Goal: Task Accomplishment & Management: Manage account settings

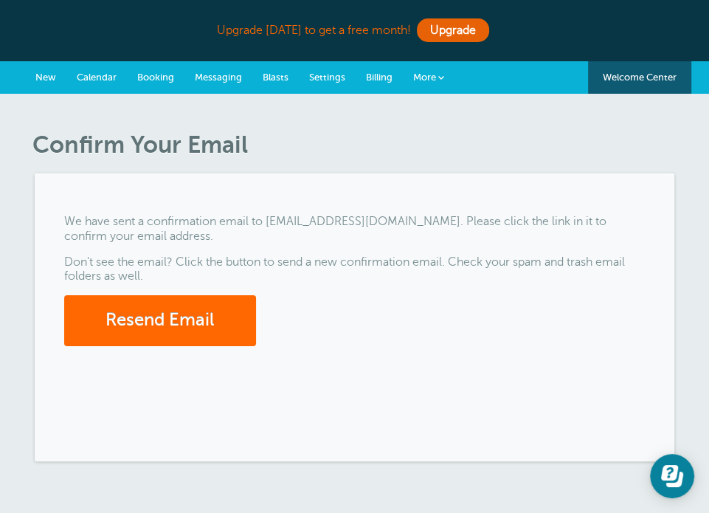
click at [232, 77] on span "Messaging" at bounding box center [218, 77] width 47 height 11
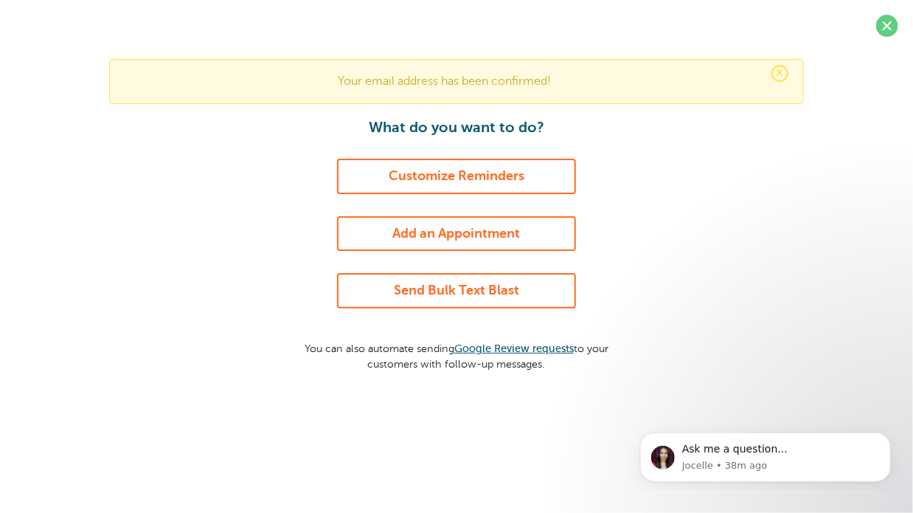
click at [782, 79] on span "×" at bounding box center [780, 73] width 17 height 17
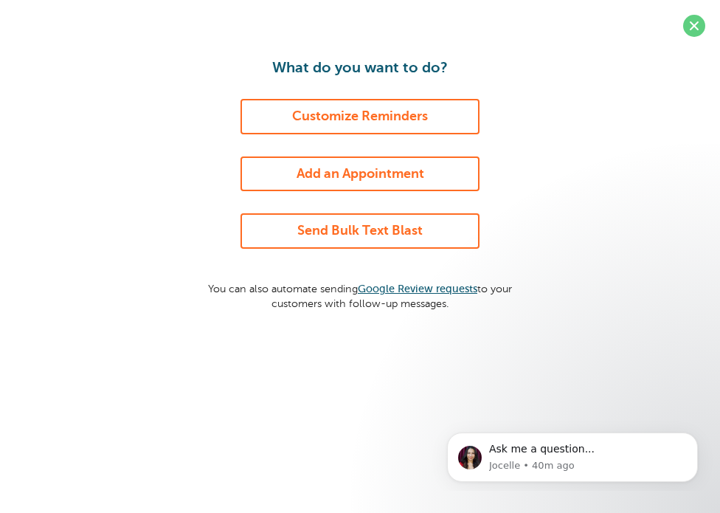
click at [384, 176] on link "Add an Appointment" at bounding box center [360, 173] width 239 height 35
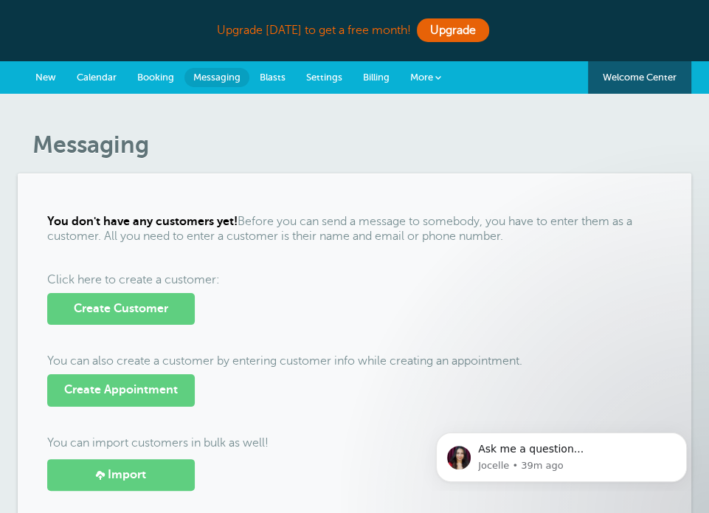
click at [41, 79] on span "New" at bounding box center [45, 77] width 21 height 11
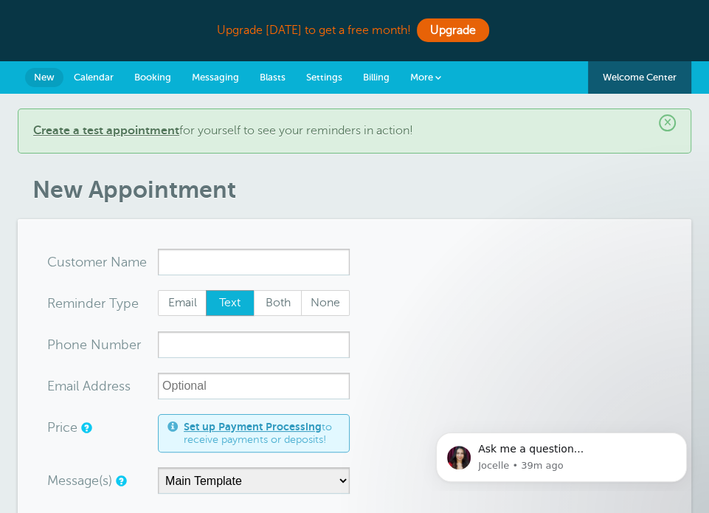
click at [92, 72] on span "Calendar" at bounding box center [94, 77] width 40 height 11
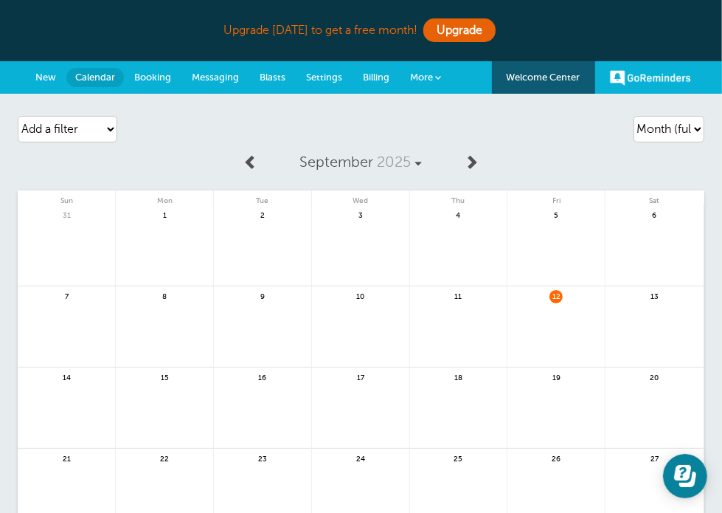
click at [433, 82] on span "More" at bounding box center [421, 77] width 23 height 11
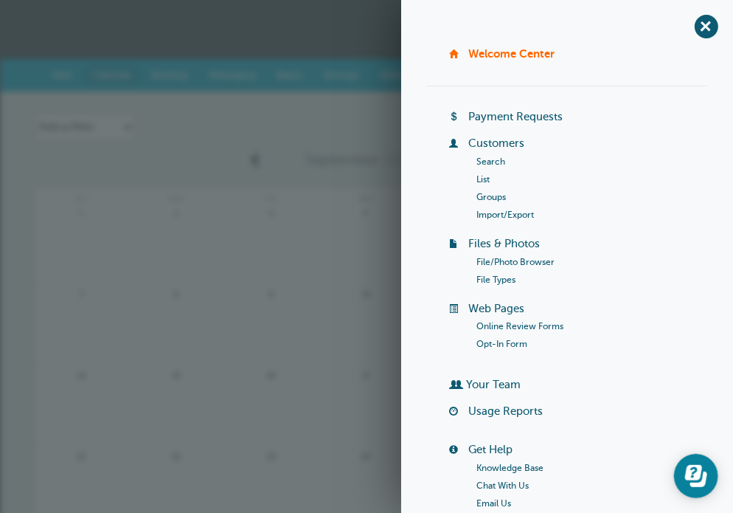
click at [279, 390] on link at bounding box center [271, 414] width 94 height 64
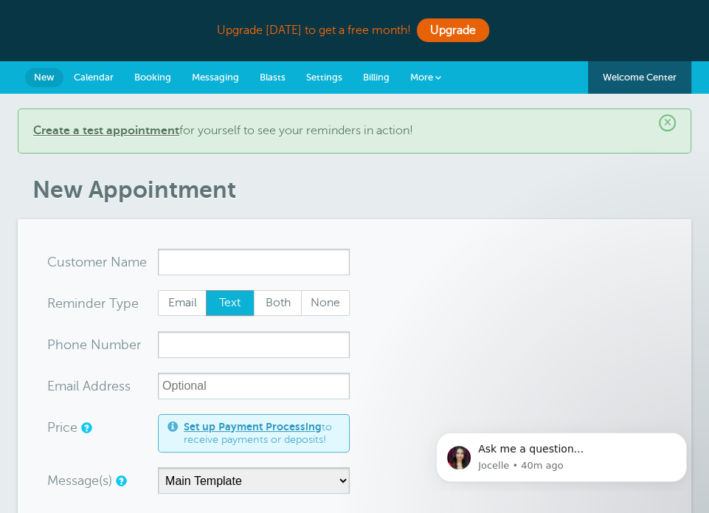
scroll to position [74, 0]
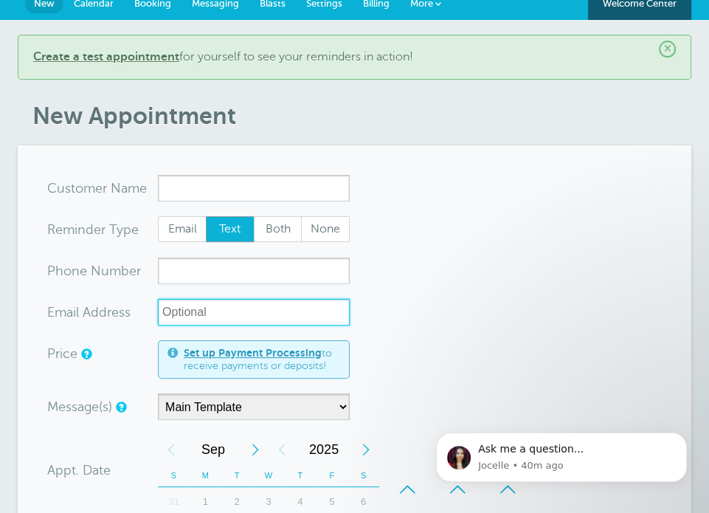
click at [290, 315] on input "xx-no-autofill" at bounding box center [254, 312] width 192 height 27
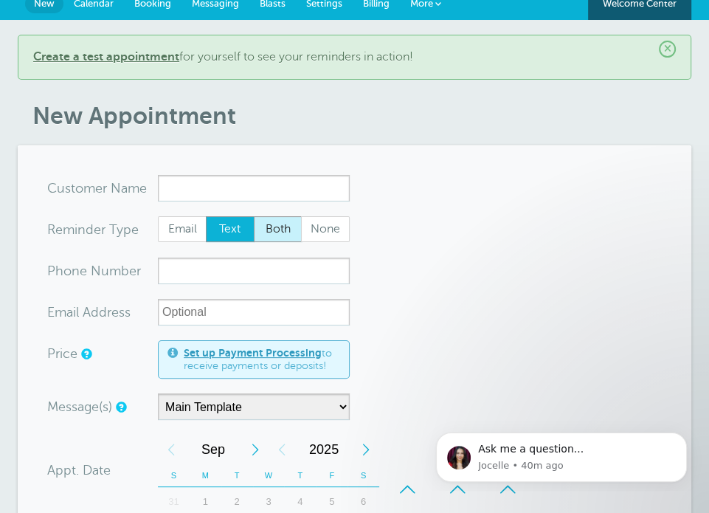
click at [271, 217] on span "Both" at bounding box center [278, 229] width 47 height 25
click at [254, 216] on input "Both" at bounding box center [253, 215] width 1 height 1
radio input "true"
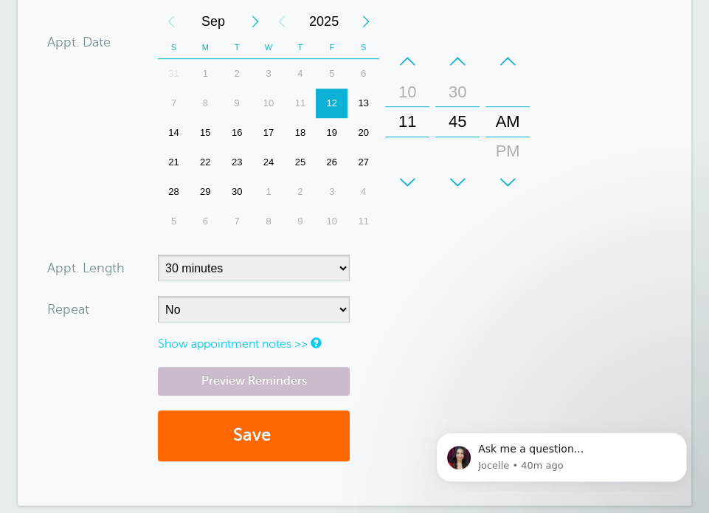
scroll to position [590, 0]
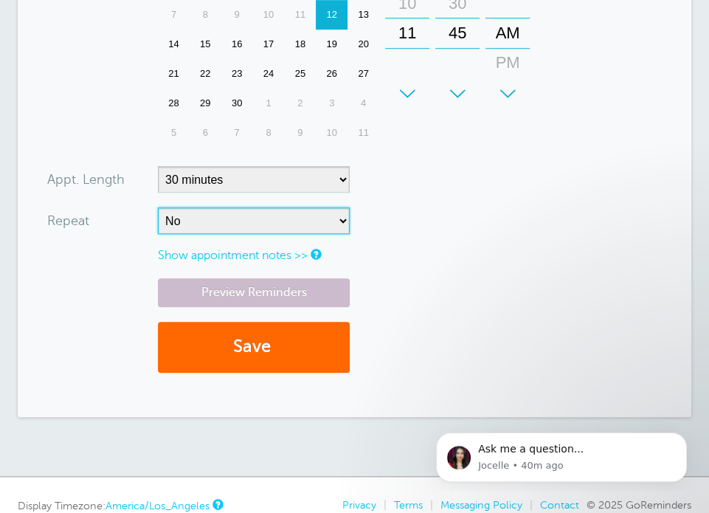
click at [275, 212] on select "No Daily Weekly Every 2 weeks Every 3 weeks Every 4 weeks Monthly Every 5 weeks…" at bounding box center [254, 220] width 192 height 27
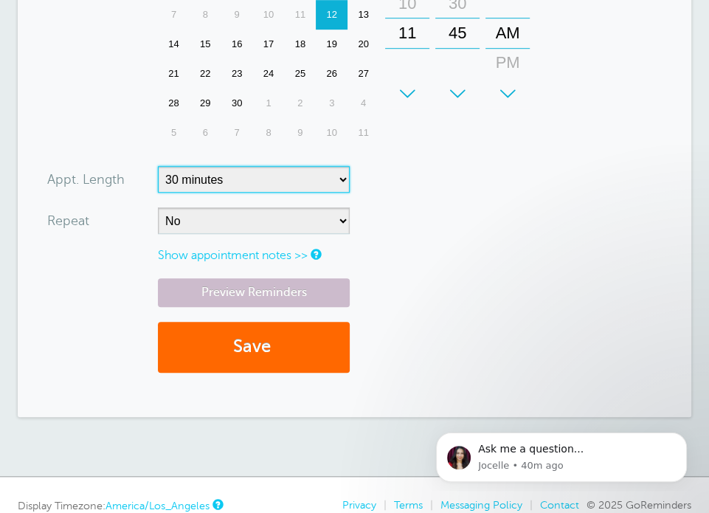
click at [318, 170] on select "5 minutes 10 minutes 15 minutes 20 minutes 25 minutes 30 minutes 35 minutes 40 …" at bounding box center [254, 179] width 192 height 27
click at [292, 253] on link "Show appointment notes >>" at bounding box center [233, 255] width 150 height 13
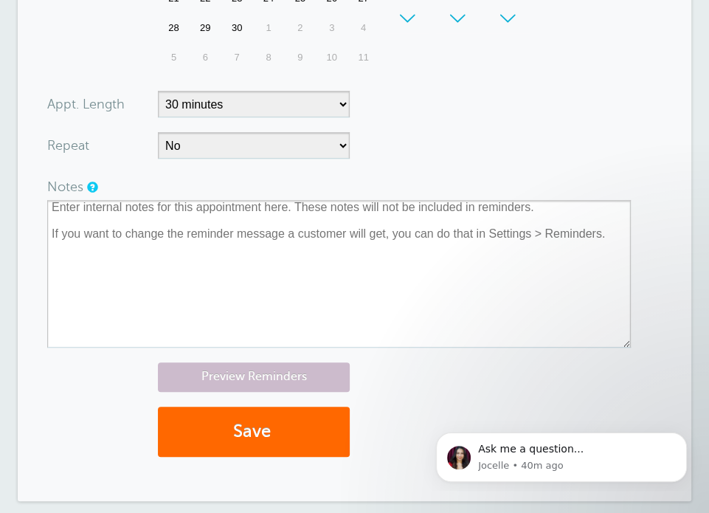
scroll to position [738, 0]
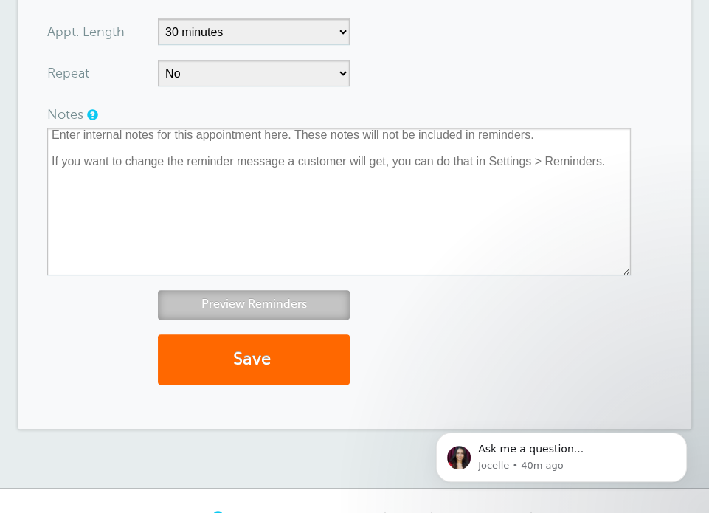
click at [277, 294] on link "Preview Reminders" at bounding box center [254, 304] width 192 height 29
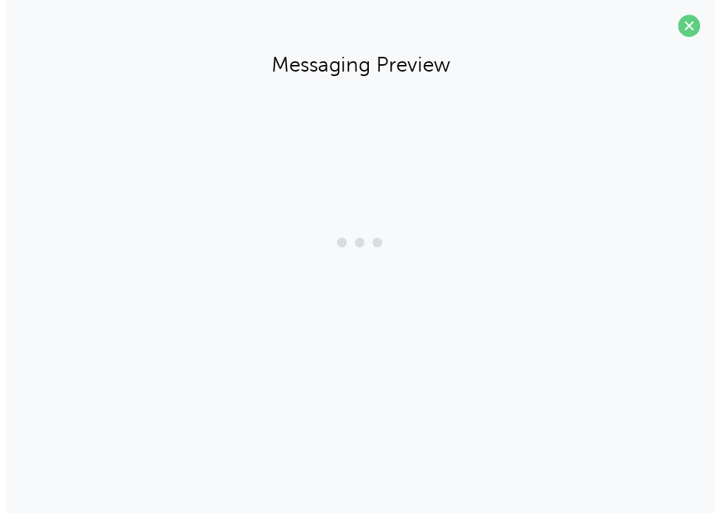
scroll to position [710, 0]
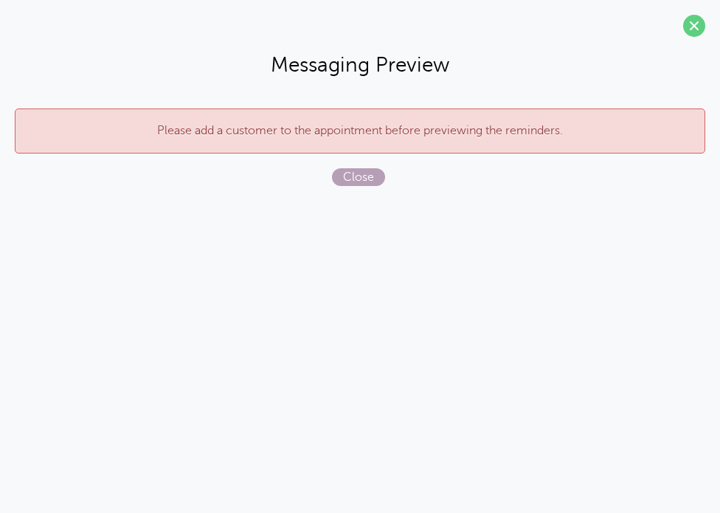
click at [365, 174] on span "Close" at bounding box center [358, 177] width 53 height 18
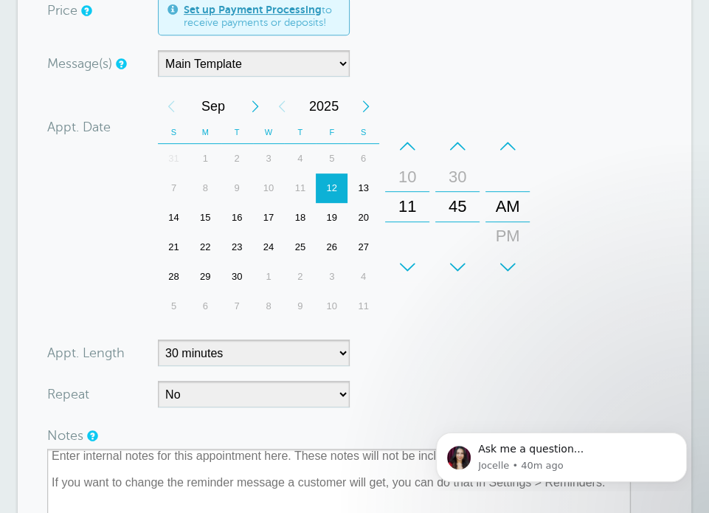
scroll to position [269, 0]
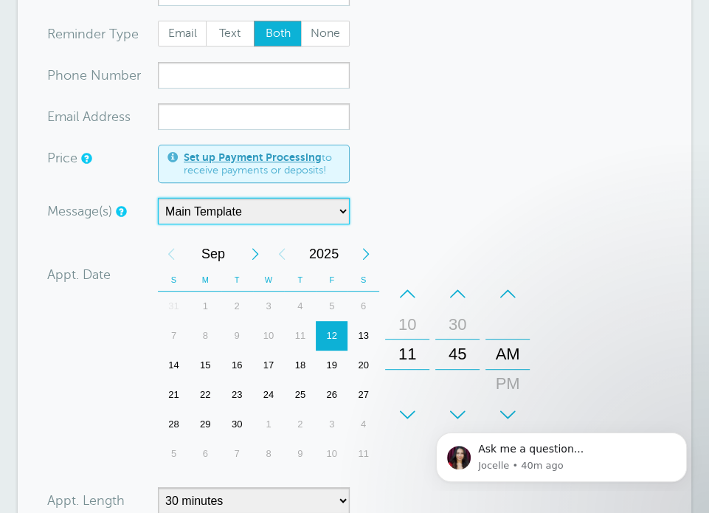
click at [292, 208] on select "Main Template" at bounding box center [254, 211] width 192 height 27
click at [626, 212] on form "You are creating a new customer. To use an existing customer select one from th…" at bounding box center [354, 423] width 615 height 889
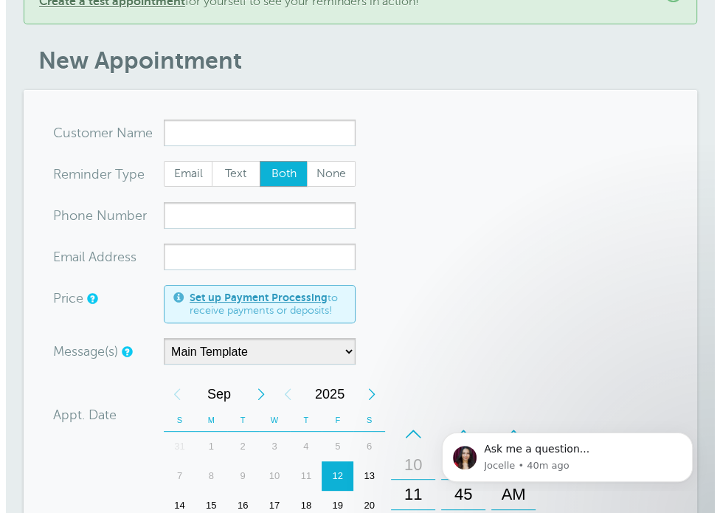
scroll to position [0, 0]
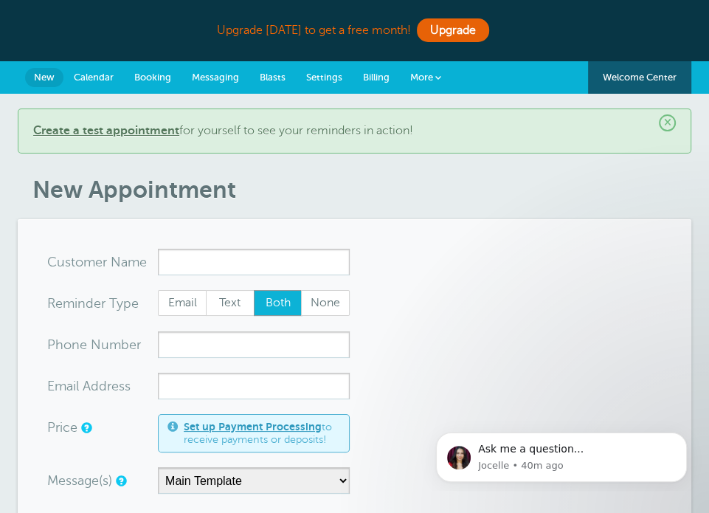
click at [440, 75] on span at bounding box center [438, 78] width 6 height 6
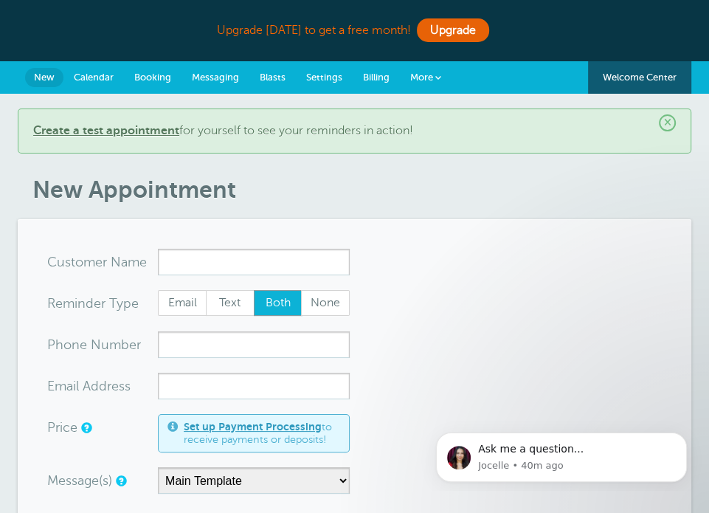
click at [213, 76] on span "Messaging" at bounding box center [215, 77] width 47 height 11
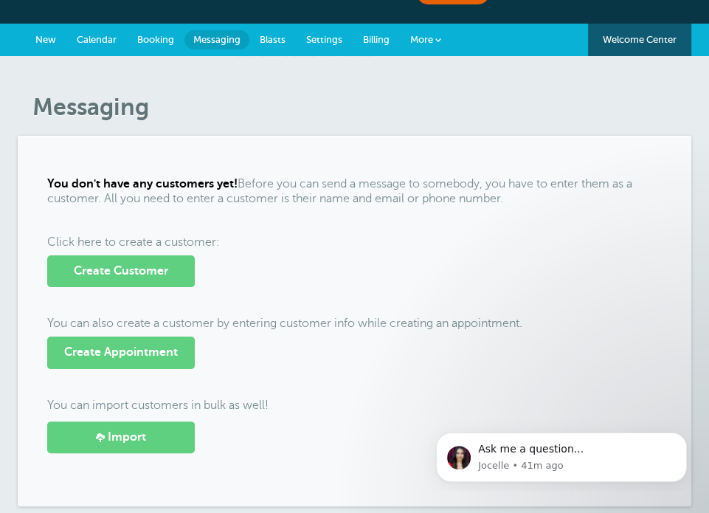
scroll to position [74, 0]
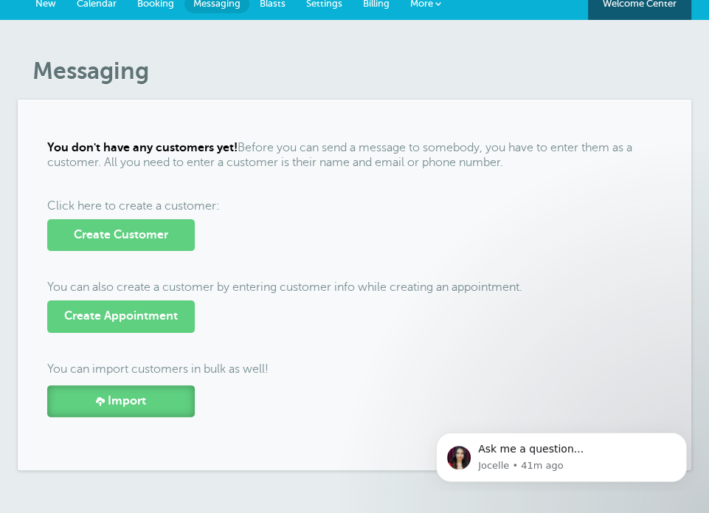
click at [139, 402] on span "Import" at bounding box center [127, 401] width 38 height 14
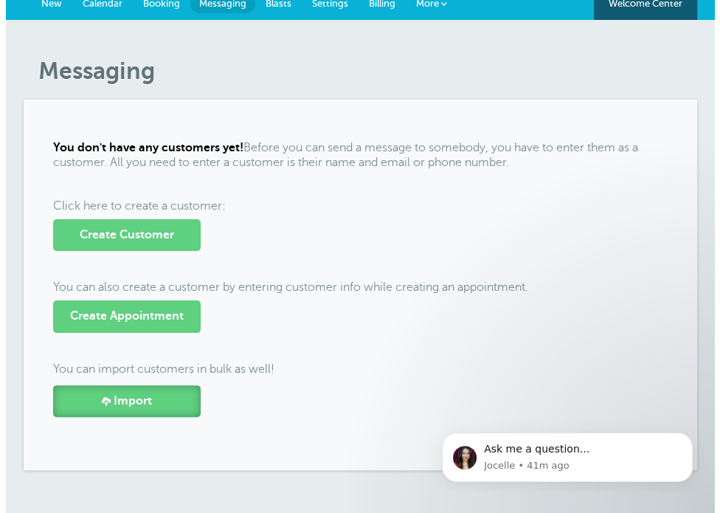
scroll to position [71, 0]
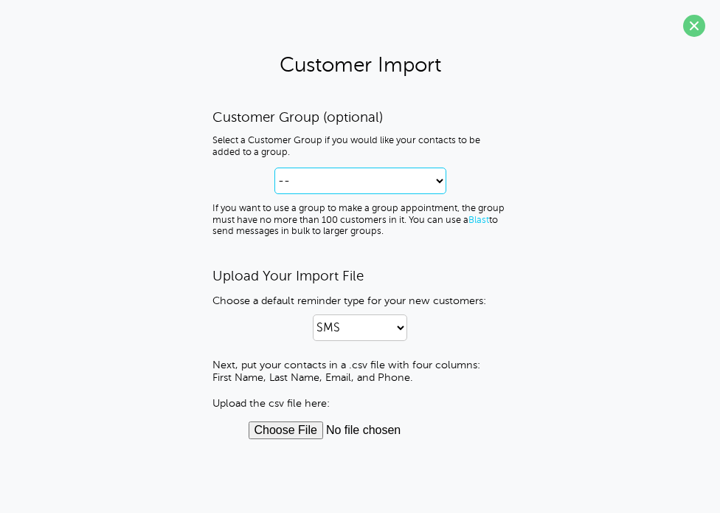
click at [395, 188] on select "-- Create new Customer Group" at bounding box center [360, 180] width 172 height 27
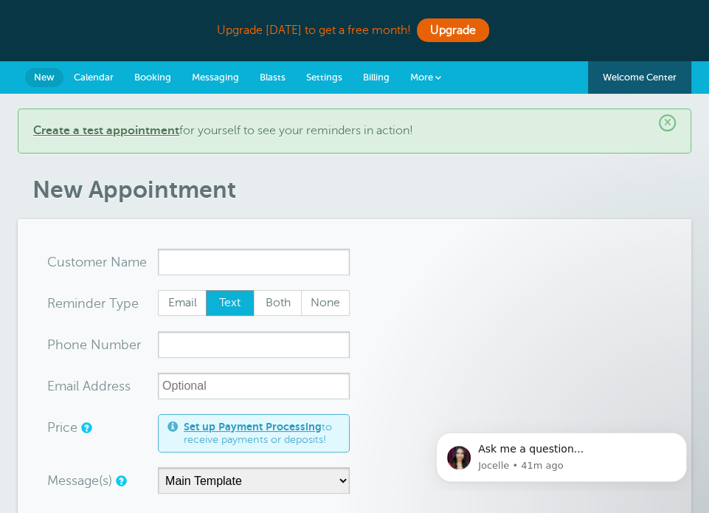
click at [83, 80] on span "Calendar" at bounding box center [94, 77] width 40 height 11
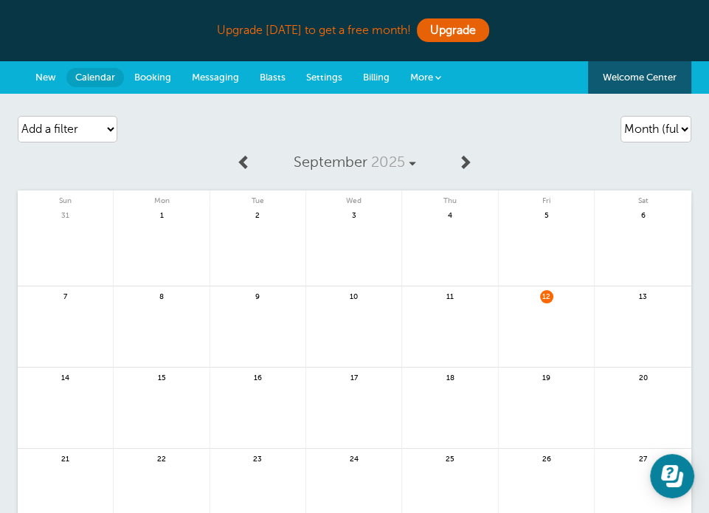
click at [150, 80] on span "Booking" at bounding box center [152, 77] width 37 height 11
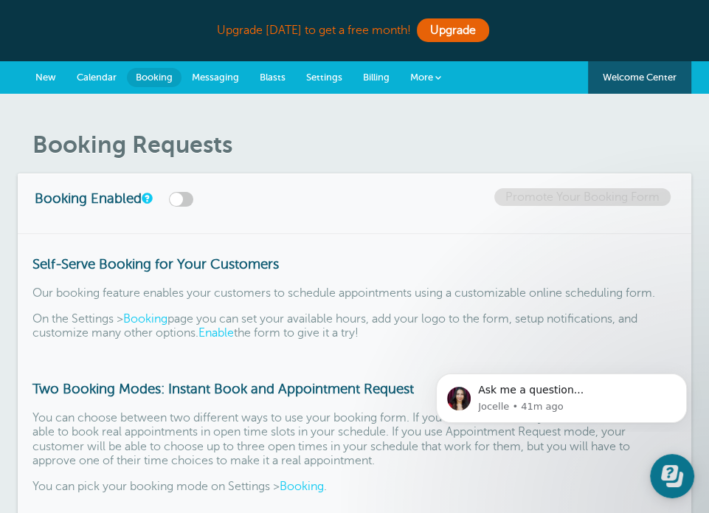
click at [221, 72] on span "Messaging" at bounding box center [215, 77] width 47 height 11
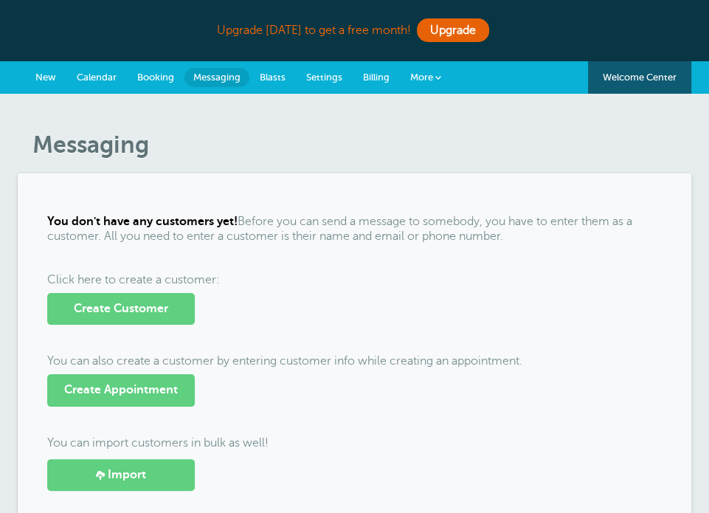
click at [277, 67] on link "Blasts" at bounding box center [272, 77] width 46 height 32
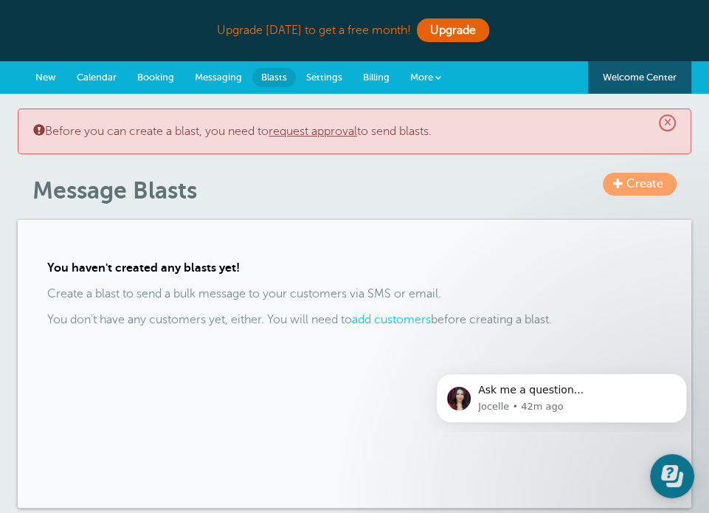
click at [331, 77] on span "Settings" at bounding box center [324, 77] width 36 height 11
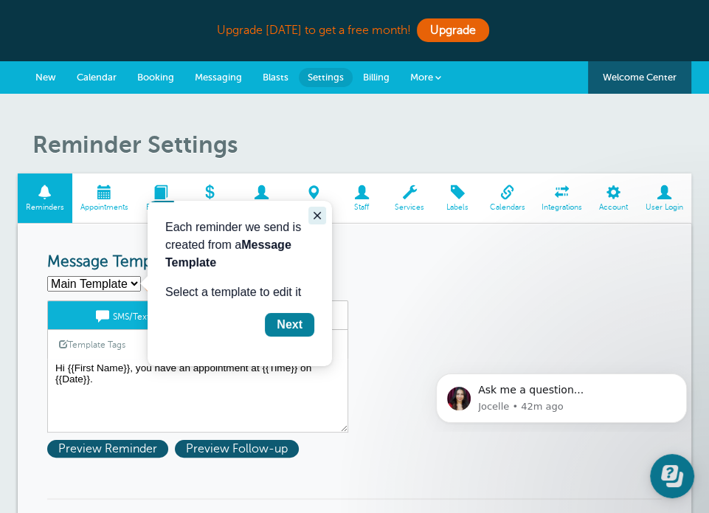
click at [317, 218] on icon "Close guide" at bounding box center [317, 216] width 12 height 12
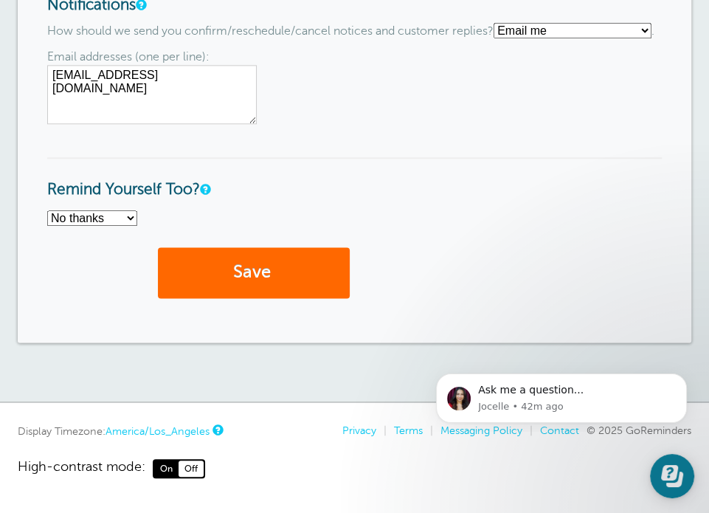
scroll to position [1138, 0]
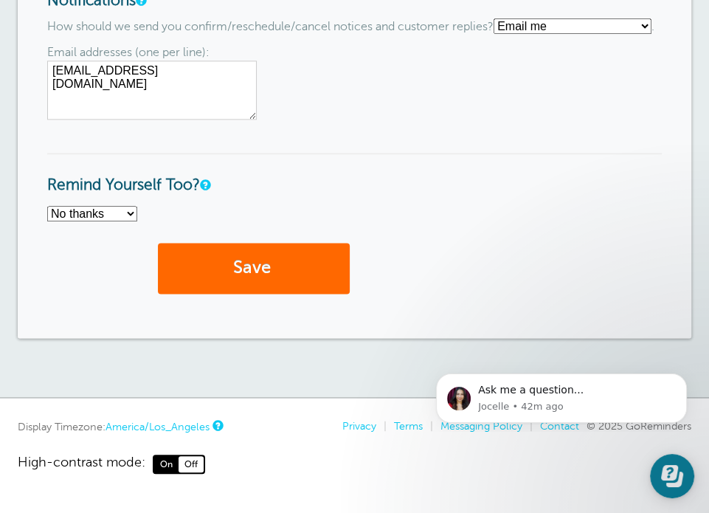
click at [114, 206] on select "No thanks Yes, text me Yes, email me" at bounding box center [92, 213] width 90 height 15
click at [112, 206] on select "No thanks Yes, text me Yes, email me" at bounding box center [92, 213] width 90 height 15
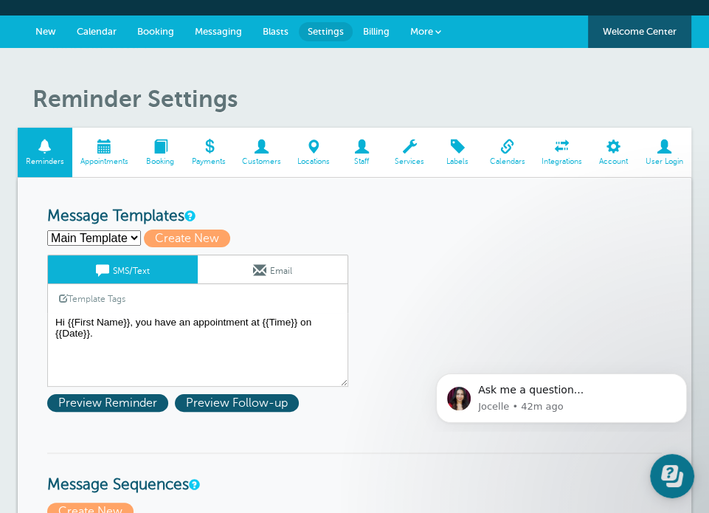
scroll to position [0, 0]
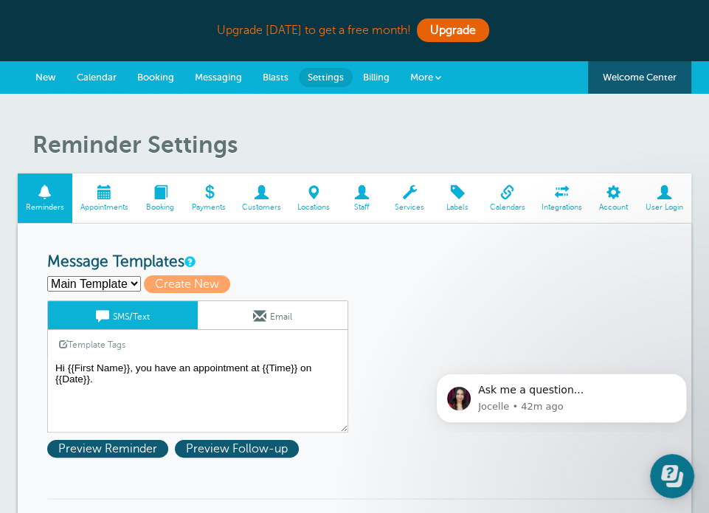
click at [376, 75] on span "Billing" at bounding box center [376, 77] width 27 height 11
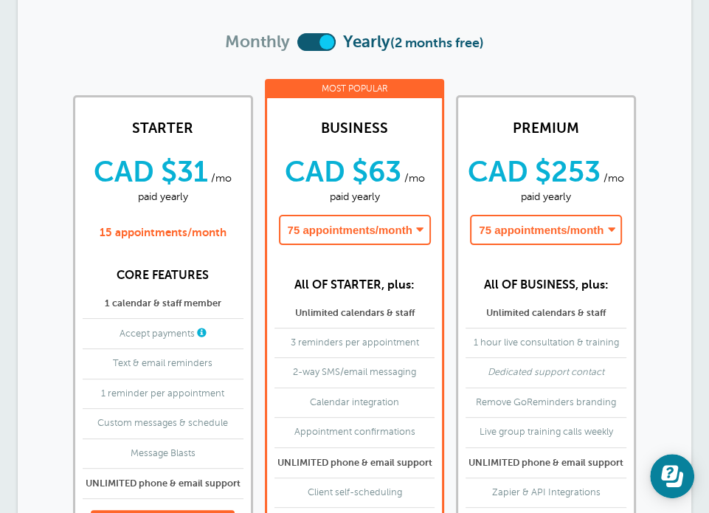
scroll to position [221, 0]
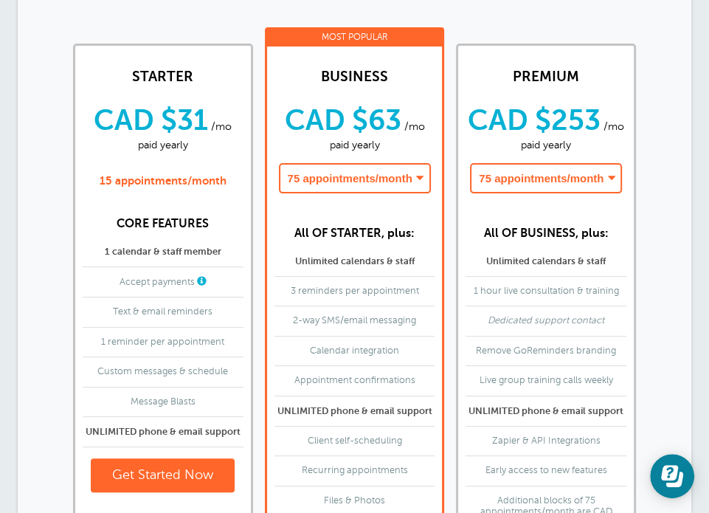
click at [416, 169] on select "75 appointments/month - CAD $63/month paid yearly 150 appointments/month - CAD …" at bounding box center [355, 178] width 152 height 30
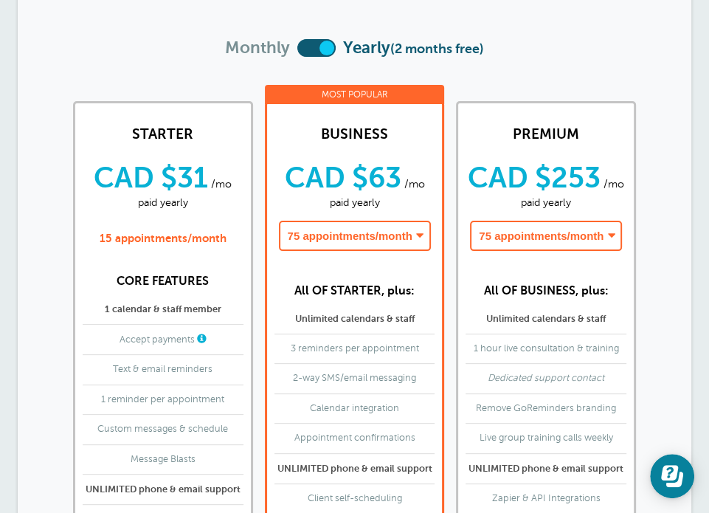
scroll to position [56, 0]
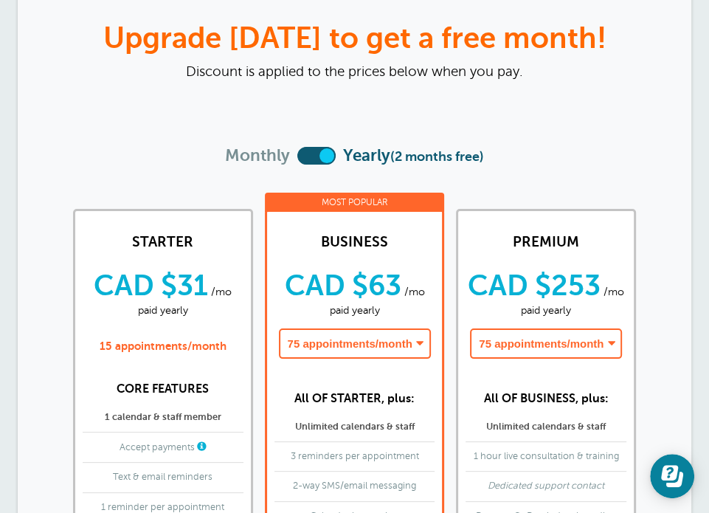
click at [322, 150] on label at bounding box center [316, 156] width 38 height 18
click at [297, 156] on input "checkbox" at bounding box center [297, 156] width 0 height 0
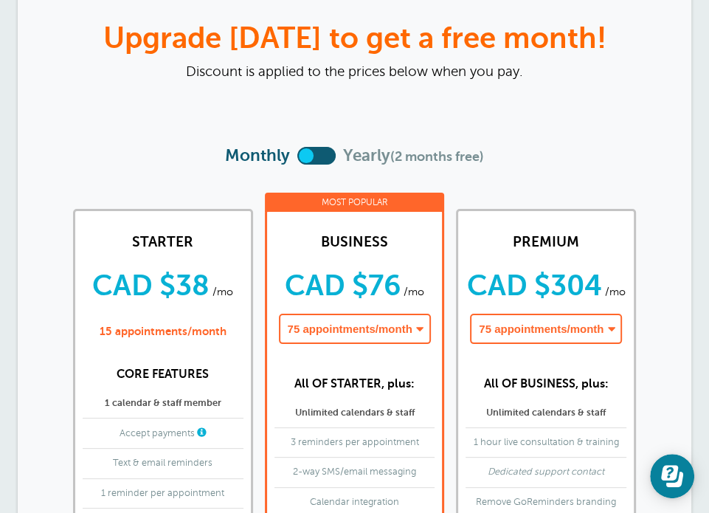
click at [309, 156] on label at bounding box center [316, 156] width 38 height 18
click at [297, 156] on input "checkbox" at bounding box center [297, 156] width 0 height 0
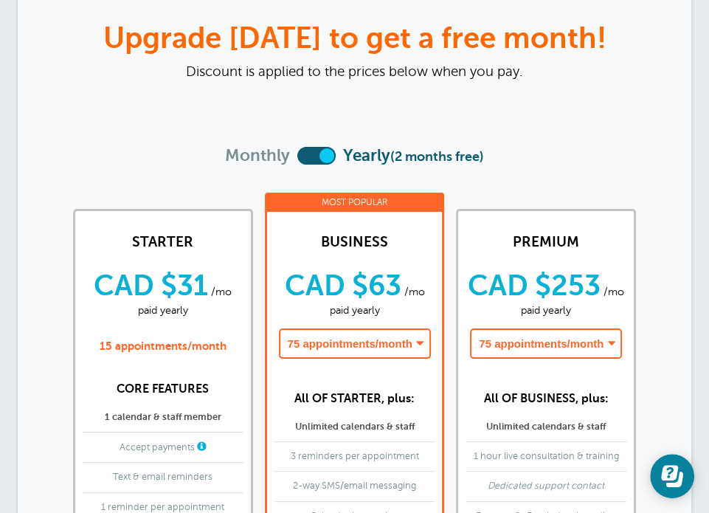
click at [320, 156] on label at bounding box center [316, 156] width 38 height 18
click at [297, 156] on input "checkbox" at bounding box center [297, 156] width 0 height 0
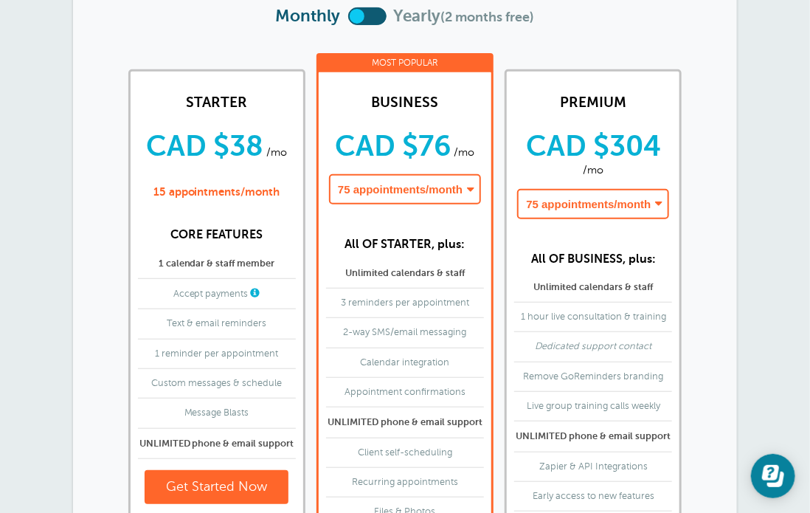
scroll to position [204, 0]
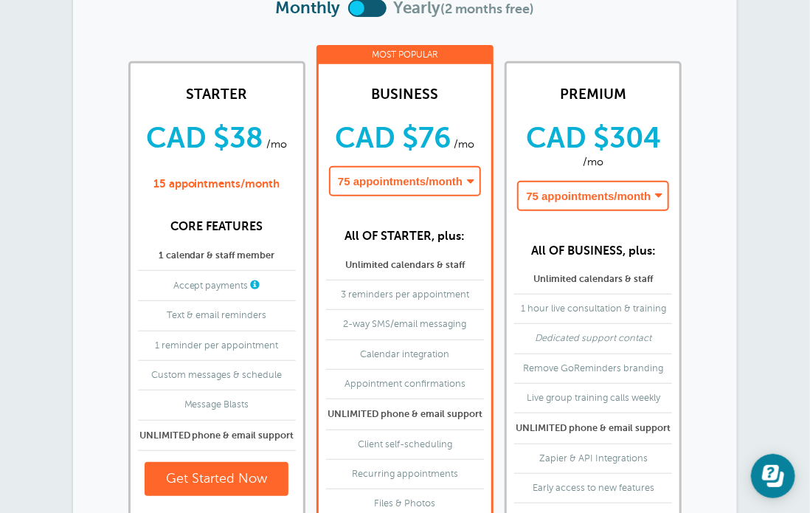
click at [451, 185] on select "75 appointments/month - CAD $76/month 150 appointments/month - CAD $152/month 2…" at bounding box center [405, 181] width 152 height 30
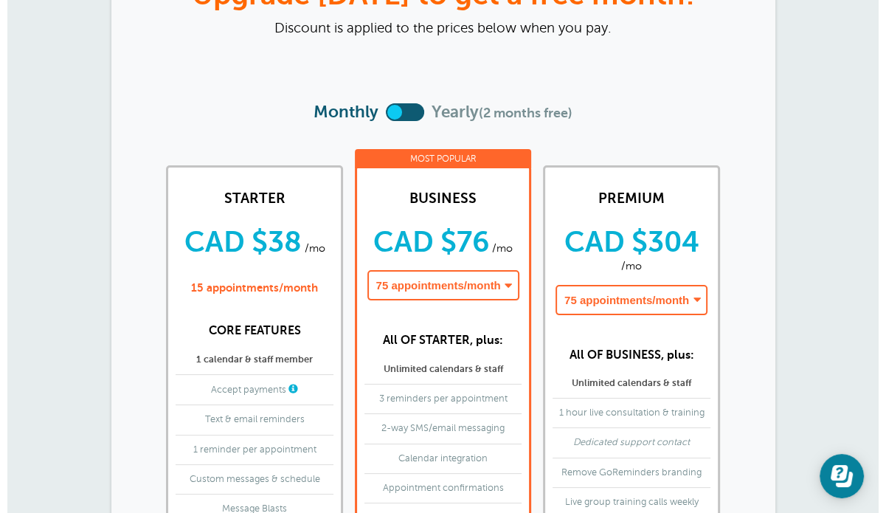
scroll to position [148, 0]
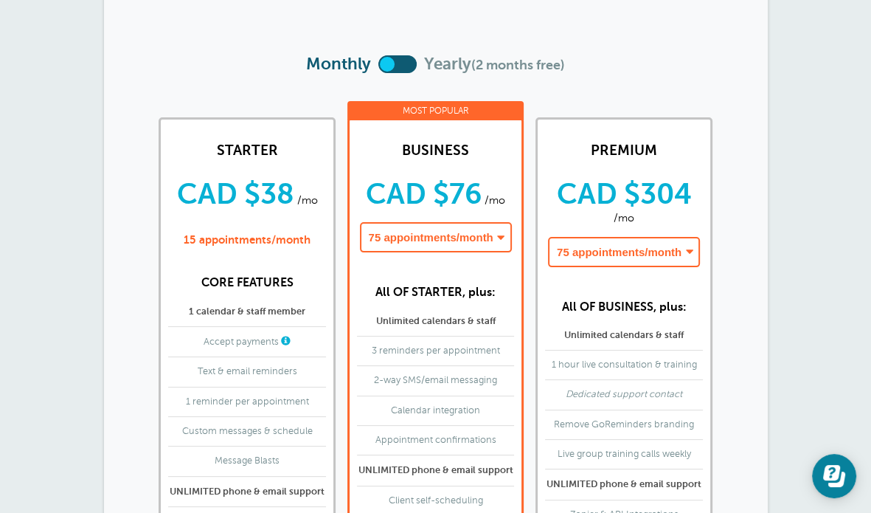
click at [467, 238] on select "75 appointments/month - CAD $76/month 150 appointments/month - CAD $152/month 2…" at bounding box center [436, 237] width 152 height 30
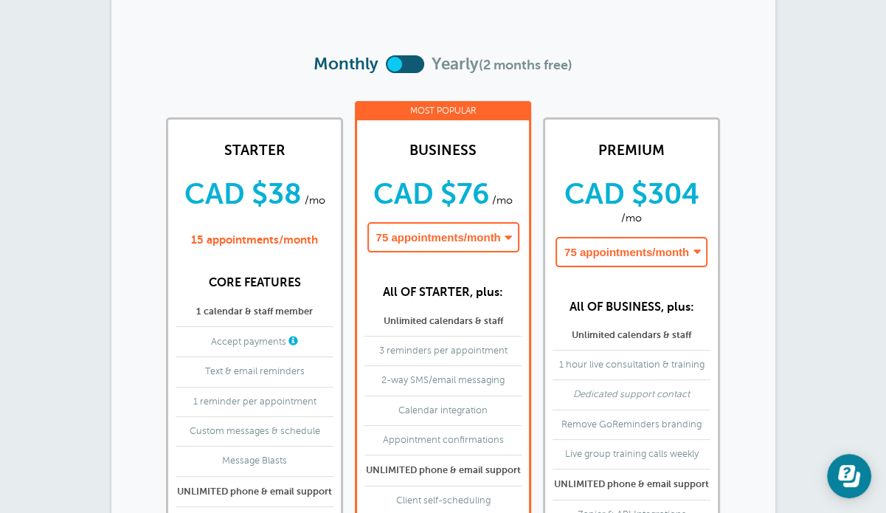
scroll to position [0, 0]
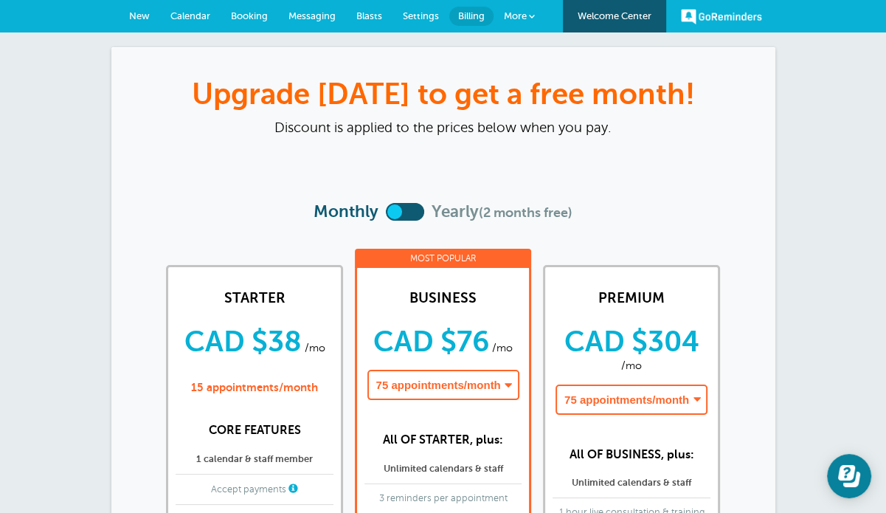
click at [708, 12] on link "GoReminders" at bounding box center [721, 16] width 81 height 32
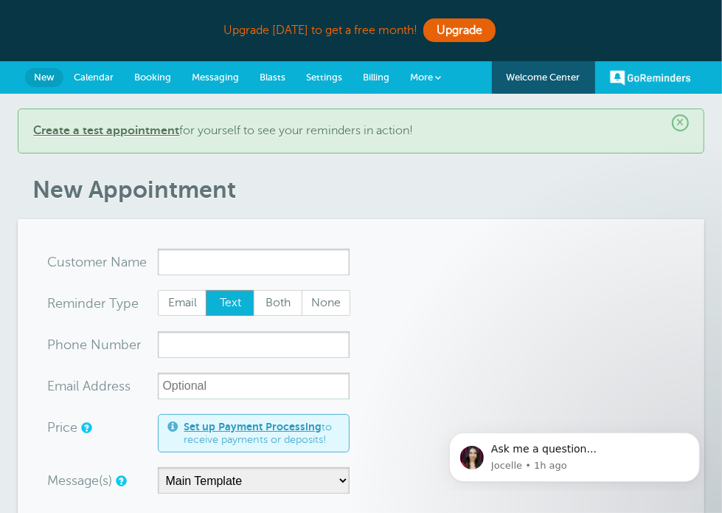
click at [153, 132] on b "Create a test appointment" at bounding box center [106, 130] width 146 height 13
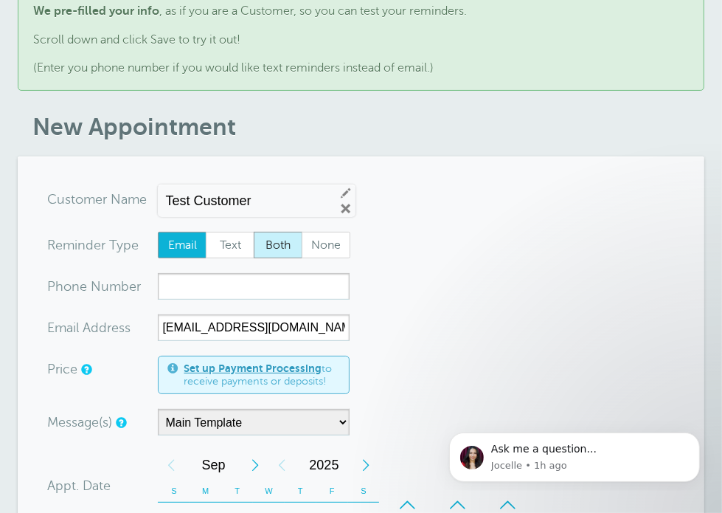
click at [296, 247] on span "Both" at bounding box center [278, 244] width 47 height 25
click at [254, 232] on input "Both" at bounding box center [253, 231] width 1 height 1
radio input "true"
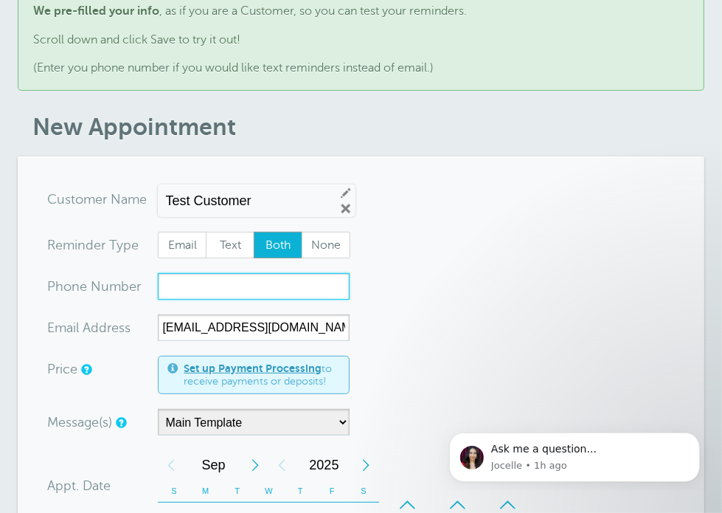
click at [235, 291] on input "xxx-no-autofill" at bounding box center [254, 286] width 192 height 27
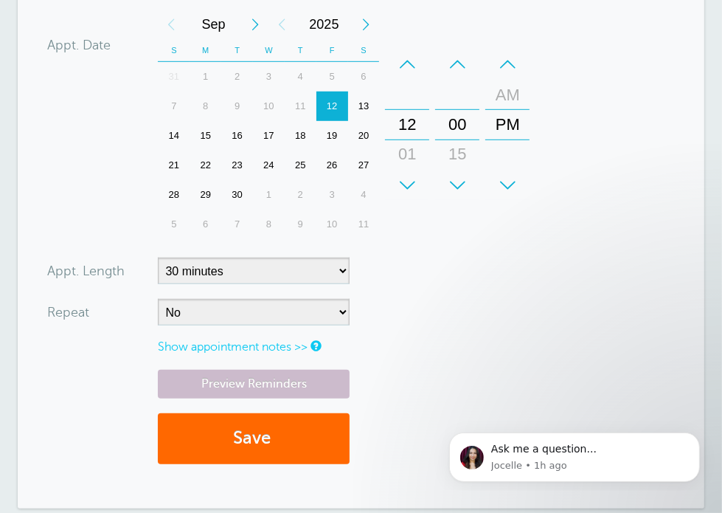
scroll to position [590, 0]
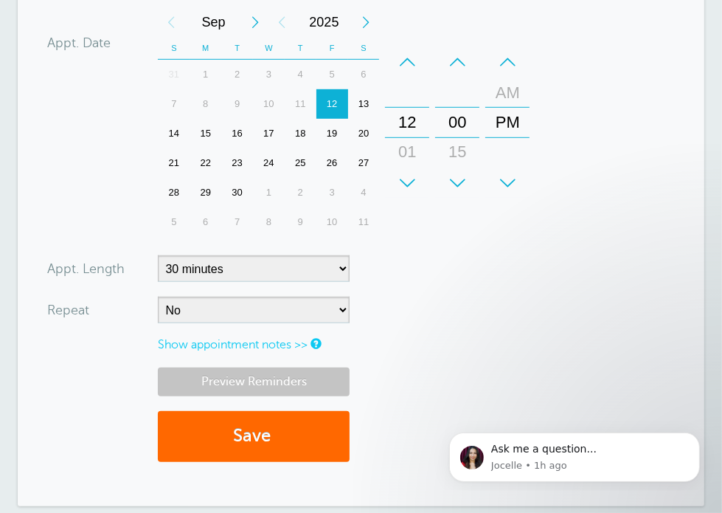
type input "778-512-6806"
click at [267, 381] on link "Preview Reminders" at bounding box center [254, 381] width 192 height 29
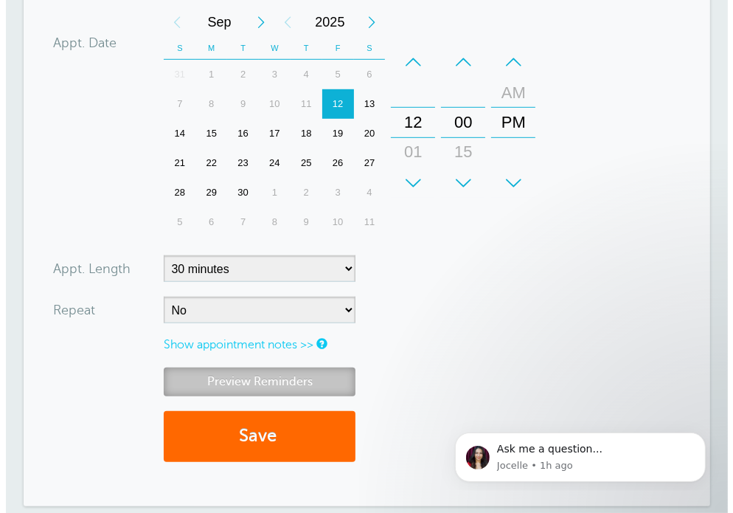
scroll to position [587, 0]
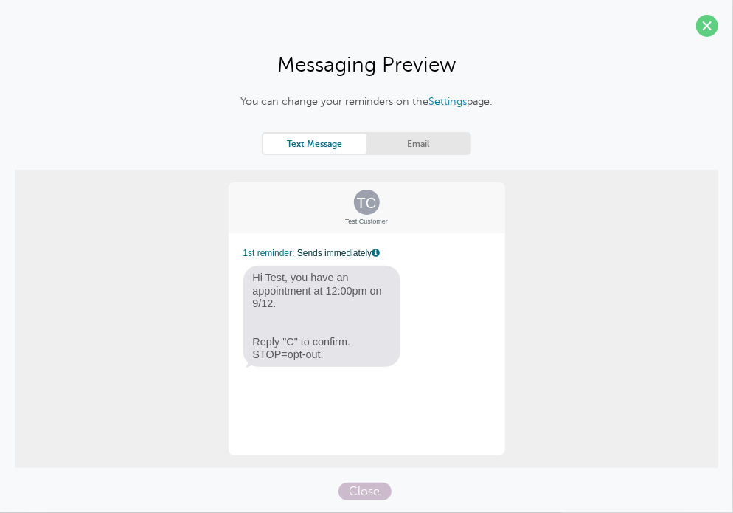
click at [454, 139] on link "Email" at bounding box center [418, 144] width 103 height 20
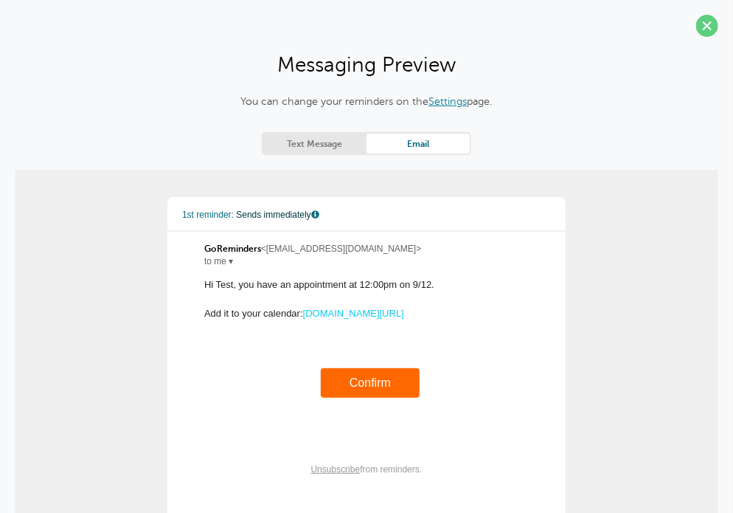
click at [314, 141] on link "Text Message" at bounding box center [314, 144] width 103 height 20
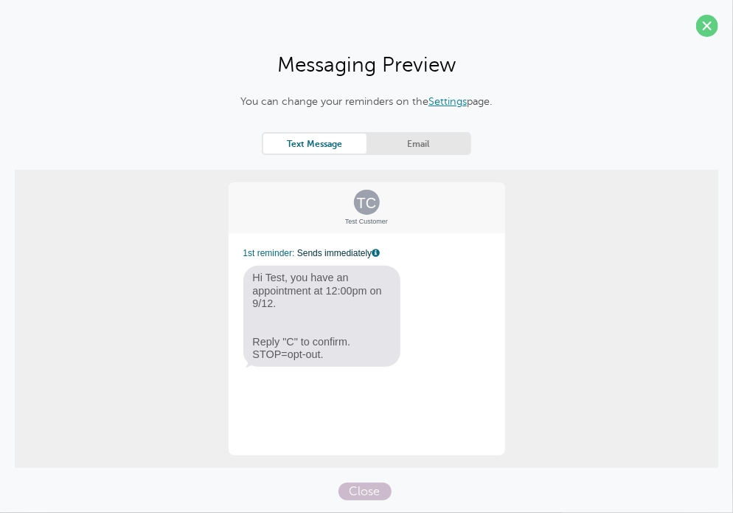
click at [369, 482] on div "Close" at bounding box center [367, 491] width 704 height 18
click at [367, 486] on span "Close" at bounding box center [365, 491] width 53 height 18
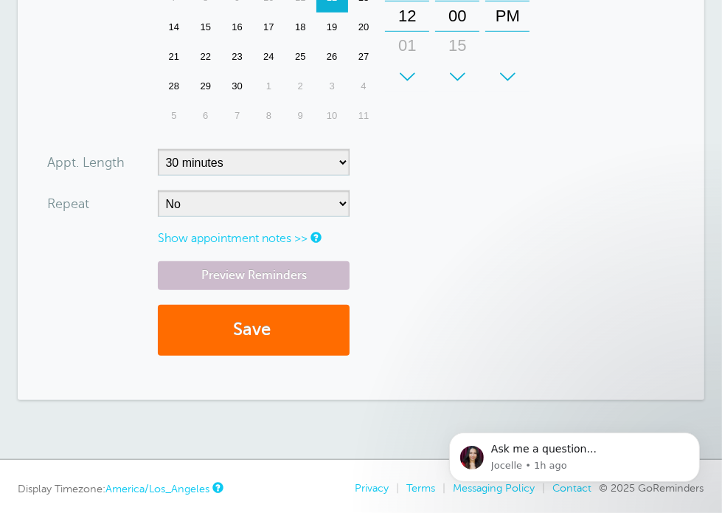
scroll to position [664, 0]
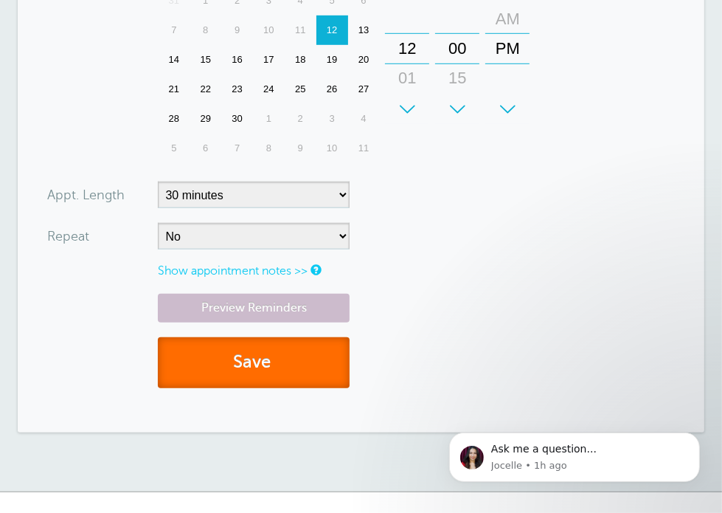
click at [290, 368] on button "Save" at bounding box center [254, 362] width 192 height 51
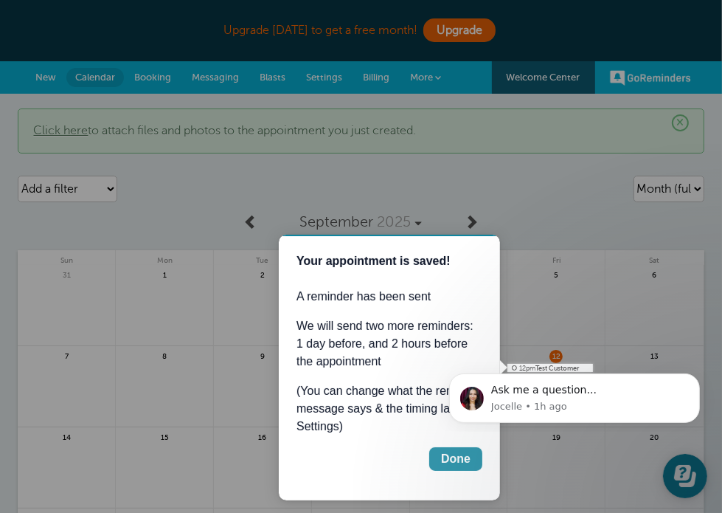
click at [443, 454] on div "Done" at bounding box center [455, 458] width 30 height 18
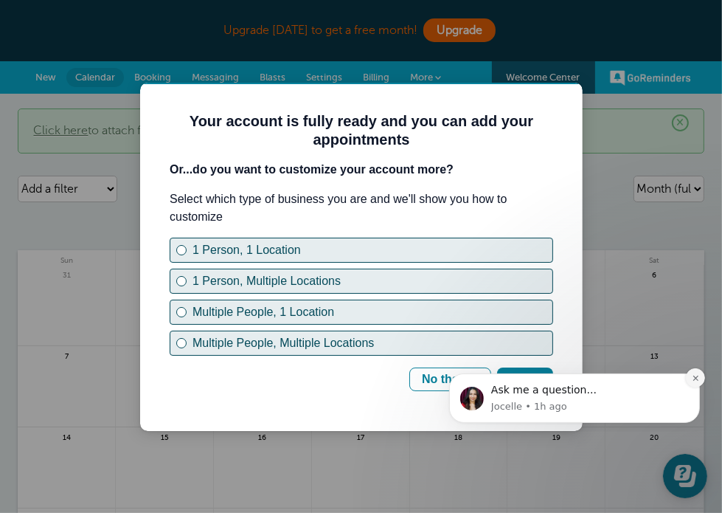
click at [699, 372] on button "Dismiss notification" at bounding box center [694, 376] width 19 height 19
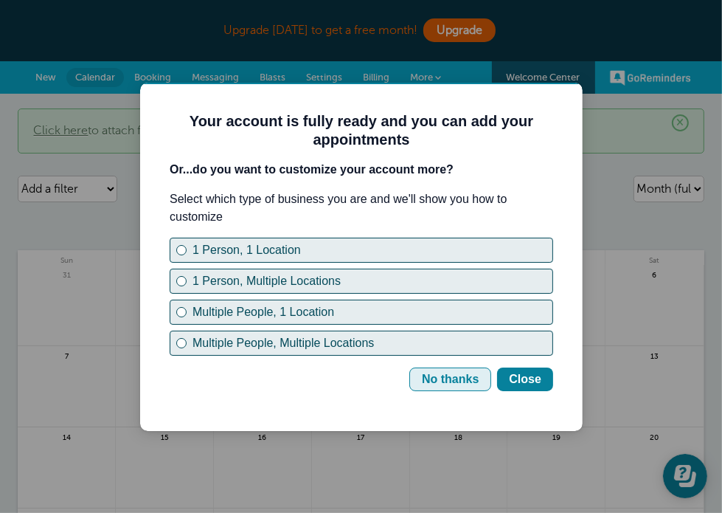
click at [477, 381] on div "No thanks" at bounding box center [449, 379] width 57 height 18
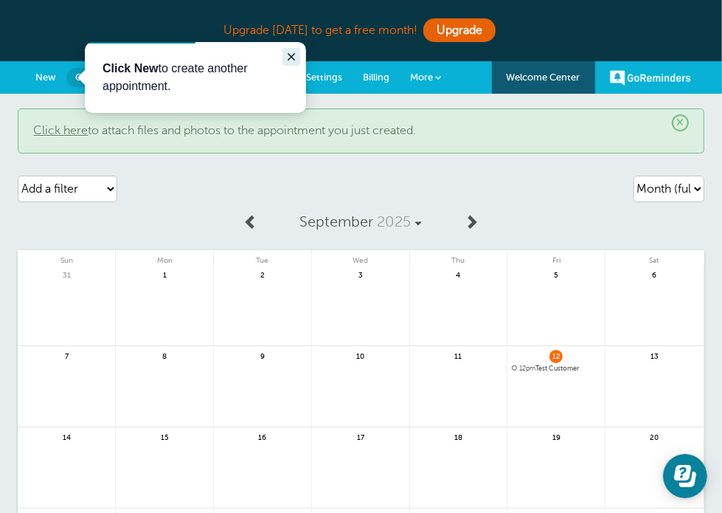
click at [286, 52] on icon "Close guide" at bounding box center [291, 56] width 12 height 12
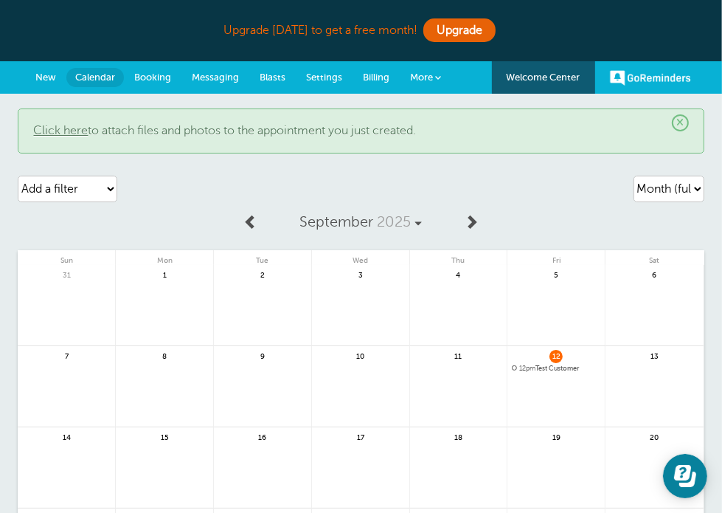
click at [238, 73] on span "Messaging" at bounding box center [215, 77] width 47 height 11
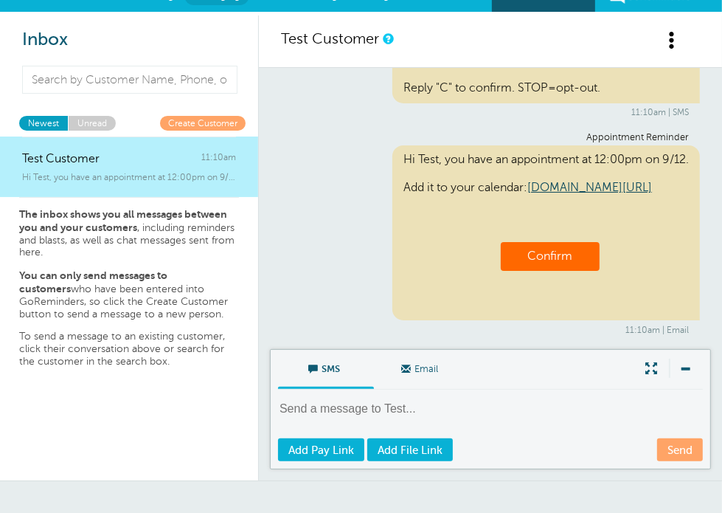
scroll to position [8, 0]
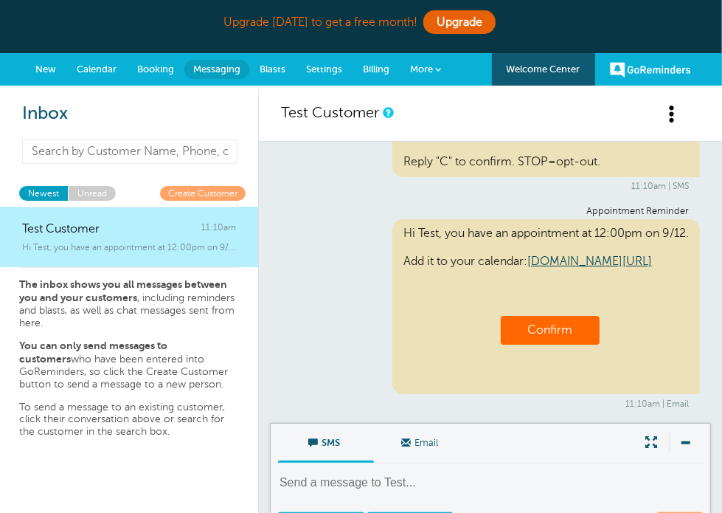
click at [130, 153] on input at bounding box center [129, 151] width 215 height 24
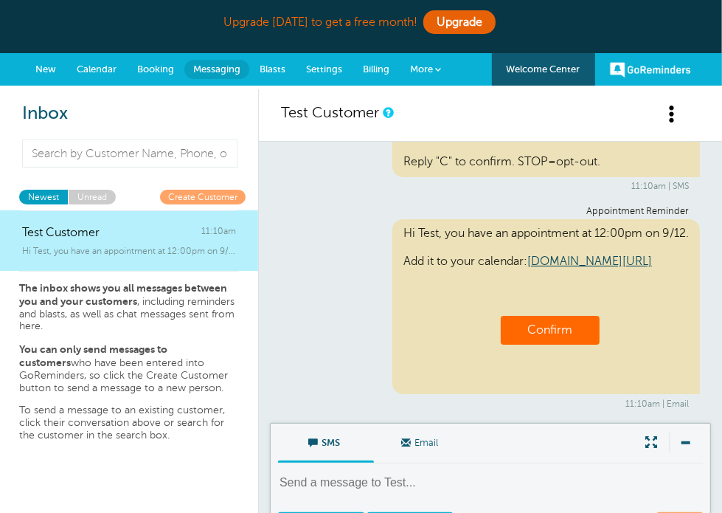
click at [56, 67] on span "New" at bounding box center [45, 68] width 21 height 11
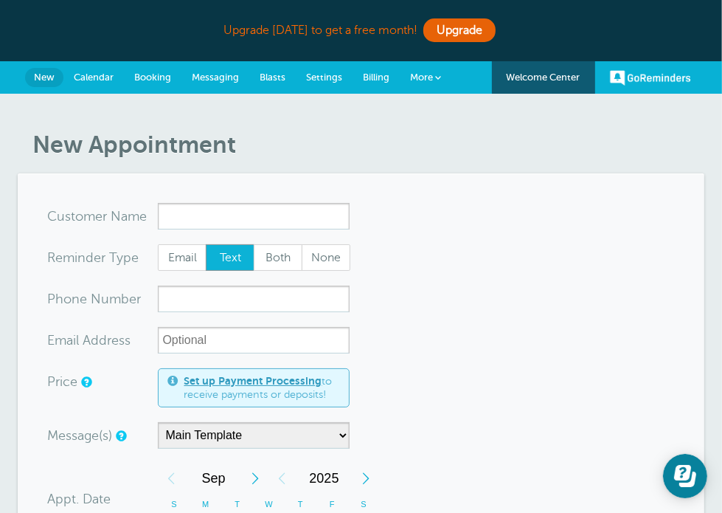
type input "[PHONE_NUMBER]"
click at [237, 297] on input "xxx-no-autofill" at bounding box center [254, 299] width 192 height 27
paste input "[PHONE_NUMBER]"
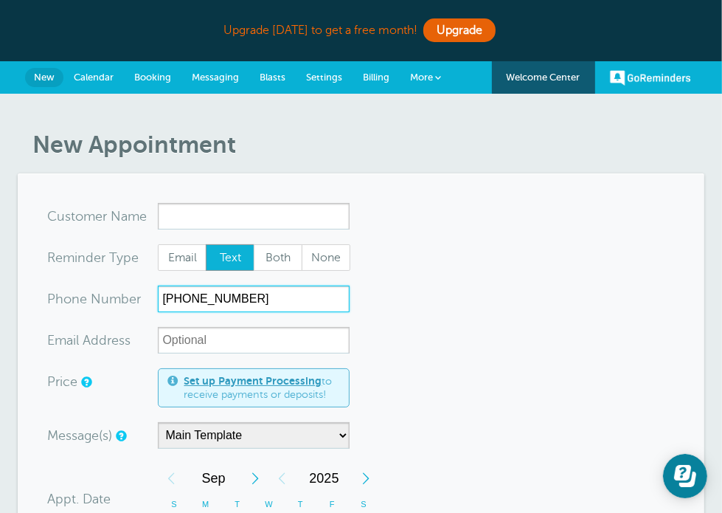
type input "[PHONE_NUMBER]"
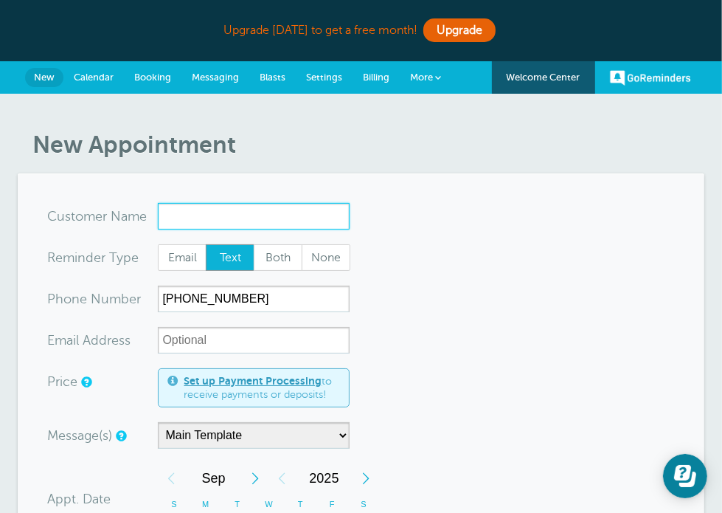
click at [193, 212] on input "x-no-autofill" at bounding box center [254, 216] width 192 height 27
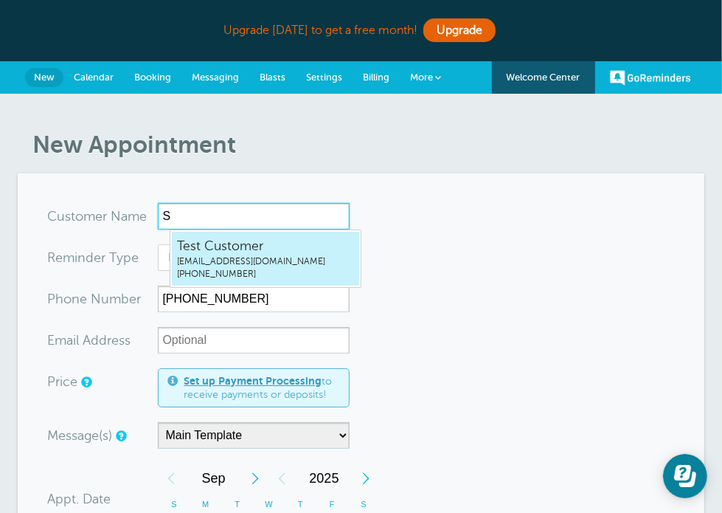
type input "Su"
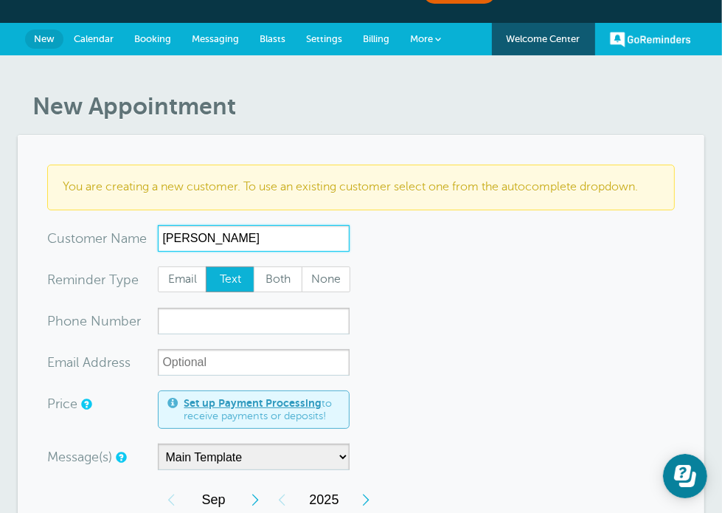
scroll to position [74, 0]
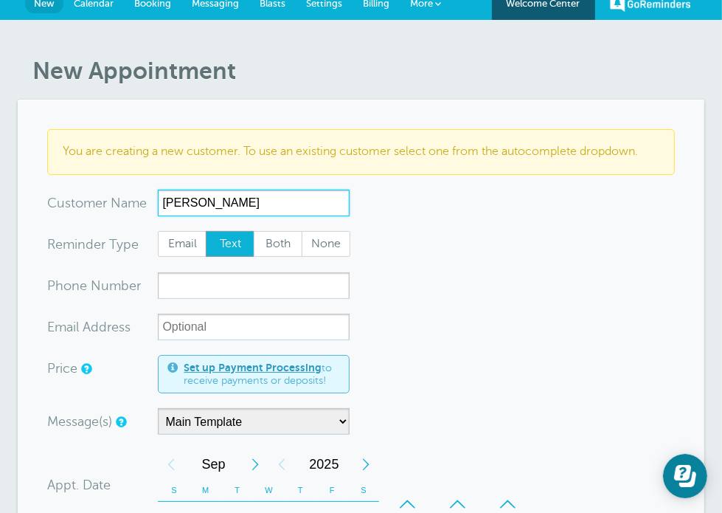
type input "Sun, Ying"
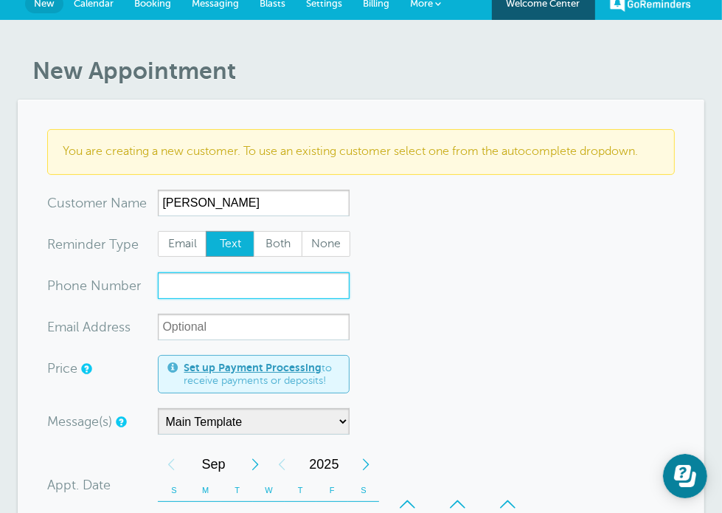
click at [207, 299] on input "xxx-no-autofill" at bounding box center [254, 285] width 192 height 27
paste input "236-998-9267"
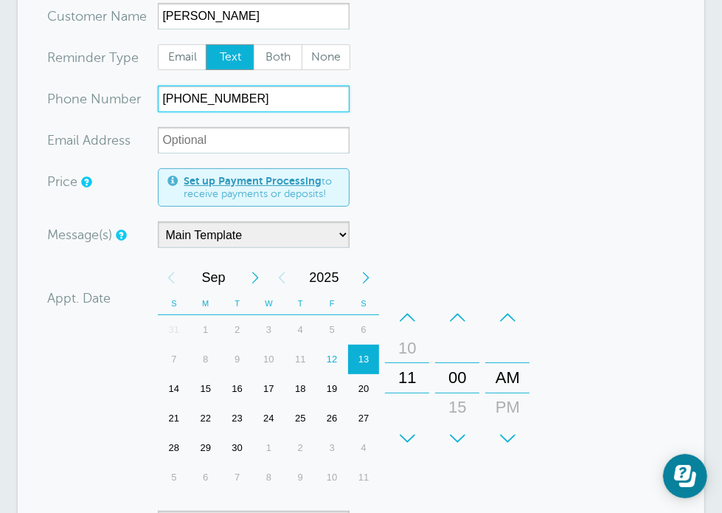
scroll to position [295, 0]
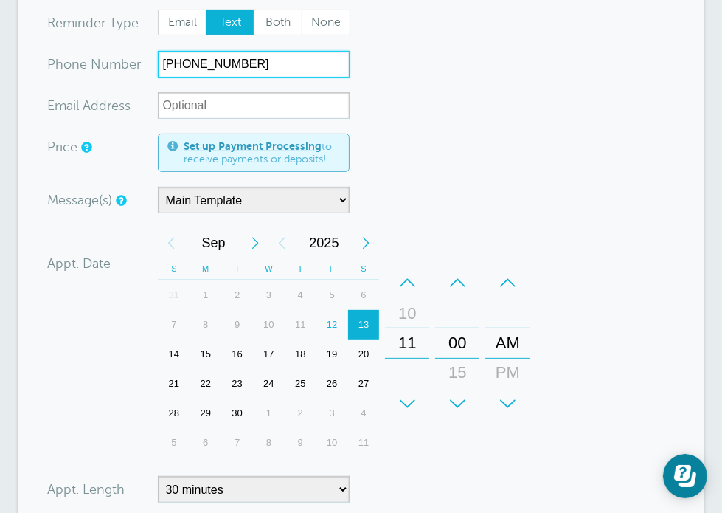
click at [269, 255] on div "Next Month" at bounding box center [255, 243] width 27 height 30
click at [181, 255] on div "Previous Month" at bounding box center [171, 243] width 27 height 30
click at [314, 368] on div "18" at bounding box center [301, 354] width 32 height 30
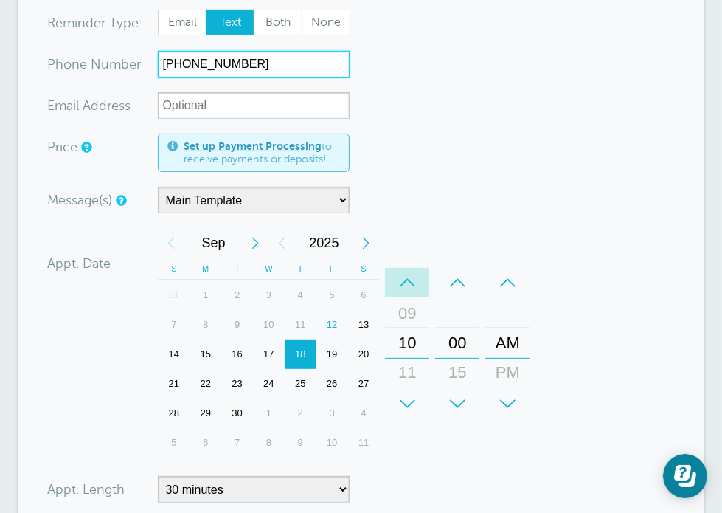
click at [421, 297] on div "–" at bounding box center [407, 283] width 44 height 30
click at [473, 418] on div "+" at bounding box center [457, 404] width 44 height 30
type input "236-998-9267"
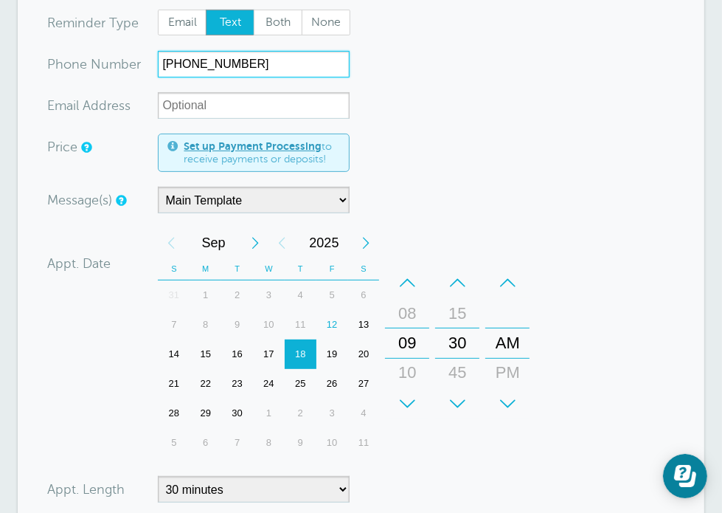
click at [419, 411] on div "+" at bounding box center [407, 404] width 44 height 30
click at [610, 311] on form "You are creating a new customer. To use an existing customer select one from th…" at bounding box center [360, 302] width 627 height 789
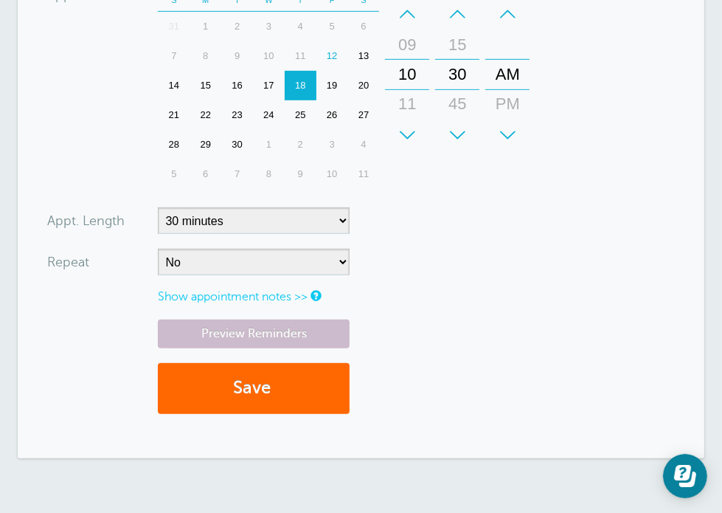
scroll to position [590, 0]
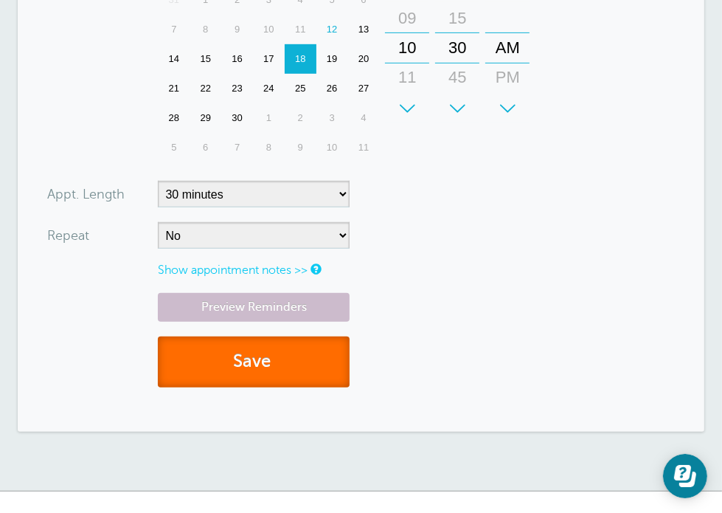
click at [266, 387] on button "Save" at bounding box center [254, 361] width 192 height 51
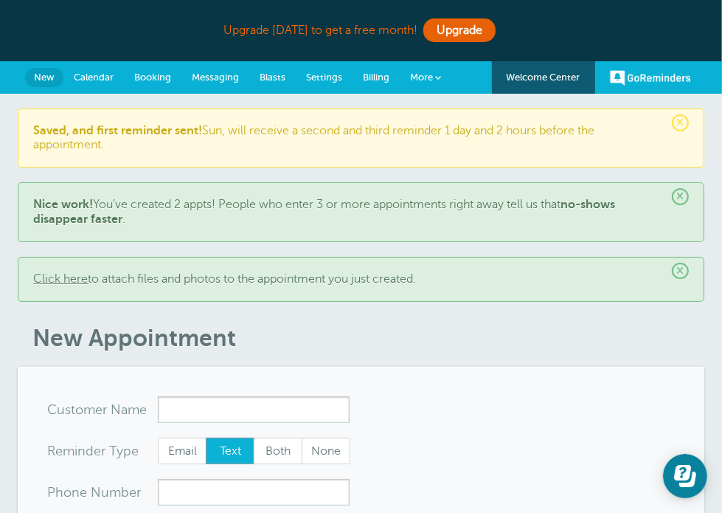
click at [635, 340] on h1 "New Appointment" at bounding box center [367, 338] width 671 height 28
click at [672, 271] on span "×" at bounding box center [680, 271] width 17 height 17
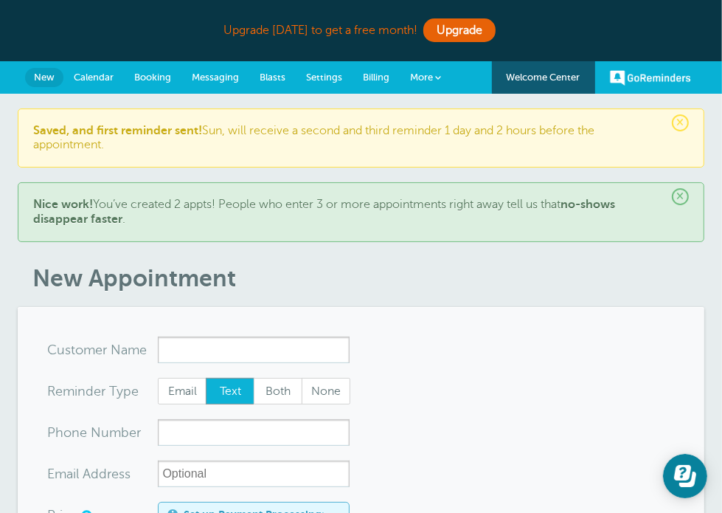
click at [672, 196] on span "×" at bounding box center [680, 196] width 17 height 17
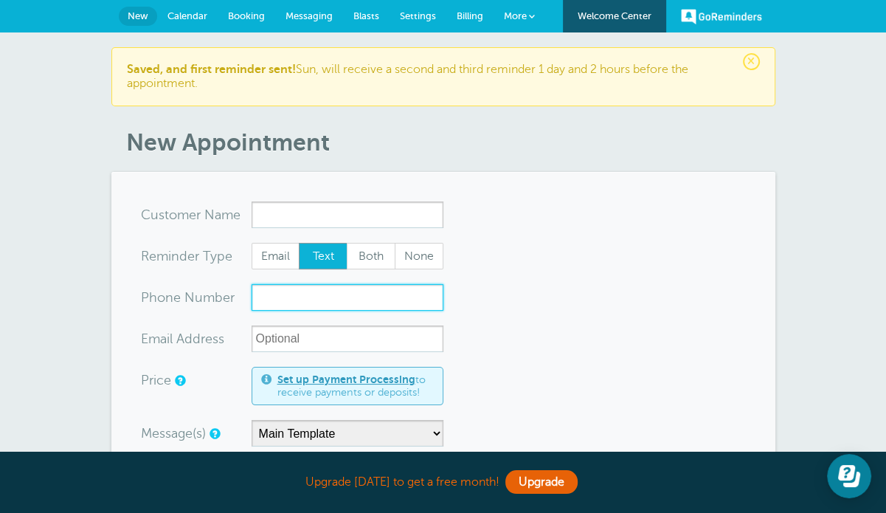
click at [302, 297] on input "xxx-no-autofill" at bounding box center [348, 297] width 192 height 27
paste input "778-968-2239"
type input "778-968-2239"
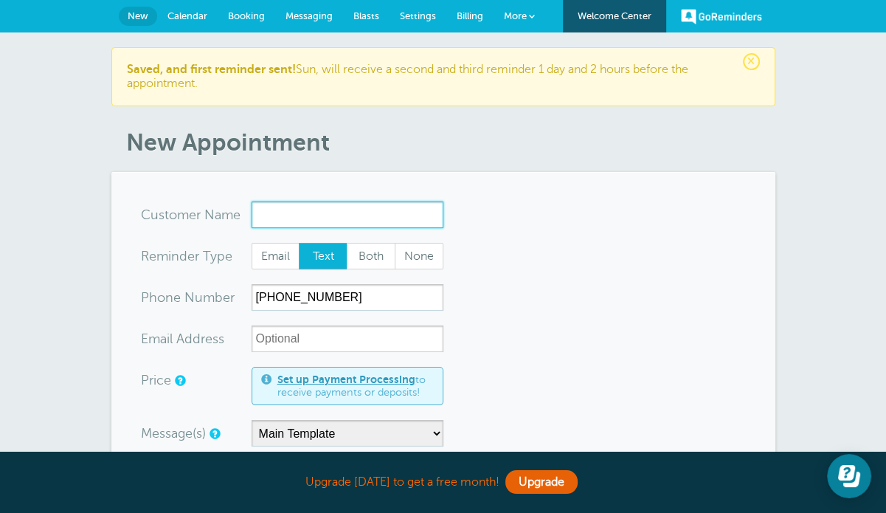
click at [283, 209] on input "x-no-autofill" at bounding box center [348, 214] width 192 height 27
paste input "Jun Hua Feng"
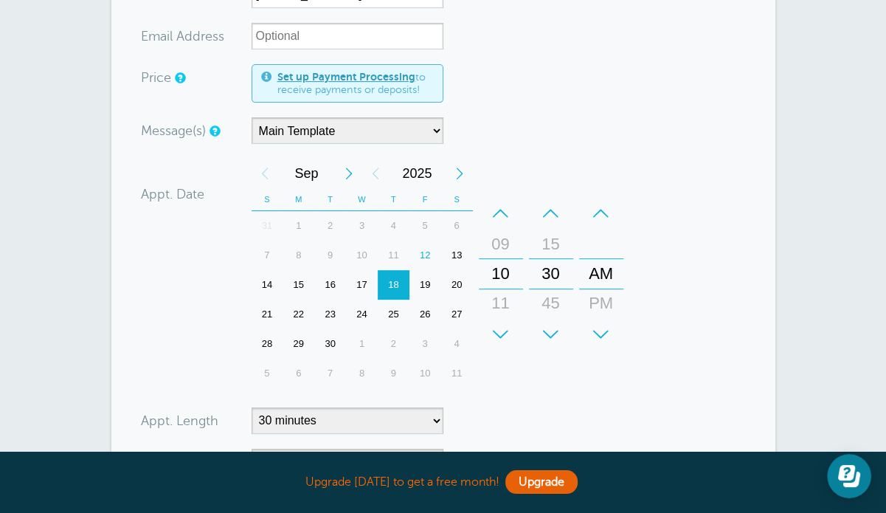
scroll to position [295, 0]
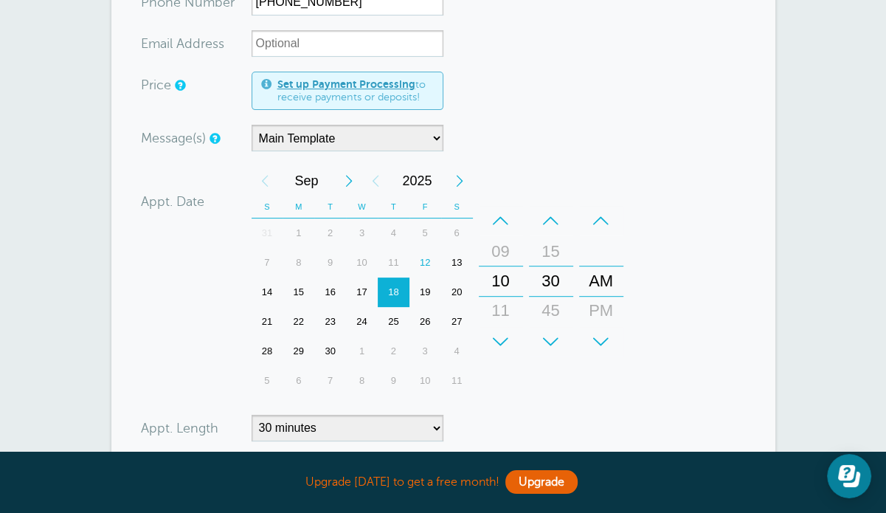
type input "Jun Hua Feng"
click at [403, 138] on select "Main Template" at bounding box center [348, 138] width 192 height 27
click at [430, 262] on div "12" at bounding box center [425, 263] width 32 height 30
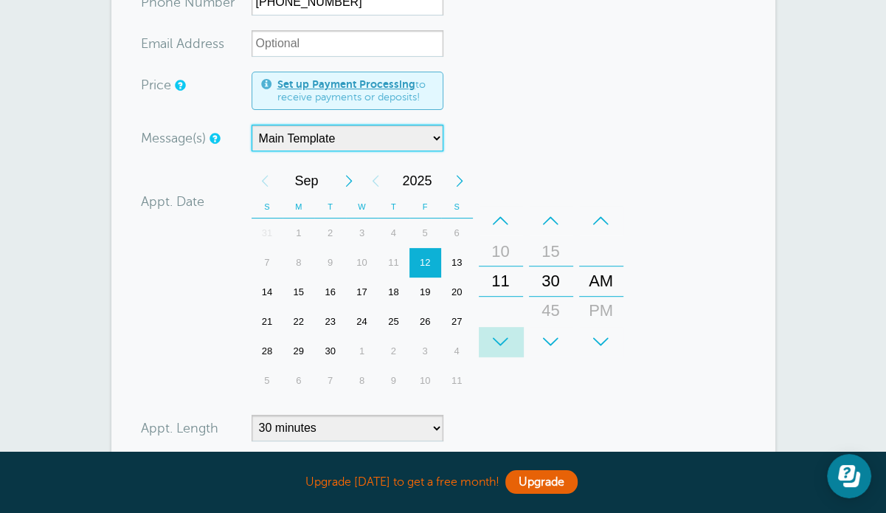
click at [499, 339] on div "+" at bounding box center [501, 342] width 44 height 30
click at [547, 221] on div "–" at bounding box center [551, 221] width 44 height 30
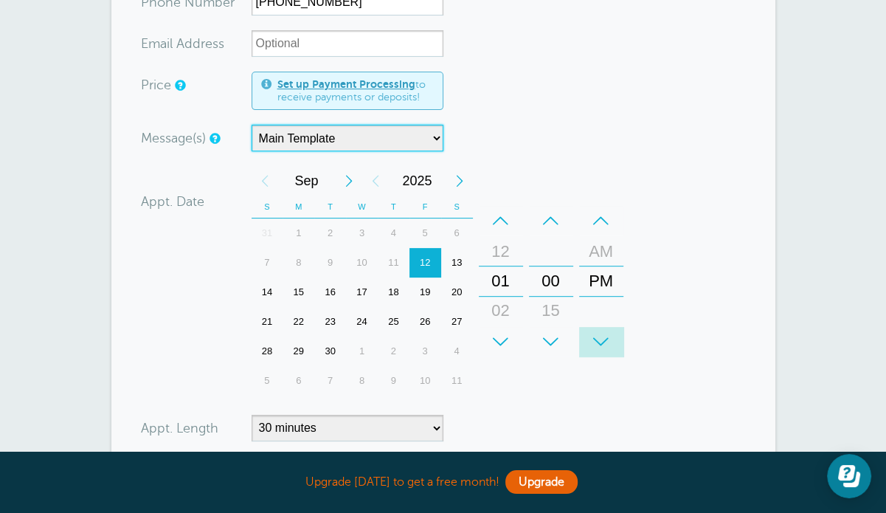
click at [602, 336] on div "+" at bounding box center [601, 342] width 44 height 30
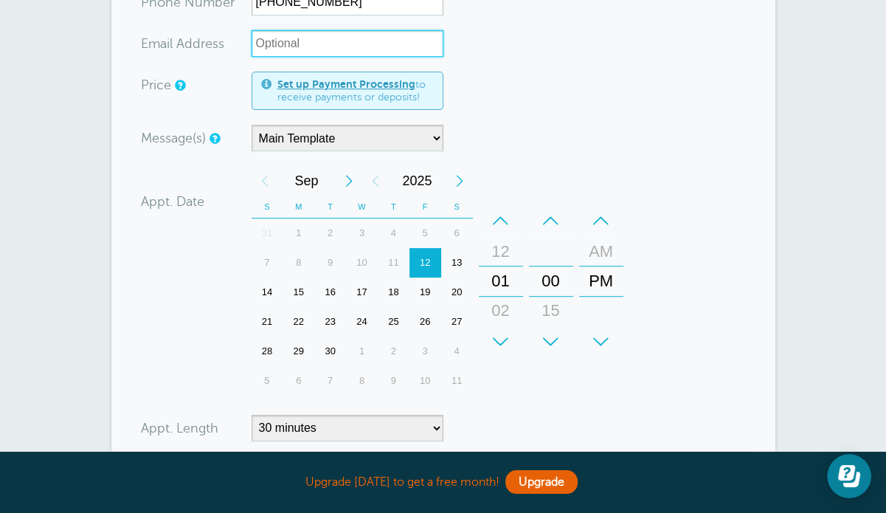
click at [353, 50] on input "xx-no-autofill" at bounding box center [348, 43] width 192 height 27
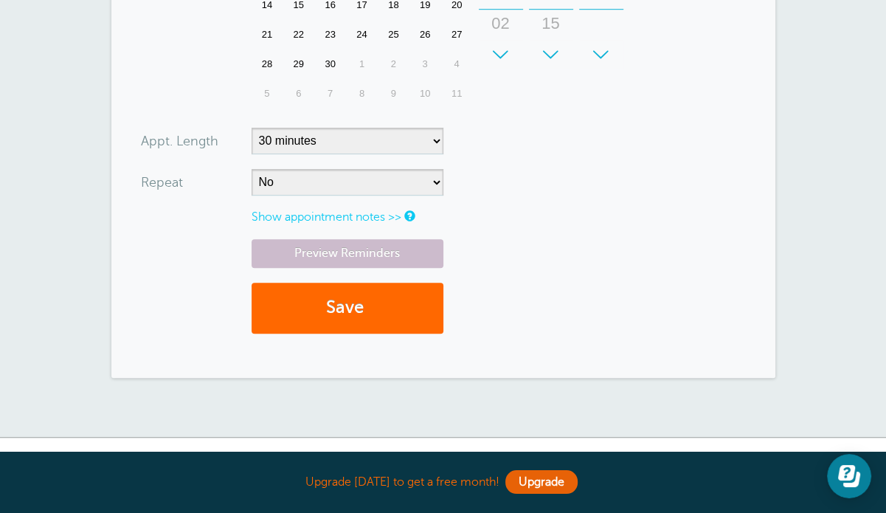
scroll to position [590, 0]
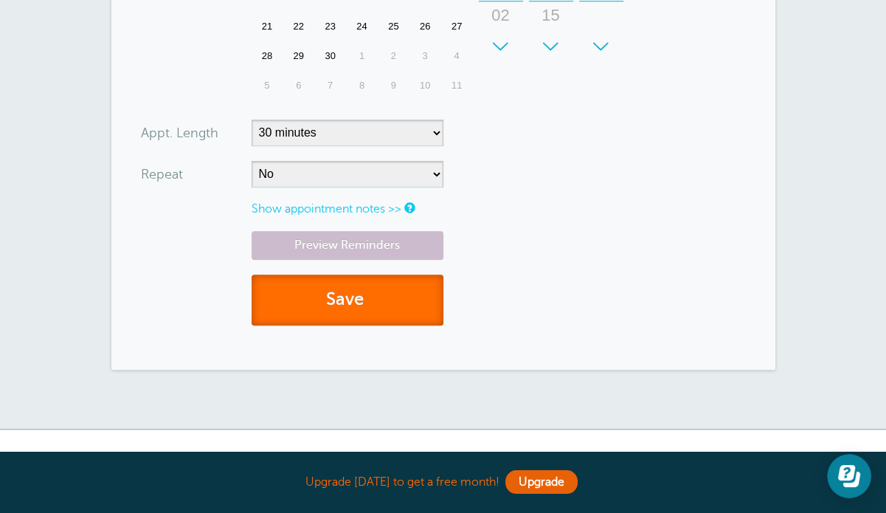
click at [379, 285] on button "Save" at bounding box center [348, 299] width 192 height 51
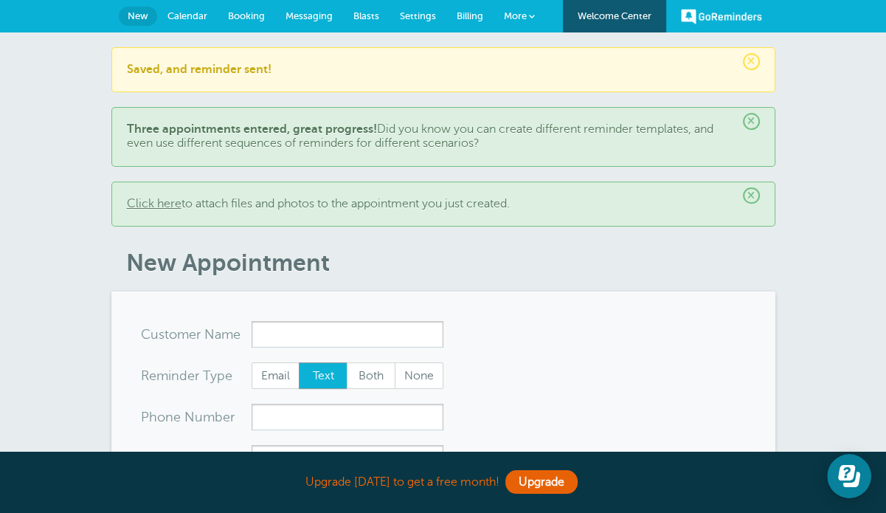
click at [751, 188] on span "×" at bounding box center [751, 195] width 17 height 17
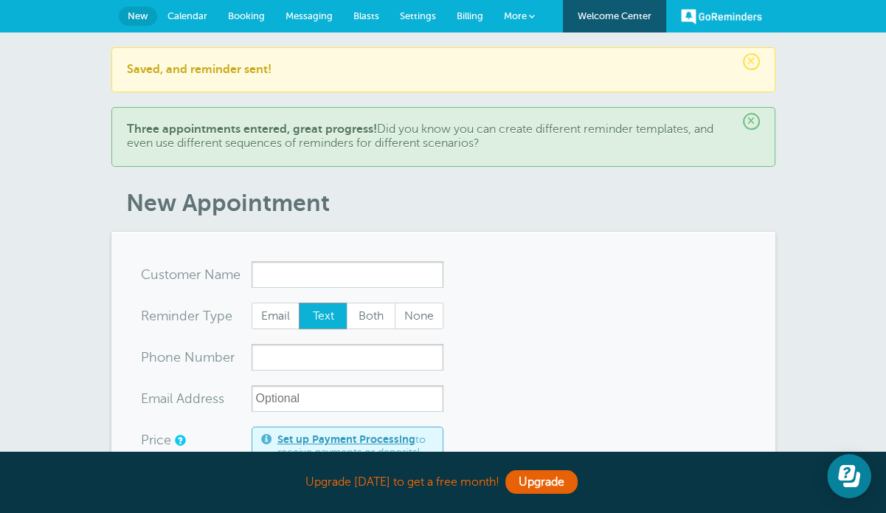
click at [749, 125] on span "×" at bounding box center [751, 121] width 17 height 17
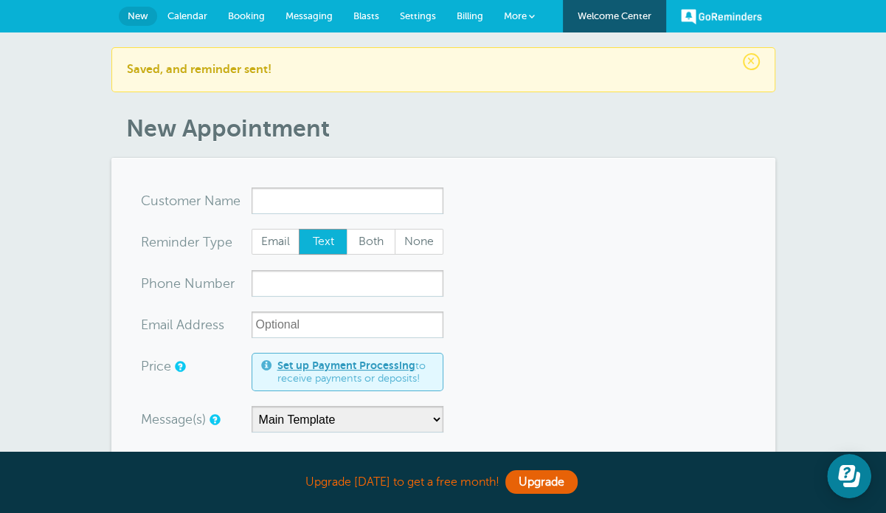
click at [751, 66] on span "×" at bounding box center [751, 61] width 17 height 17
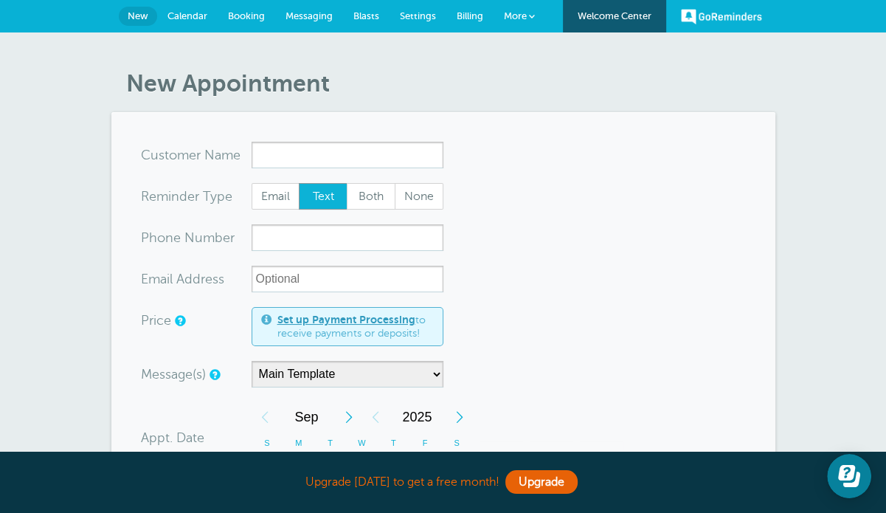
click at [608, 14] on link "Welcome Center" at bounding box center [614, 16] width 103 height 32
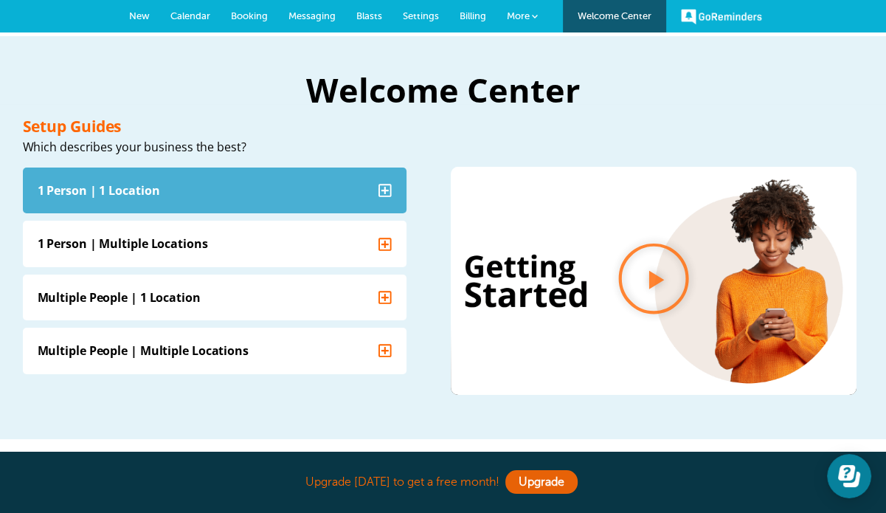
click at [381, 189] on icon "Accordion. Open links with Enter or Space, close with Escape, and navigate with…" at bounding box center [384, 189] width 13 height 13
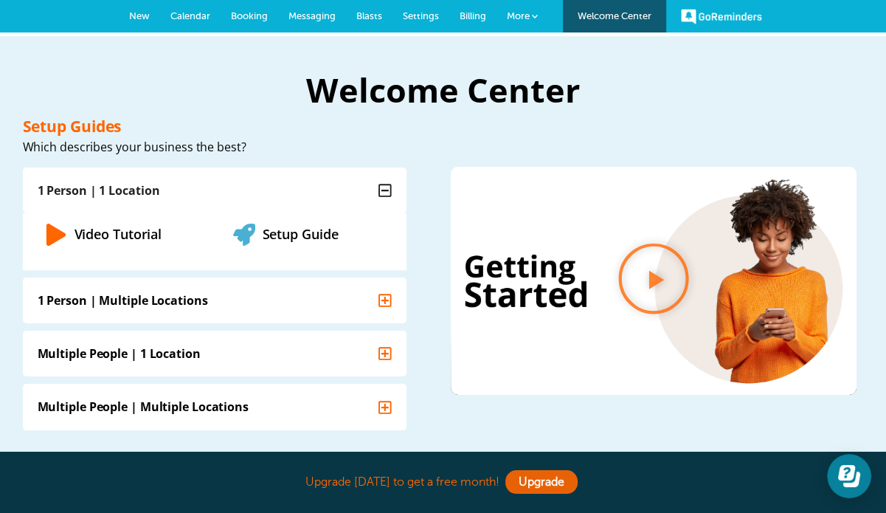
click at [538, 418] on div at bounding box center [653, 294] width 421 height 271
click at [298, 229] on link "Setup Guide" at bounding box center [301, 233] width 76 height 18
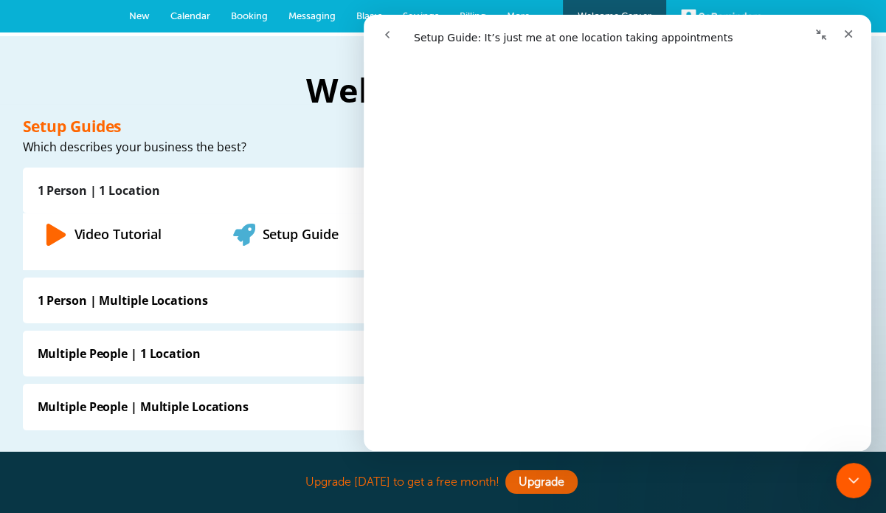
scroll to position [1335, 0]
click at [254, 139] on div "Setup Guides Which describes your business the best? 1 Person | 1 Location Vide…" at bounding box center [233, 273] width 421 height 311
click at [842, 40] on div "Close" at bounding box center [848, 34] width 27 height 27
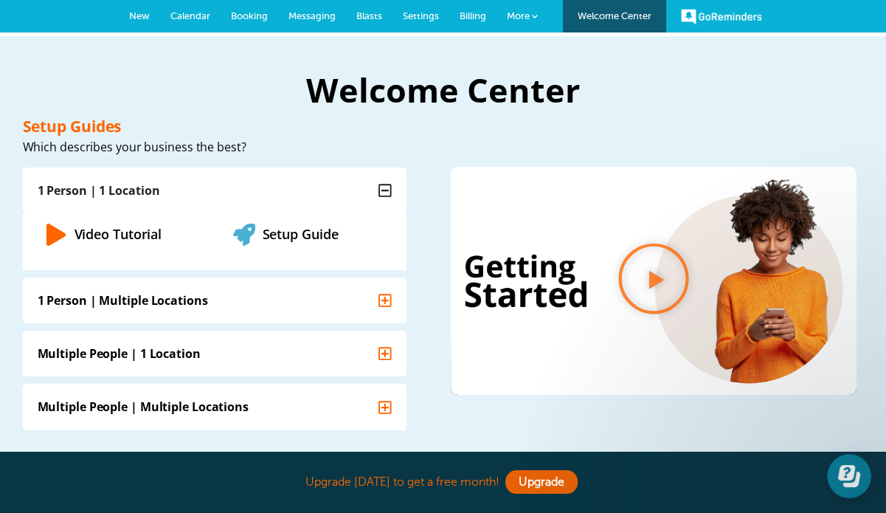
scroll to position [0, 0]
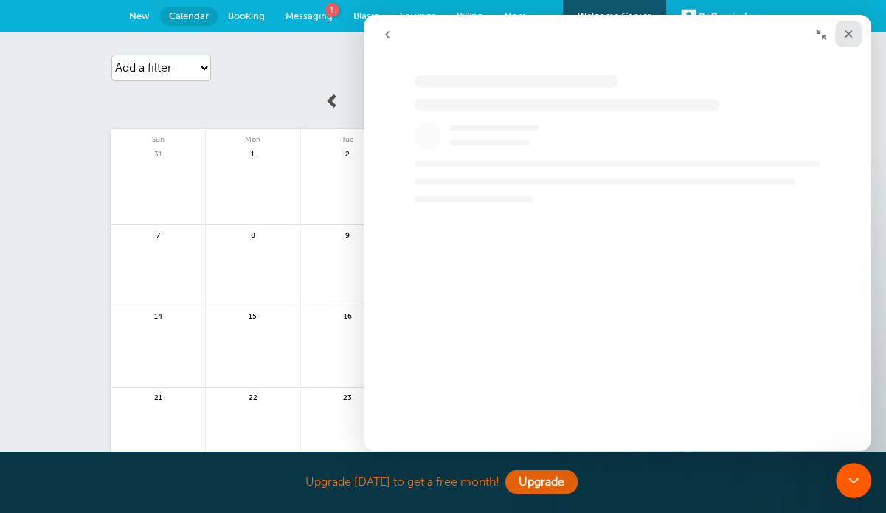
click at [845, 28] on icon "Close" at bounding box center [848, 34] width 12 height 12
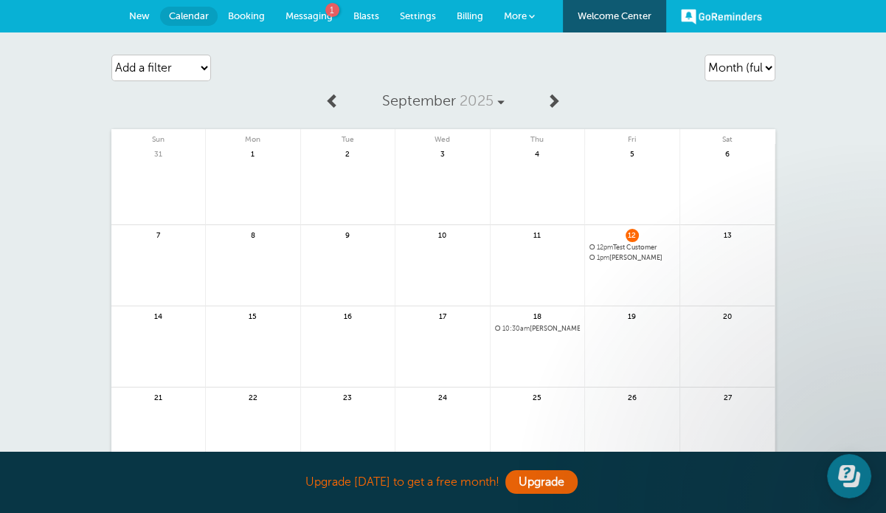
click at [597, 244] on span "12pm" at bounding box center [605, 246] width 16 height 7
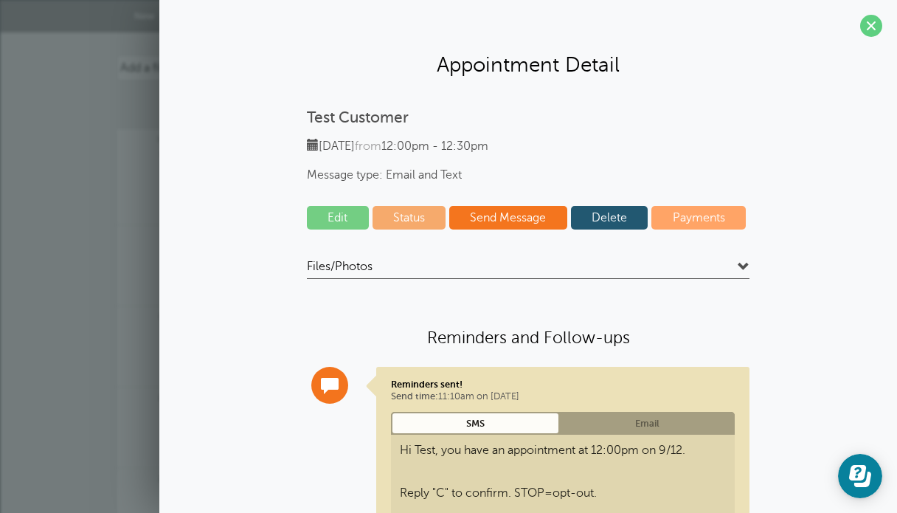
click at [617, 224] on link "Delete" at bounding box center [609, 218] width 77 height 24
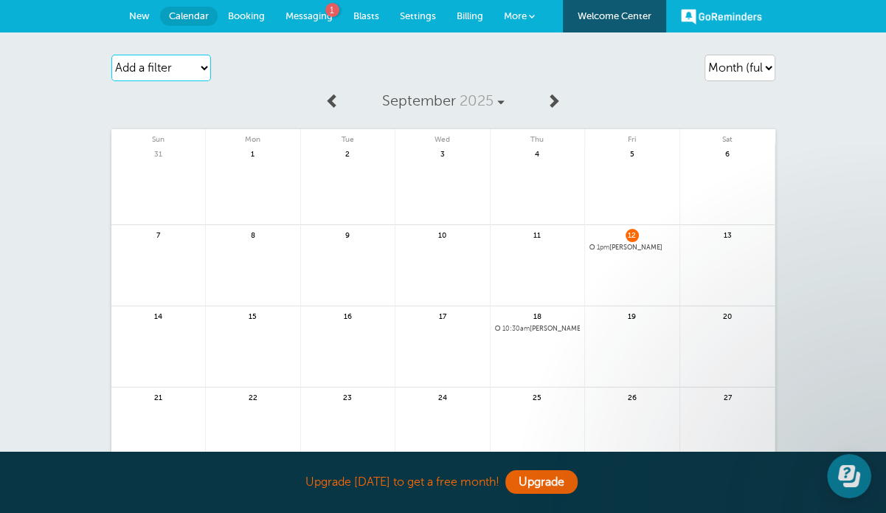
click at [145, 73] on select "Add a filter Customer Search Appointment Status Payment Status" at bounding box center [161, 68] width 100 height 27
select select "appt_status"
click at [111, 55] on select "Add a filter Customer Search Appointment Status Payment Status" at bounding box center [161, 68] width 100 height 27
select select
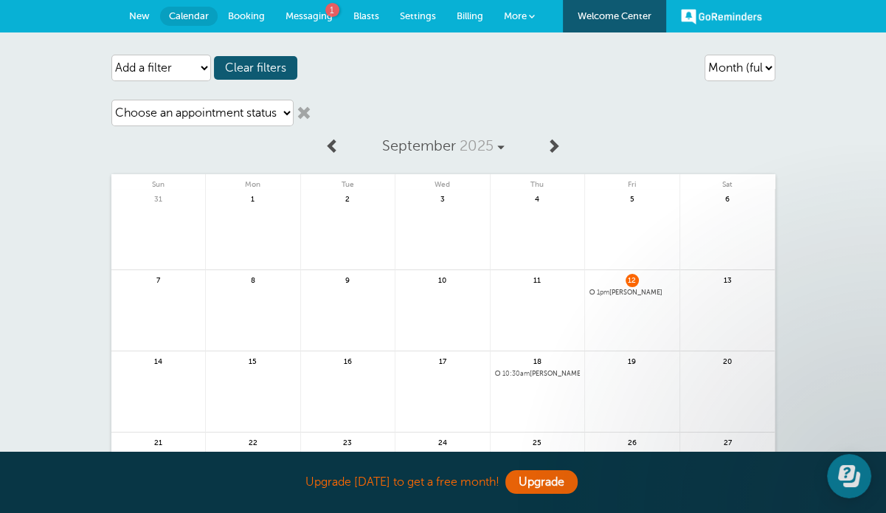
click at [302, 108] on link at bounding box center [304, 112] width 15 height 15
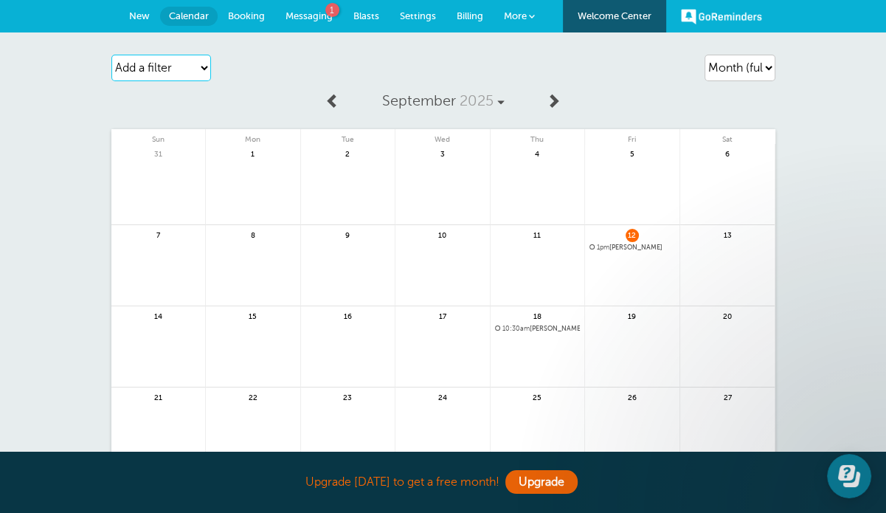
click at [179, 60] on select "Add a filter Customer Search Appointment Status Payment Status" at bounding box center [161, 68] width 100 height 27
click at [111, 55] on select "Add a filter Customer Search Appointment Status Payment Status" at bounding box center [161, 68] width 100 height 27
click at [721, 65] on select "Agenda Day Week Month (full view) Month (condensed)" at bounding box center [740, 68] width 71 height 27
click at [853, 134] on div "Agenda Day Week Month (full view) Month (condensed) Add a filter Customer Searc…" at bounding box center [443, 320] width 886 height 577
click at [752, 74] on select "Agenda Day Week Month (full view) Month (condensed)" at bounding box center [740, 68] width 71 height 27
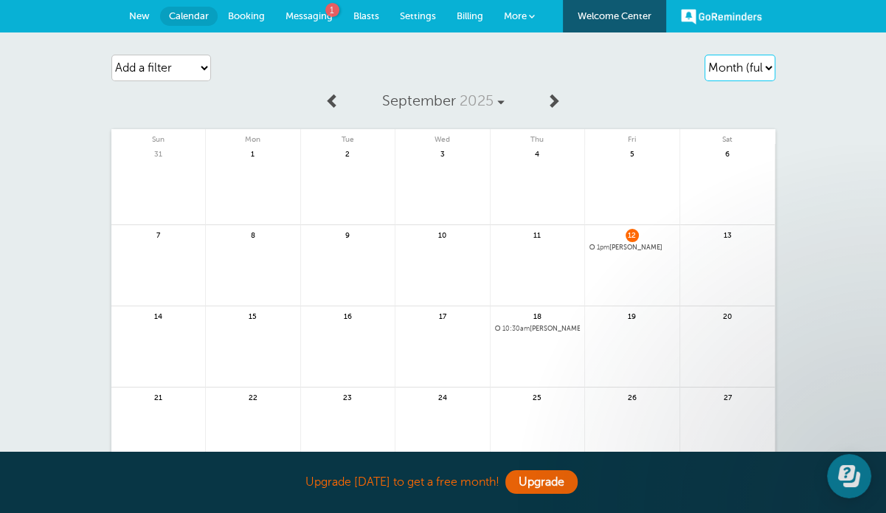
click at [752, 74] on select "Agenda Day Week Month (full view) Month (condensed)" at bounding box center [740, 68] width 71 height 27
click at [310, 8] on link "Messaging 1" at bounding box center [309, 16] width 68 height 32
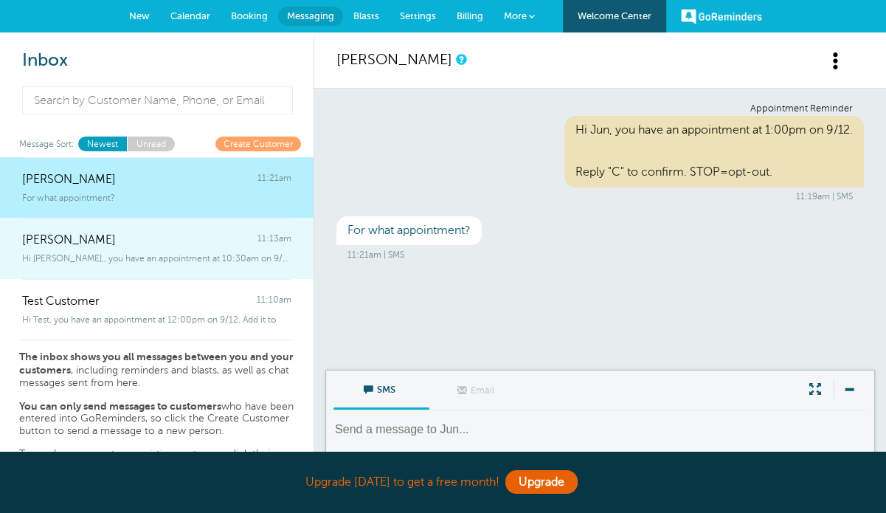
click at [88, 255] on span "Hi [PERSON_NAME],, you have an appointment at 10:30am on 9/18. STOP=opt-out." at bounding box center [156, 258] width 269 height 10
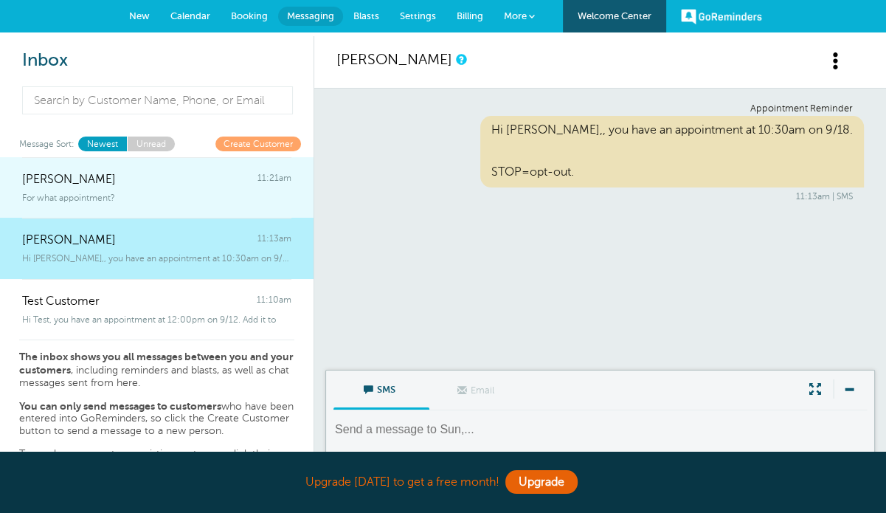
click at [148, 203] on link "[PERSON_NAME] 11:21am For what appointment?" at bounding box center [157, 187] width 314 height 61
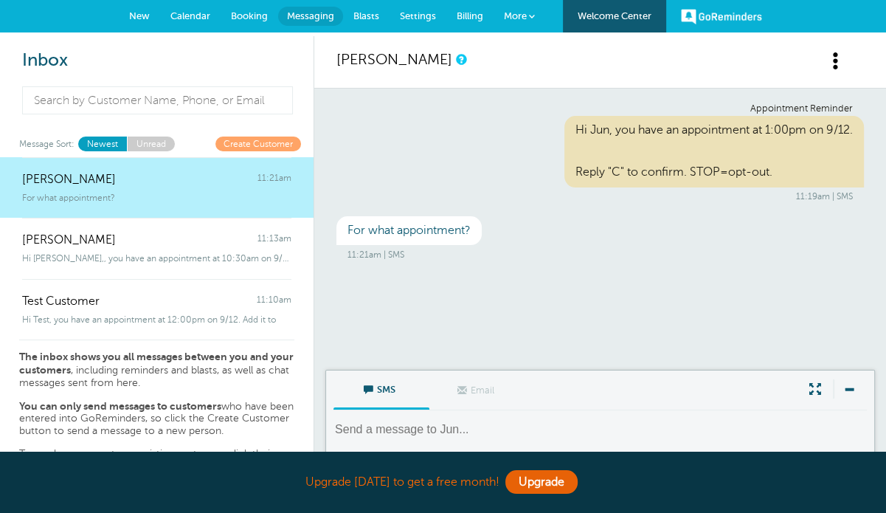
click at [390, 436] on textarea at bounding box center [601, 439] width 536 height 36
type textarea "s"
type textarea "l"
click at [429, 428] on textarea at bounding box center [601, 439] width 536 height 36
type textarea "s"
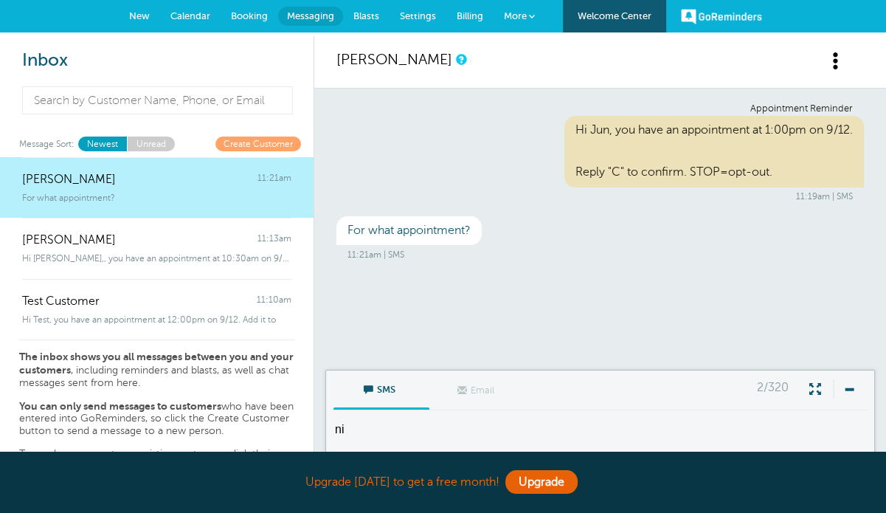
type textarea "n"
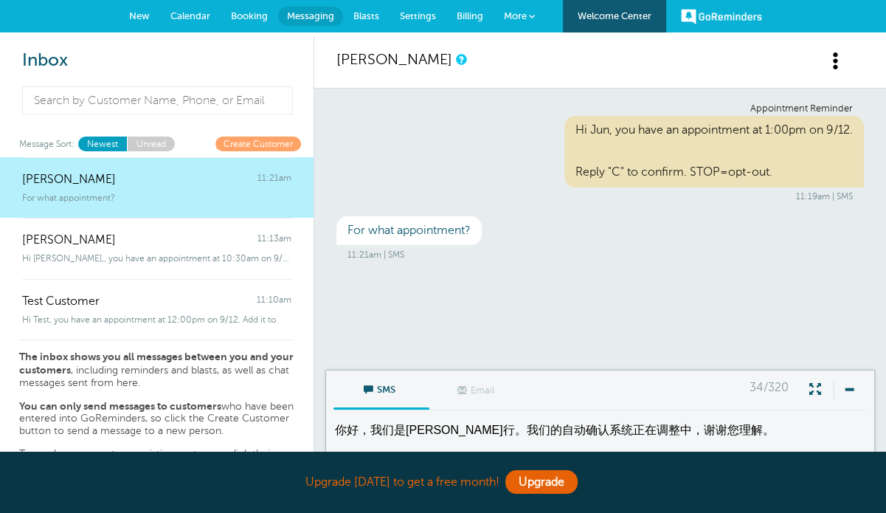
click at [349, 427] on textarea "你好，我们是[PERSON_NAME]行。我们的自动确认系统正在调整中，谢谢您理解。" at bounding box center [601, 439] width 536 height 36
click at [643, 432] on textarea "您好，我们是[PERSON_NAME]行。我们的自动确认系统正在调整中，谢谢您理解。" at bounding box center [601, 439] width 536 height 36
click at [776, 442] on textarea "您好，我们是[PERSON_NAME]行。我们的自动确认系统正在调整中，谢谢您理解。" at bounding box center [601, 439] width 536 height 36
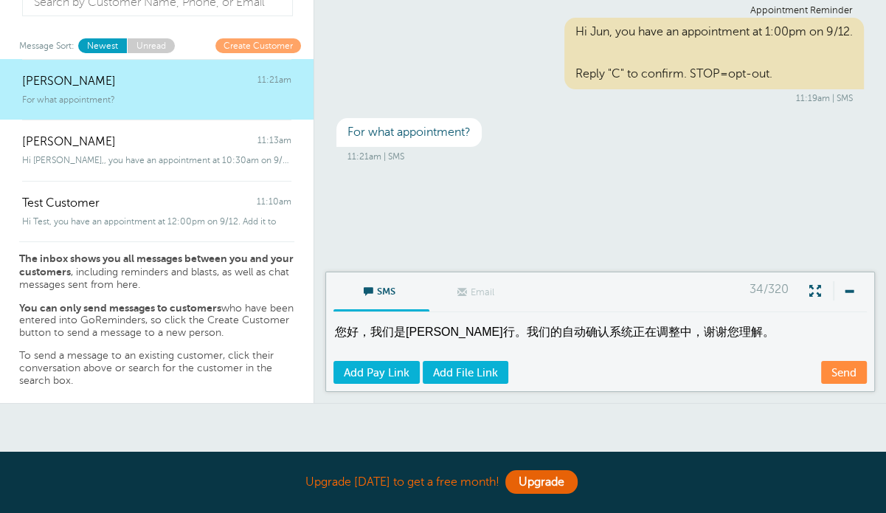
scroll to position [65, 0]
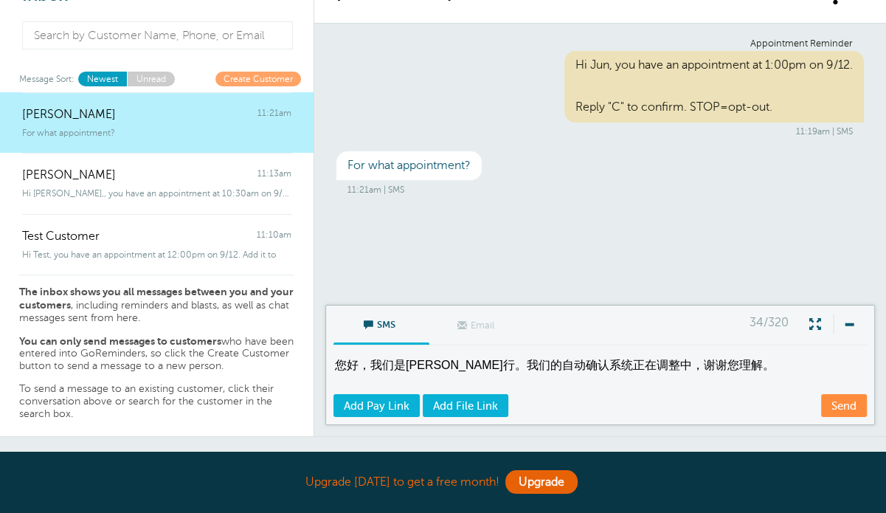
click at [638, 367] on textarea "您好，我们是[PERSON_NAME]行。我们的自动确认系统正在调整中，谢谢您理解。" at bounding box center [601, 374] width 536 height 36
click at [626, 362] on textarea "您好，我们是[PERSON_NAME]行。我们的自动确认系统正在调整中，谢谢您理解。" at bounding box center [601, 374] width 536 height 36
drag, startPoint x: 738, startPoint y: 368, endPoint x: 489, endPoint y: 376, distance: 248.7
click at [489, 376] on textarea "您好，我们是[PERSON_NAME]行。我们的自动确认系统正在调整中，谢谢您理解。" at bounding box center [601, 374] width 536 height 36
type textarea "您好，我们是[PERSON_NAME]行。"
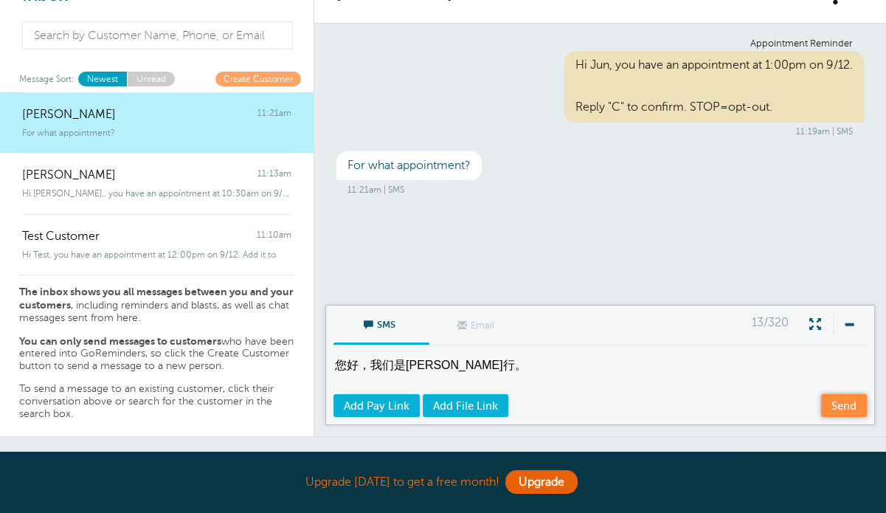
click at [834, 409] on link "Send" at bounding box center [844, 405] width 46 height 23
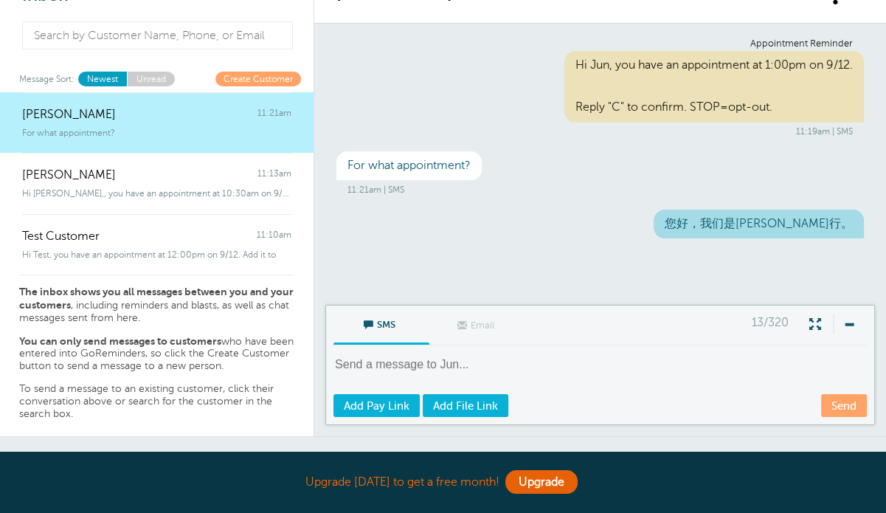
click at [474, 359] on textarea at bounding box center [601, 374] width 536 height 36
type textarea "W"
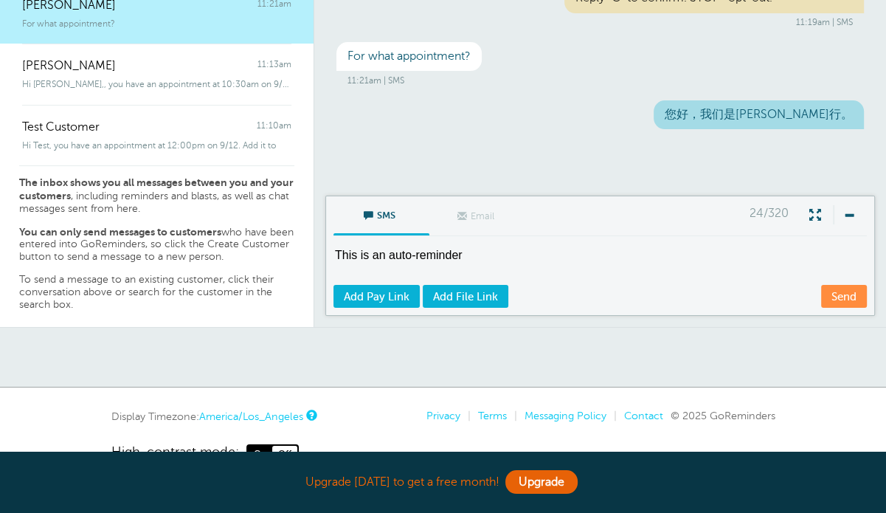
scroll to position [139, 0]
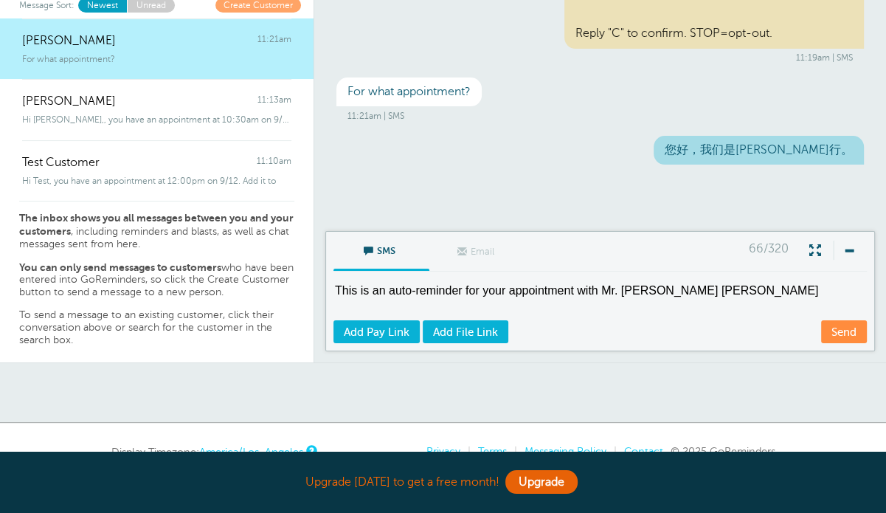
drag, startPoint x: 621, startPoint y: 289, endPoint x: 602, endPoint y: 288, distance: 19.2
click at [602, 288] on textarea "This is an auto-reminder for your appointment with Mr. [PERSON_NAME] [PERSON_NA…" at bounding box center [601, 301] width 536 height 36
click at [664, 288] on textarea "This is an auto-reminder for your appointment at [PERSON_NAME] [PERSON_NAME]" at bounding box center [601, 301] width 536 height 36
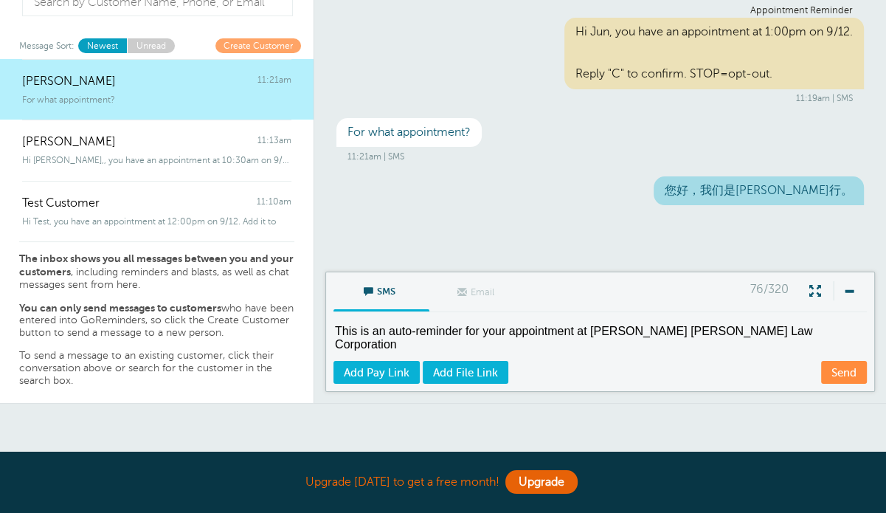
scroll to position [65, 0]
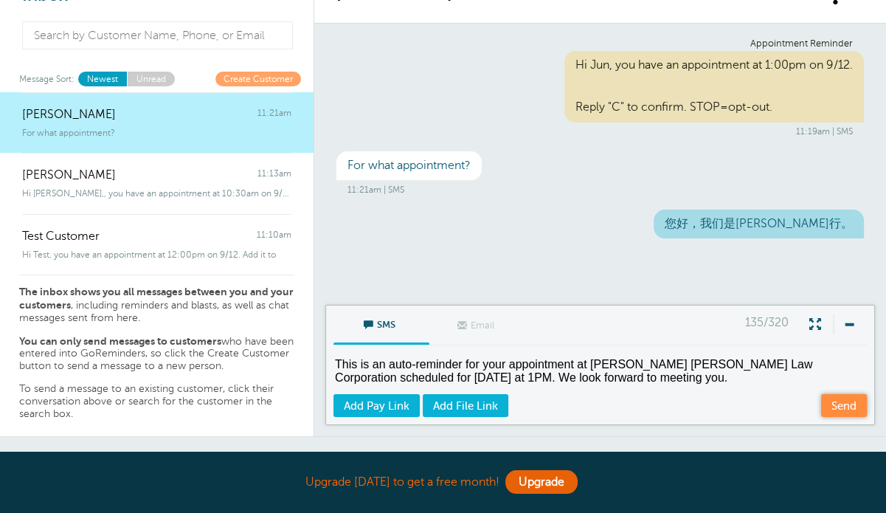
type textarea "This is an auto-reminder for your appointment at [PERSON_NAME] [PERSON_NAME] La…"
click at [838, 398] on link "Send" at bounding box center [844, 405] width 46 height 23
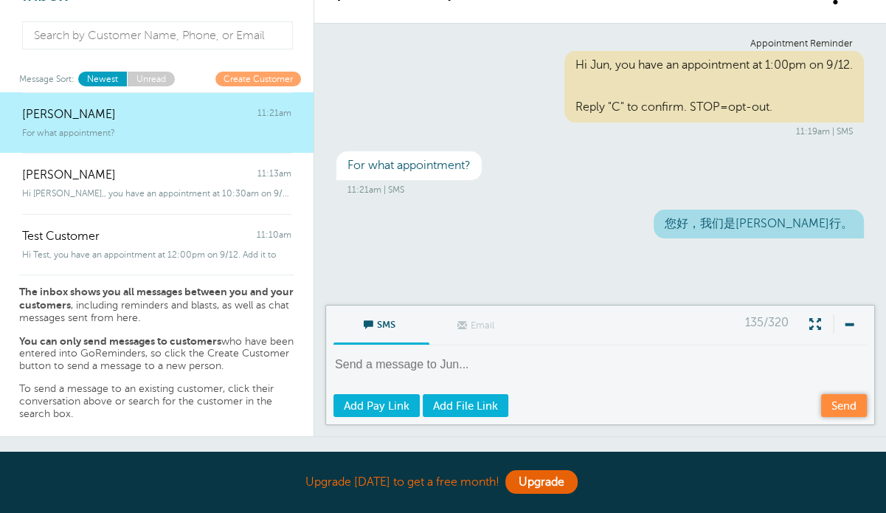
scroll to position [110, 0]
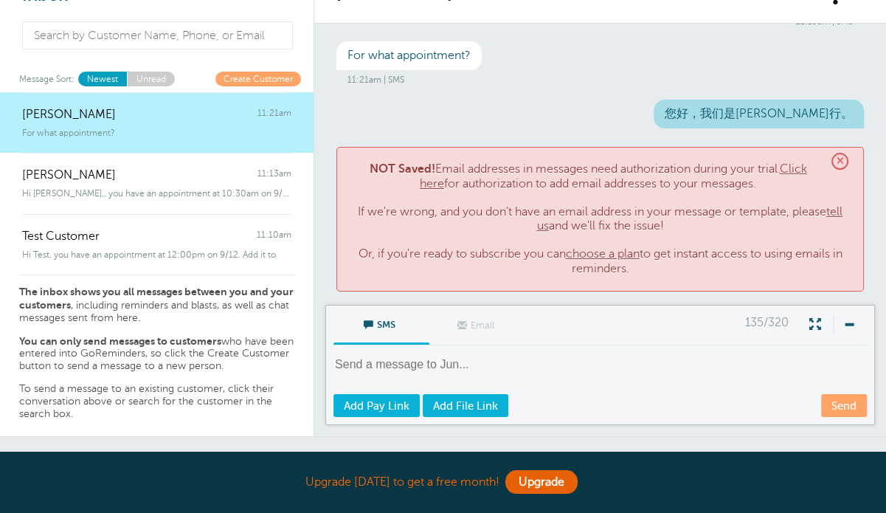
click at [831, 162] on span "×" at bounding box center [839, 161] width 17 height 17
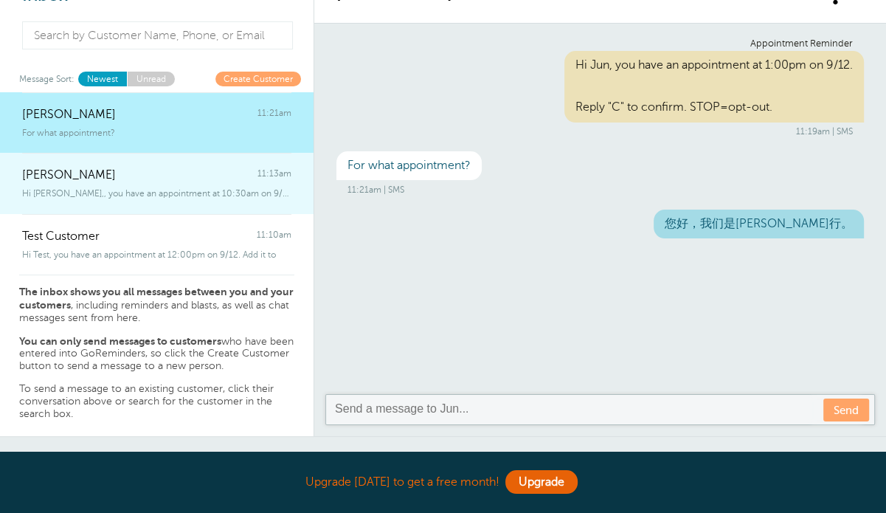
scroll to position [0, 0]
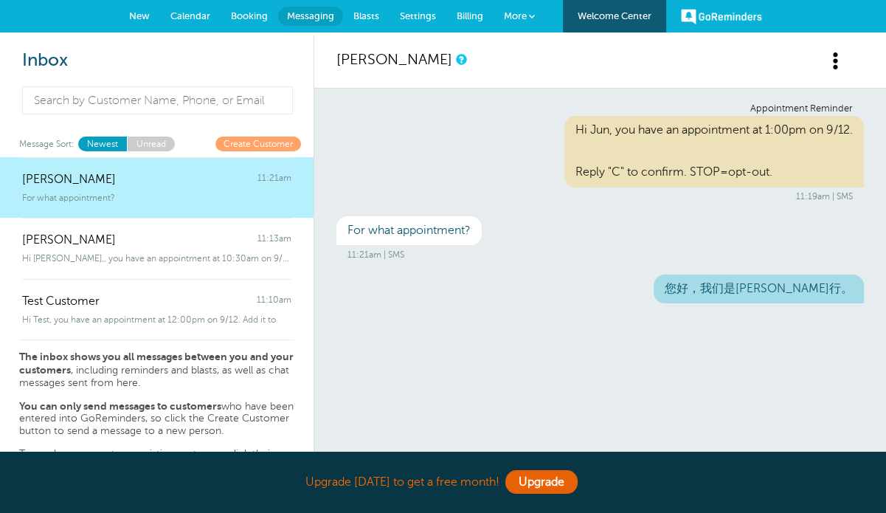
click at [204, 14] on span "Calendar" at bounding box center [190, 15] width 40 height 11
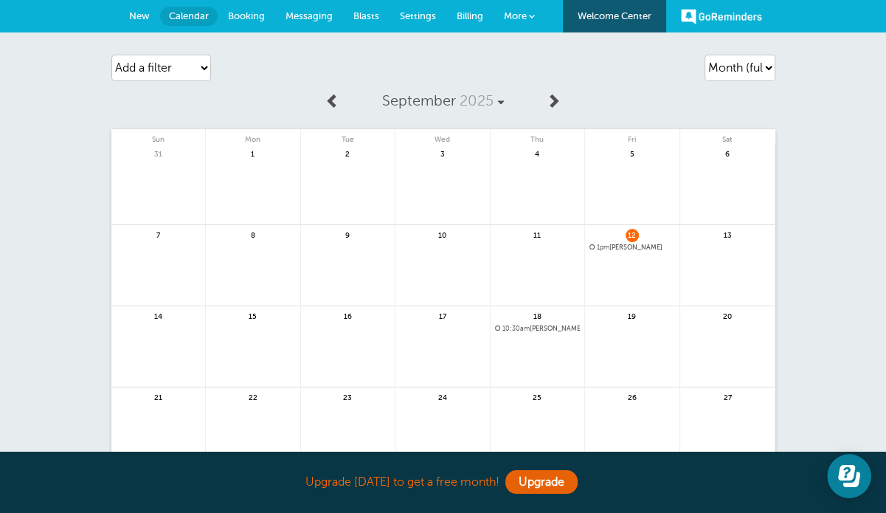
click at [321, 14] on span "Messaging" at bounding box center [309, 15] width 47 height 11
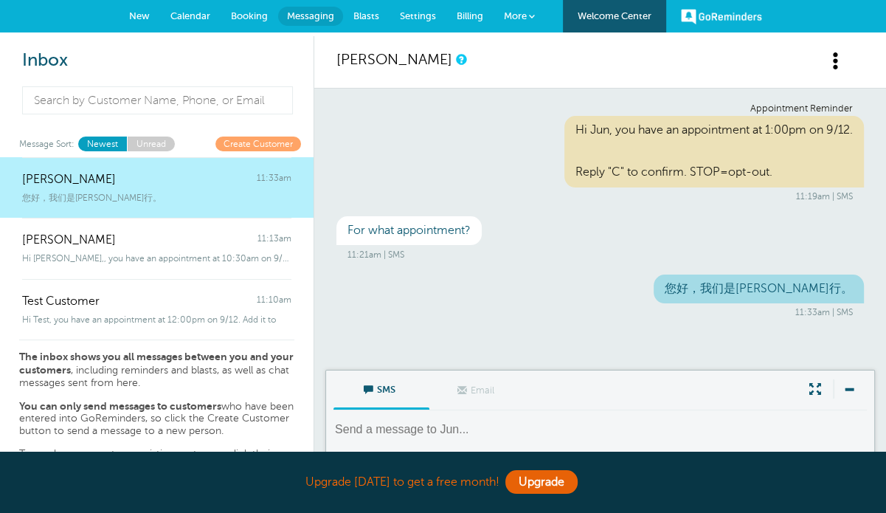
click at [409, 12] on span "Settings" at bounding box center [418, 15] width 36 height 11
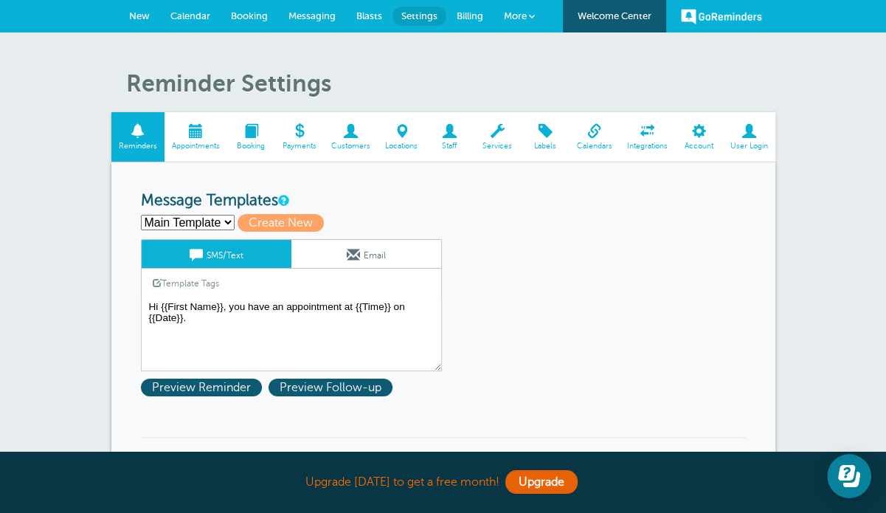
click at [206, 145] on span "Appointments" at bounding box center [196, 146] width 48 height 9
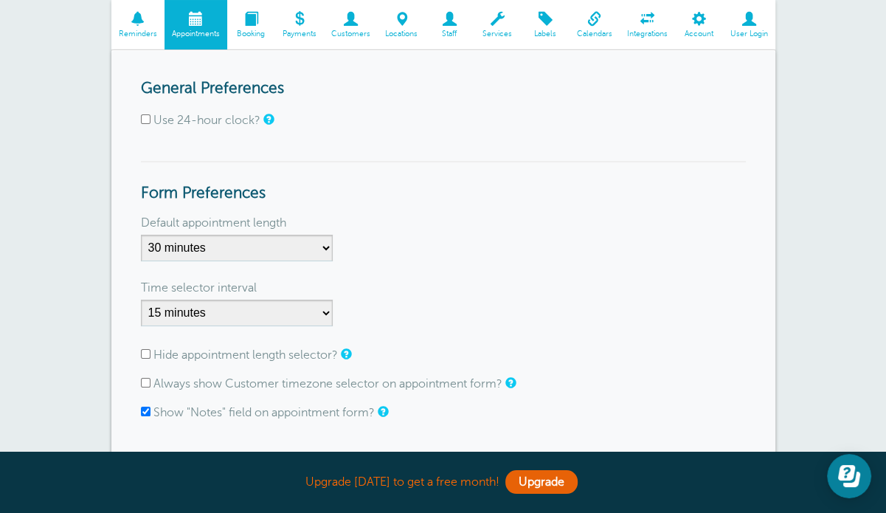
scroll to position [148, 0]
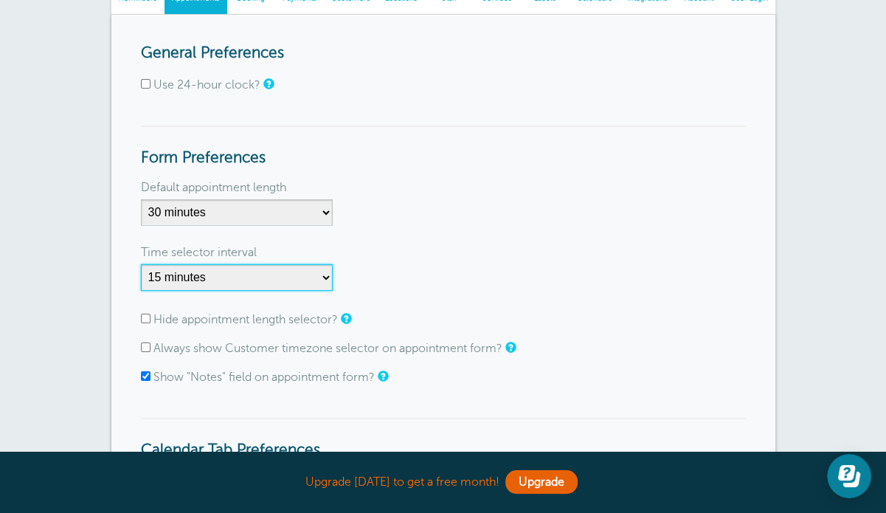
click at [239, 271] on select "1 minute 5 minutes 10 minutes 15 minutes 20 minutes 30 minutes 60 minutes" at bounding box center [237, 277] width 192 height 27
click at [141, 264] on select "1 minute 5 minutes 10 minutes 15 minutes 20 minutes 30 minutes 60 minutes" at bounding box center [237, 277] width 192 height 27
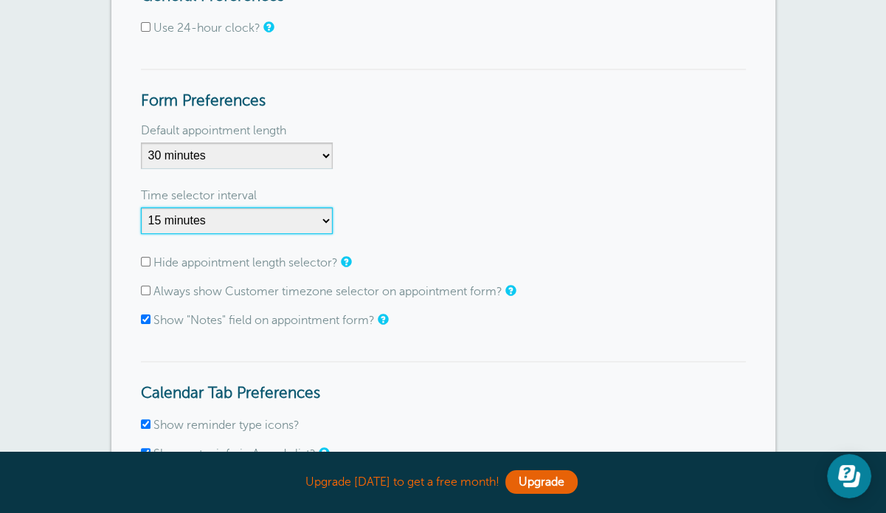
scroll to position [221, 0]
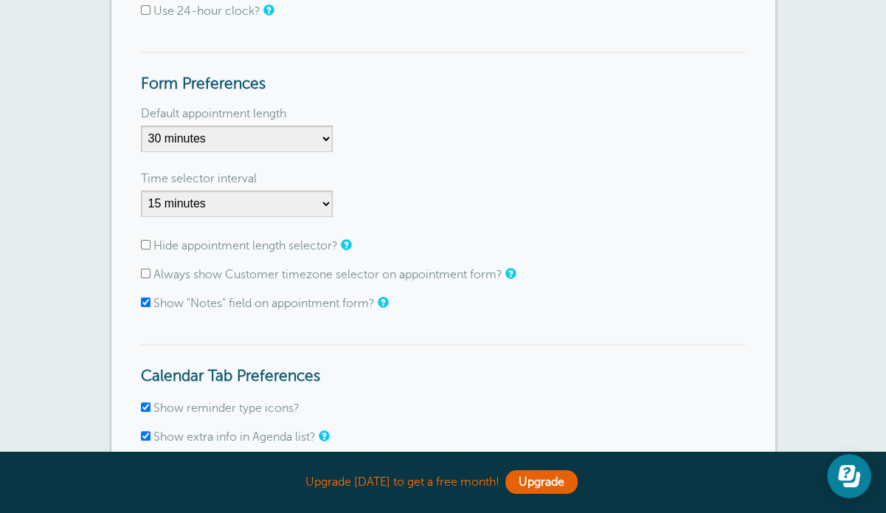
click at [142, 272] on input "Always show Customer timezone selector on appointment form?" at bounding box center [146, 274] width 10 height 10
checkbox input "true"
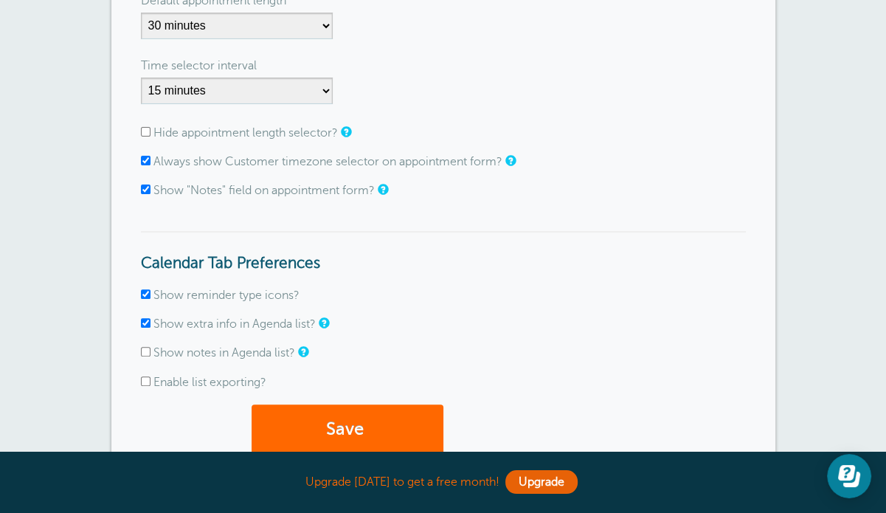
scroll to position [369, 0]
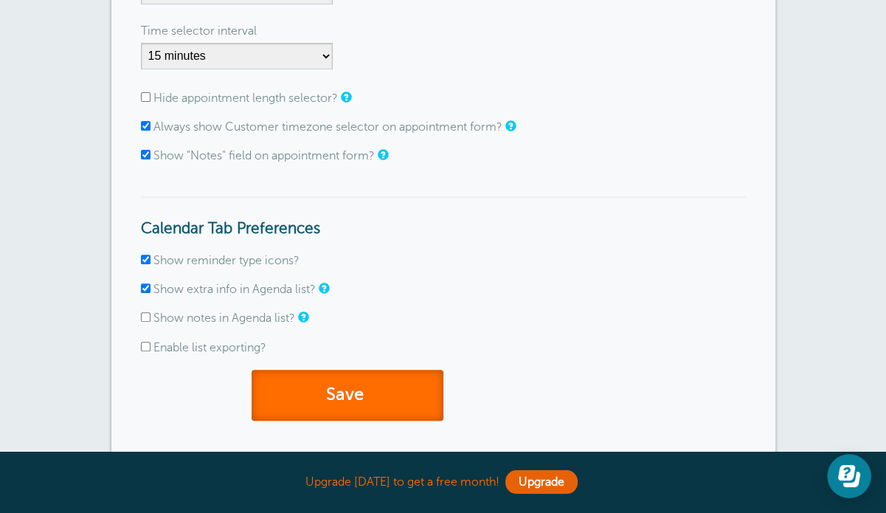
click at [320, 374] on button "Save" at bounding box center [348, 395] width 192 height 51
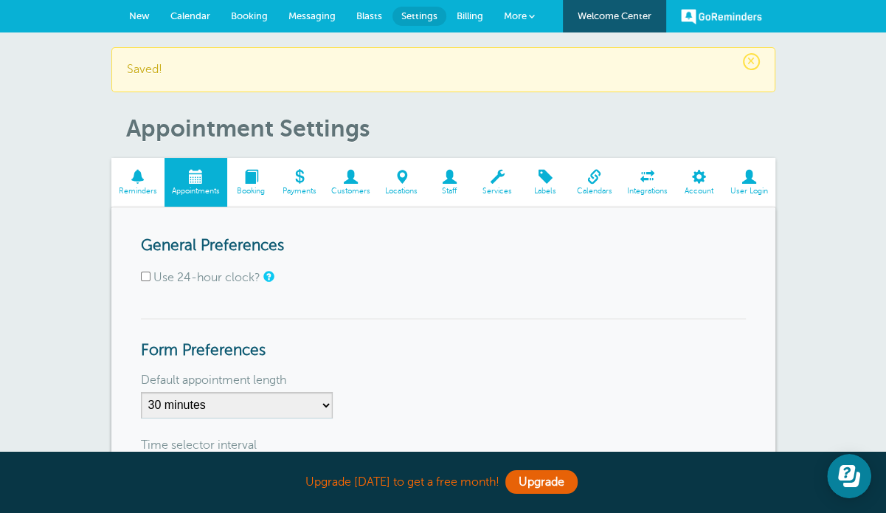
click at [249, 184] on span at bounding box center [251, 177] width 48 height 14
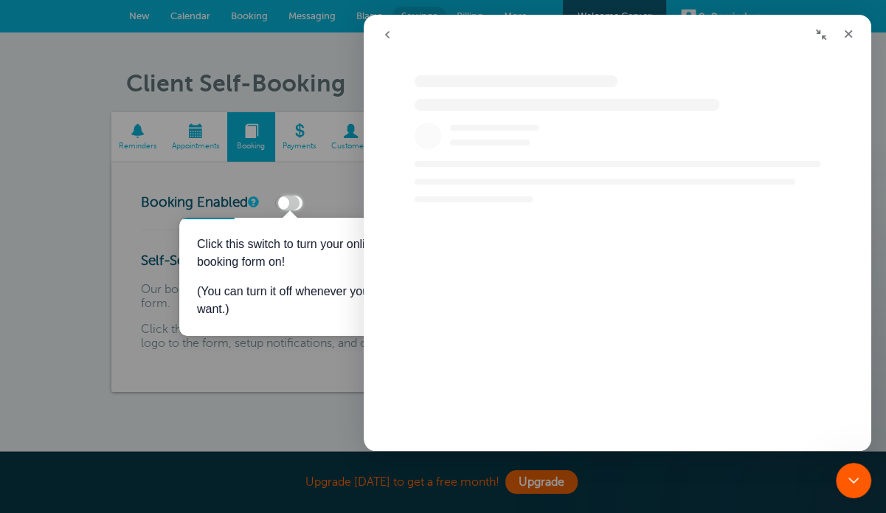
click at [385, 232] on icon "Close guide" at bounding box center [385, 232] width 7 height 7
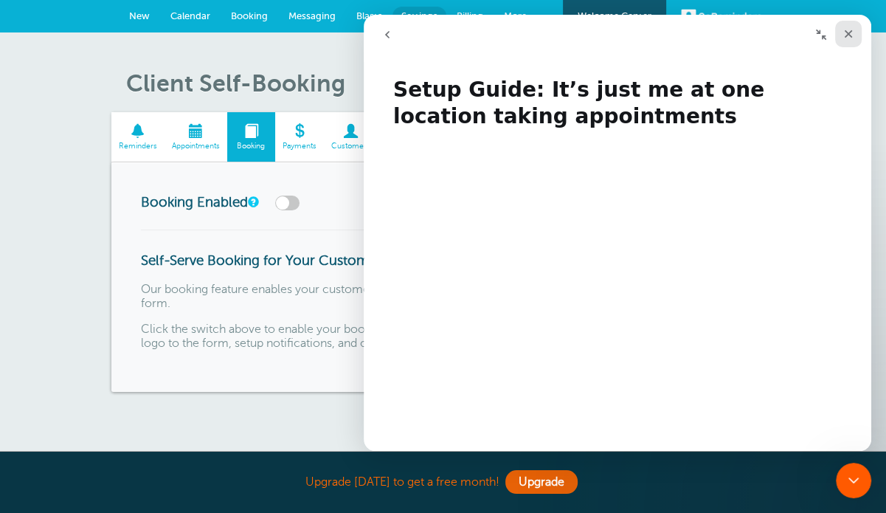
click at [845, 29] on icon "Close" at bounding box center [848, 34] width 12 height 12
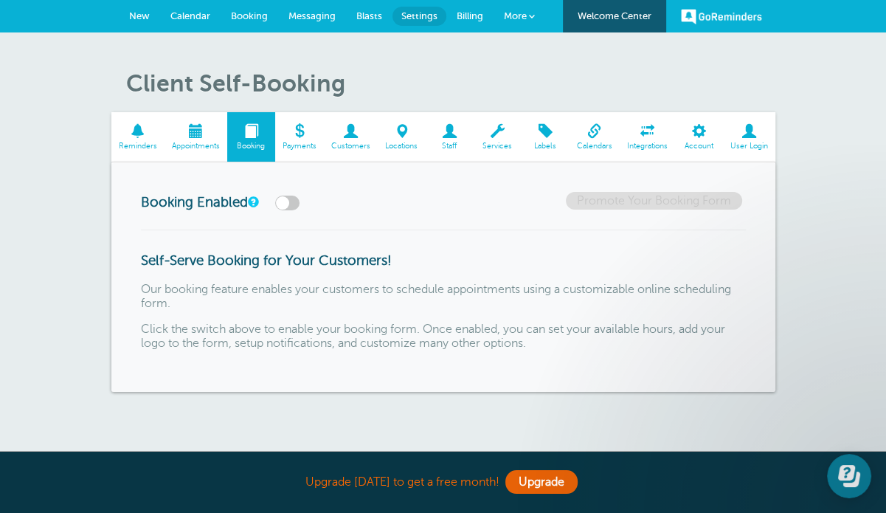
click at [297, 135] on span at bounding box center [299, 131] width 49 height 14
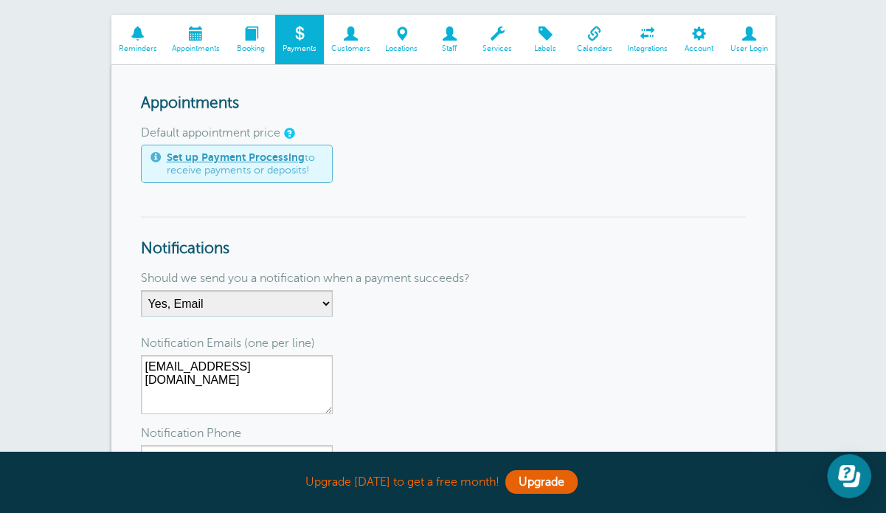
scroll to position [74, 0]
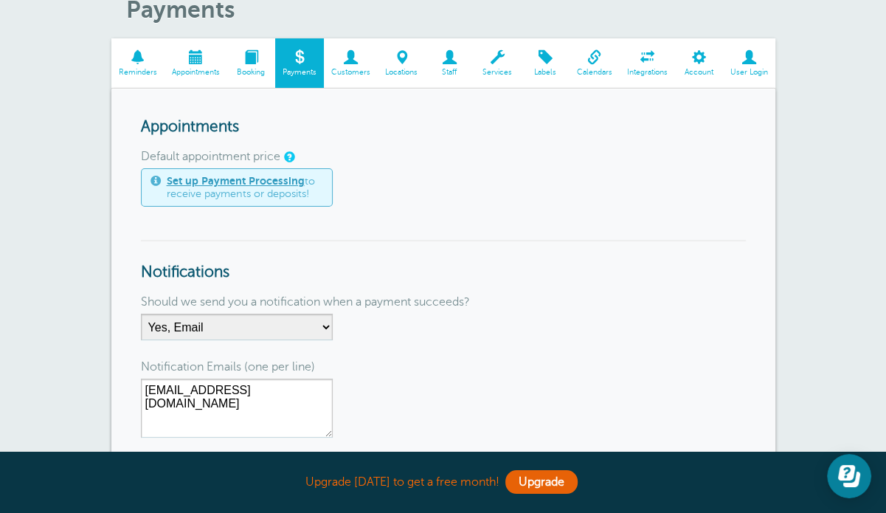
click at [340, 59] on span at bounding box center [351, 57] width 54 height 14
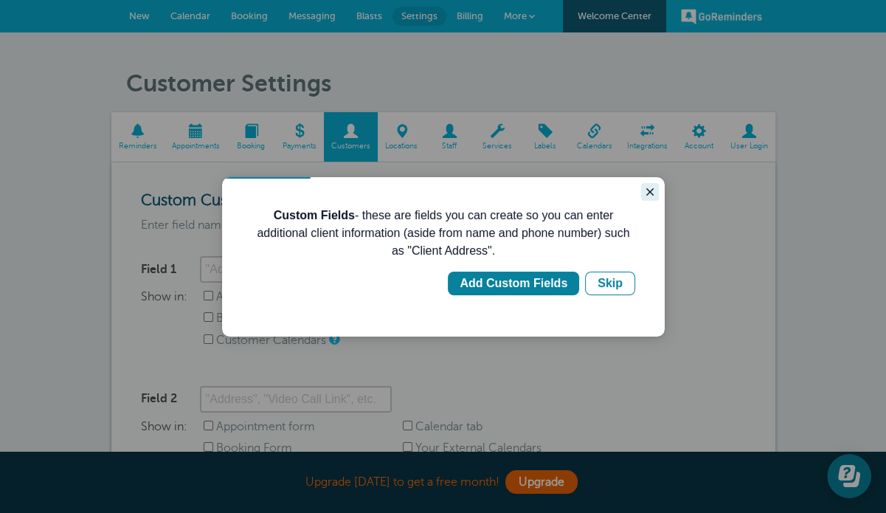
click at [648, 190] on icon "Close guide" at bounding box center [649, 191] width 7 height 7
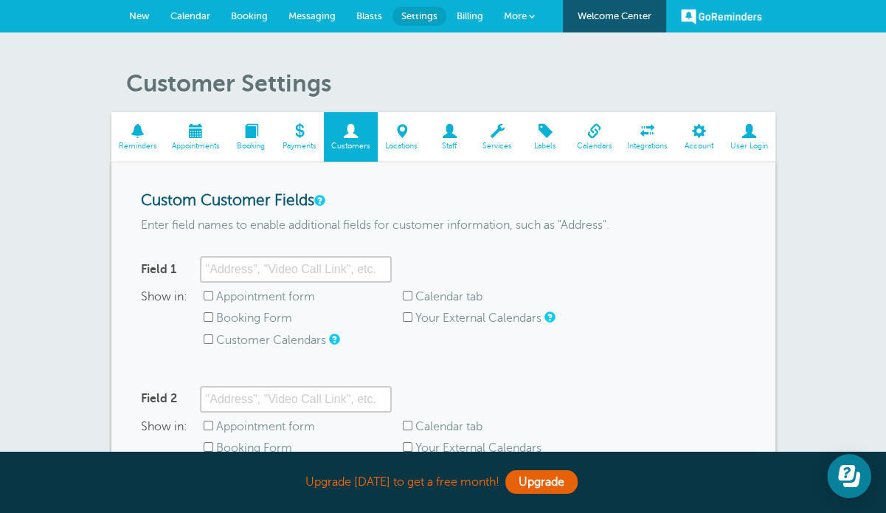
click at [388, 147] on span "Locations" at bounding box center [401, 146] width 33 height 9
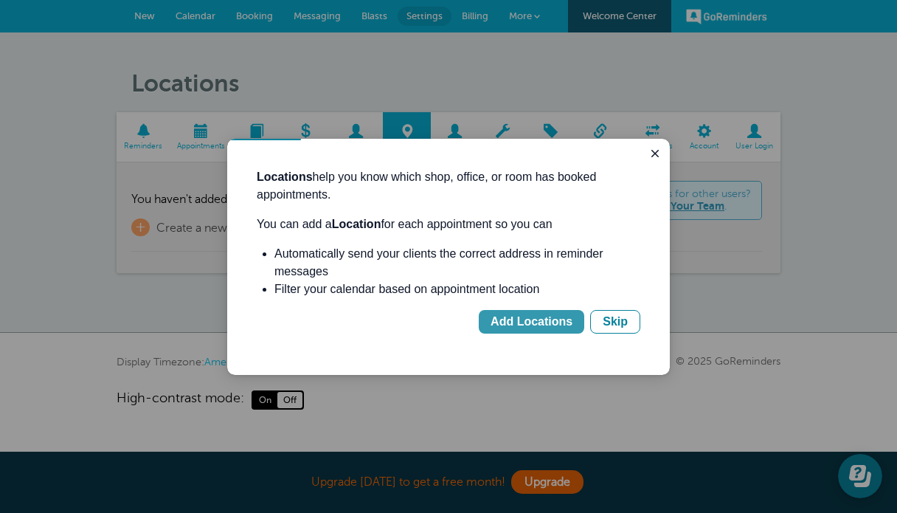
click at [558, 320] on div "Add Locations" at bounding box center [532, 322] width 82 height 18
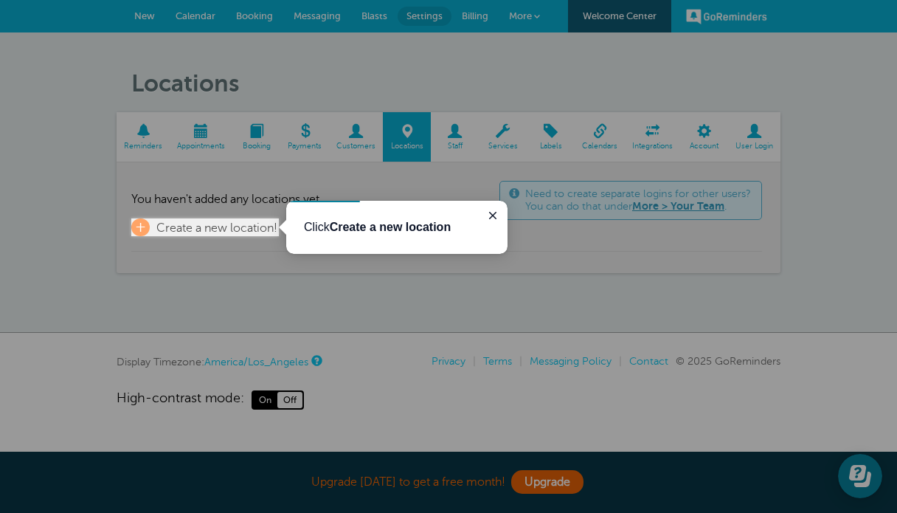
click at [398, 224] on b "Create a new location" at bounding box center [391, 227] width 122 height 13
click at [492, 212] on icon "Close guide" at bounding box center [493, 216] width 12 height 12
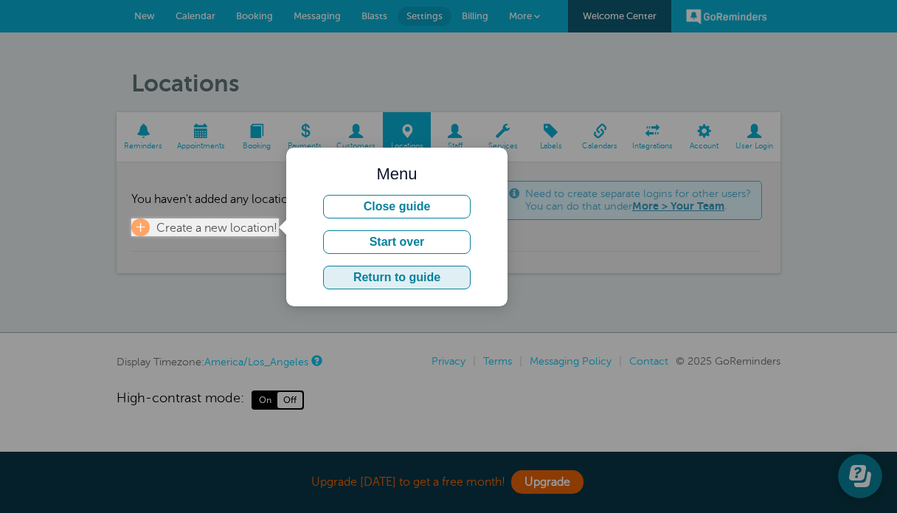
click at [399, 280] on button "Return to guide" at bounding box center [397, 278] width 148 height 24
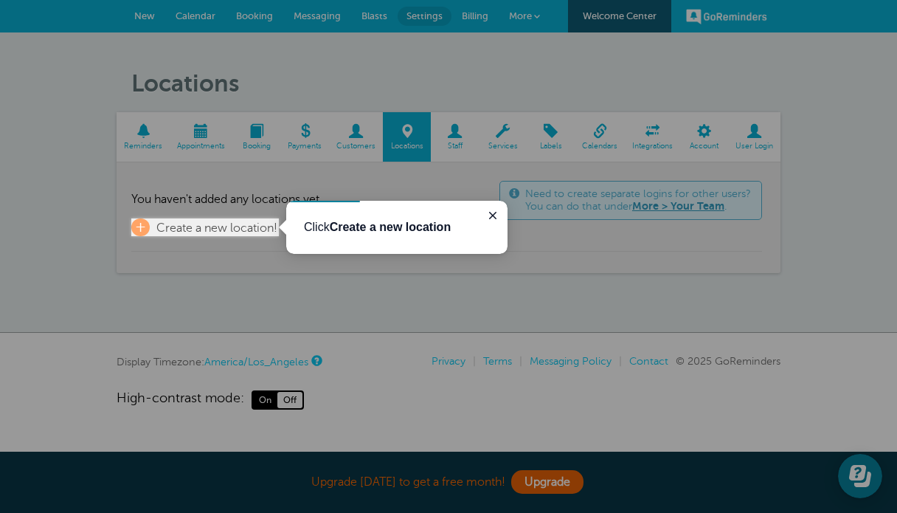
click at [368, 243] on div "Click Create a new location" at bounding box center [396, 227] width 221 height 53
click at [392, 228] on b "Create a new location" at bounding box center [391, 227] width 122 height 13
click at [496, 215] on icon "Close guide" at bounding box center [493, 216] width 12 height 12
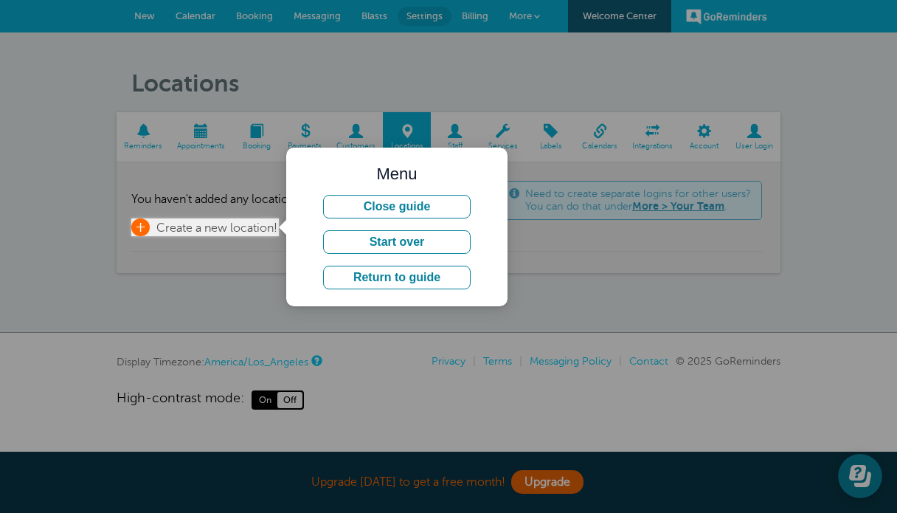
click at [144, 227] on span "+" at bounding box center [140, 227] width 18 height 18
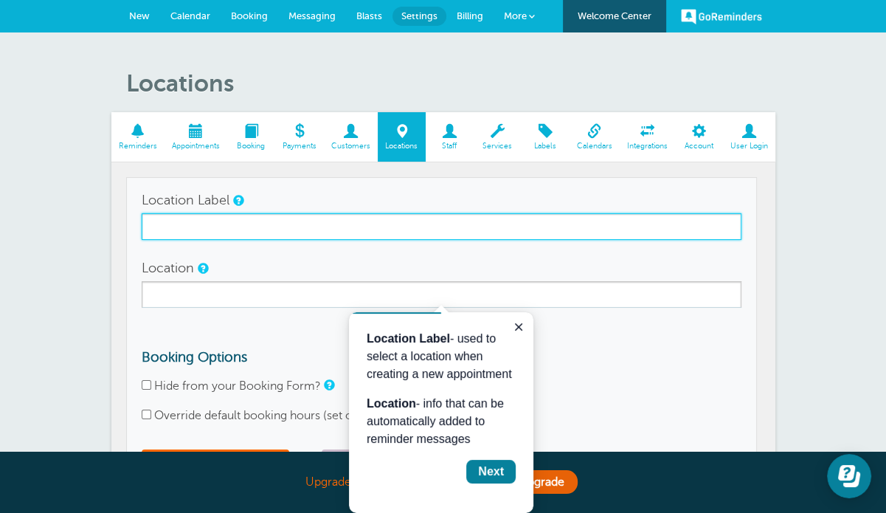
click at [318, 229] on input "Location Label" at bounding box center [442, 226] width 600 height 27
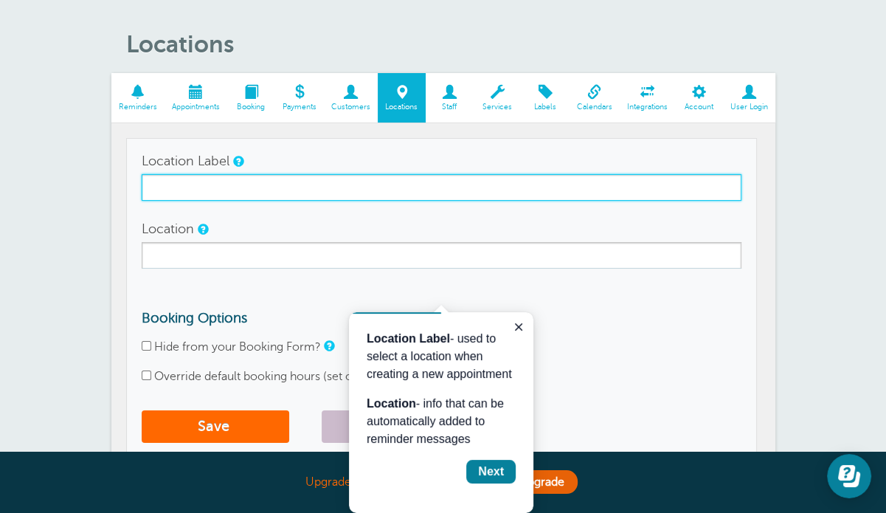
scroll to position [74, 0]
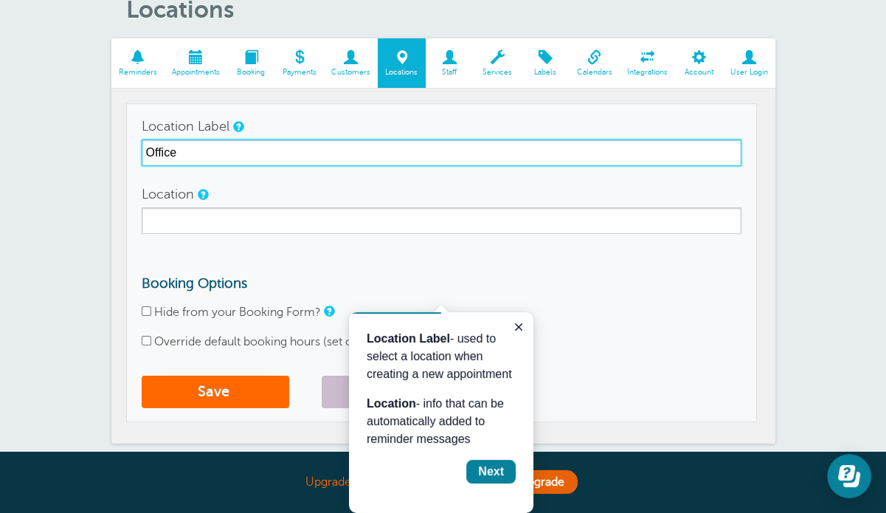
type input "Office"
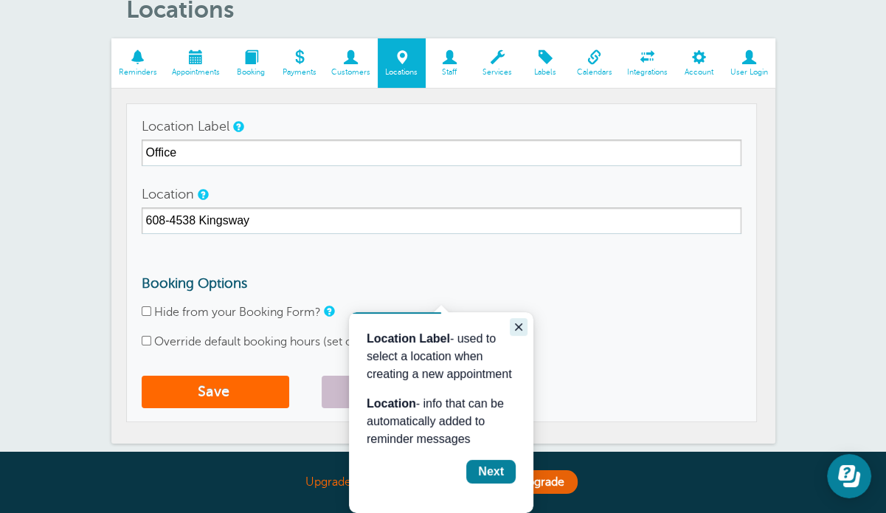
click at [519, 321] on icon "Close guide" at bounding box center [519, 327] width 12 height 12
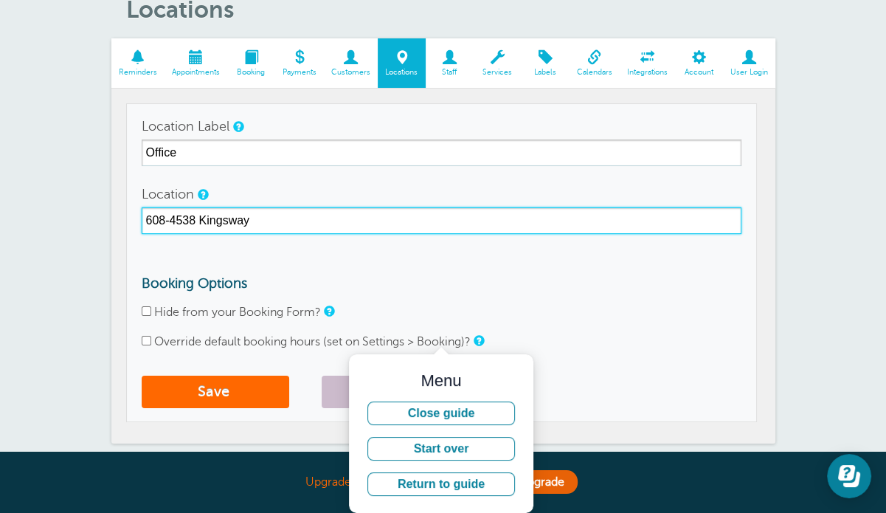
click at [323, 224] on input "608-4538 Kingsway" at bounding box center [442, 220] width 600 height 27
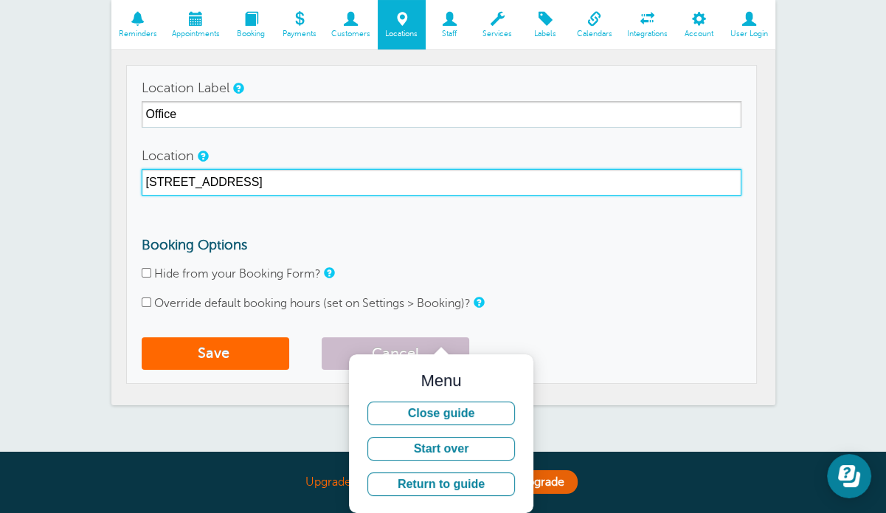
scroll to position [148, 0]
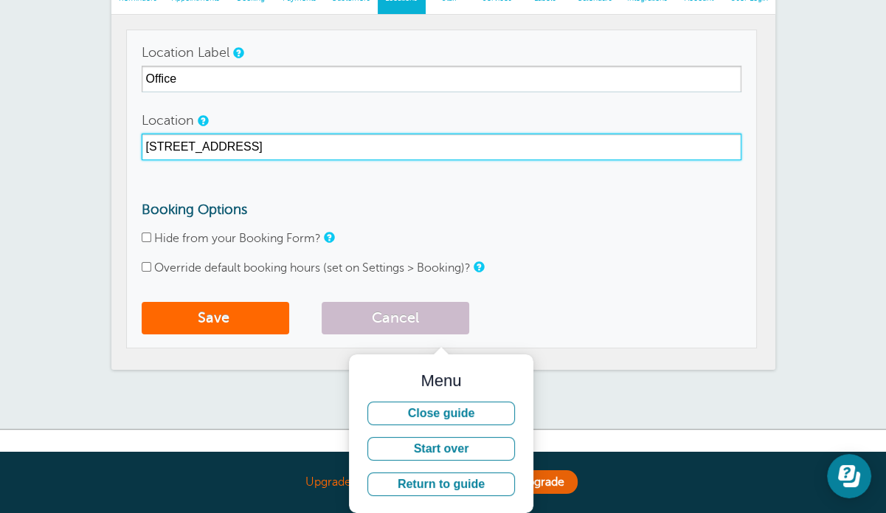
click at [168, 146] on input "608-4538 Kingsway, Burnaby, BC V5H 4T9" at bounding box center [442, 147] width 600 height 27
click at [144, 145] on input "608 - 4538 Kingsway, Burnaby, BC V5H 4T9" at bounding box center [442, 147] width 600 height 27
click at [260, 145] on input "608 - 4538 Kingsway, Burnaby, BC V5H 4T9" at bounding box center [442, 147] width 600 height 27
type input "[STREET_ADDRESS]"
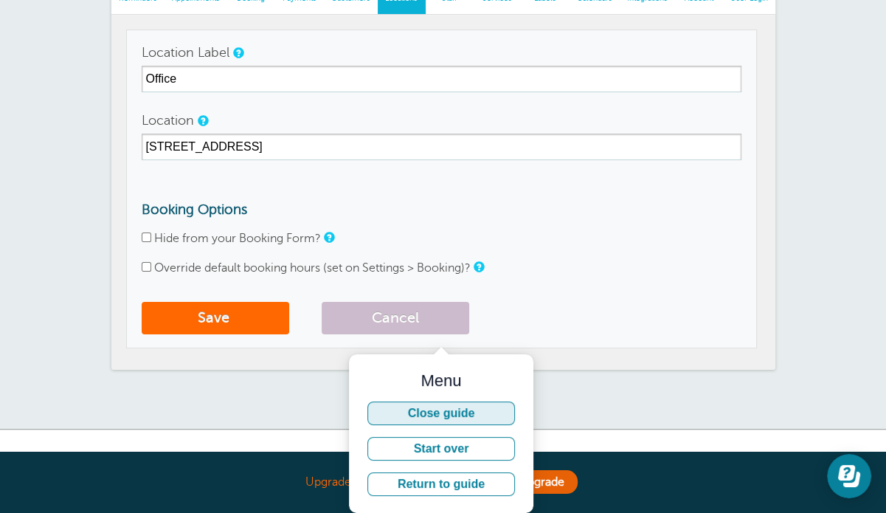
click at [464, 415] on button "Close guide" at bounding box center [441, 413] width 148 height 24
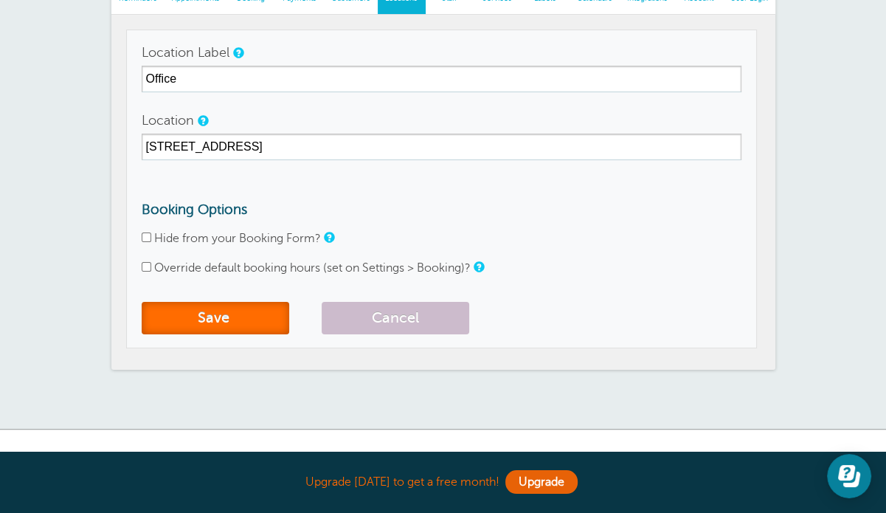
click at [239, 310] on button "Save" at bounding box center [216, 318] width 148 height 32
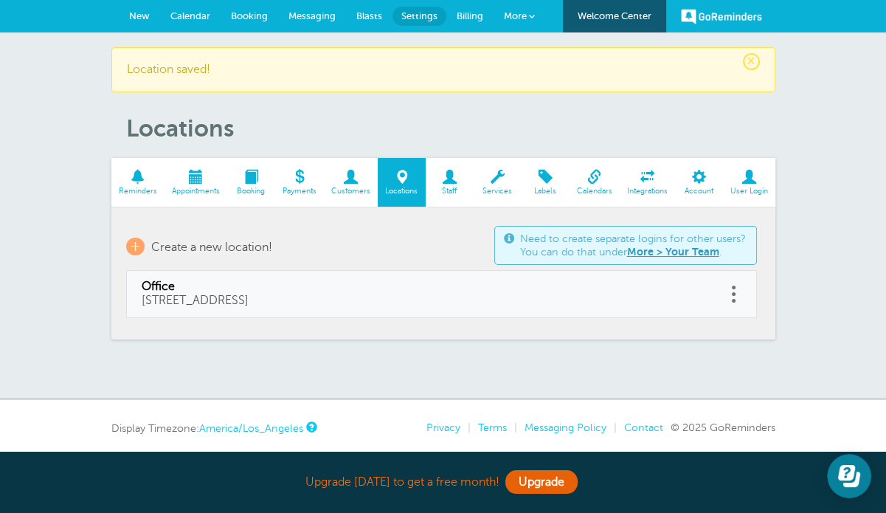
click at [456, 191] on span "Staff" at bounding box center [449, 191] width 33 height 9
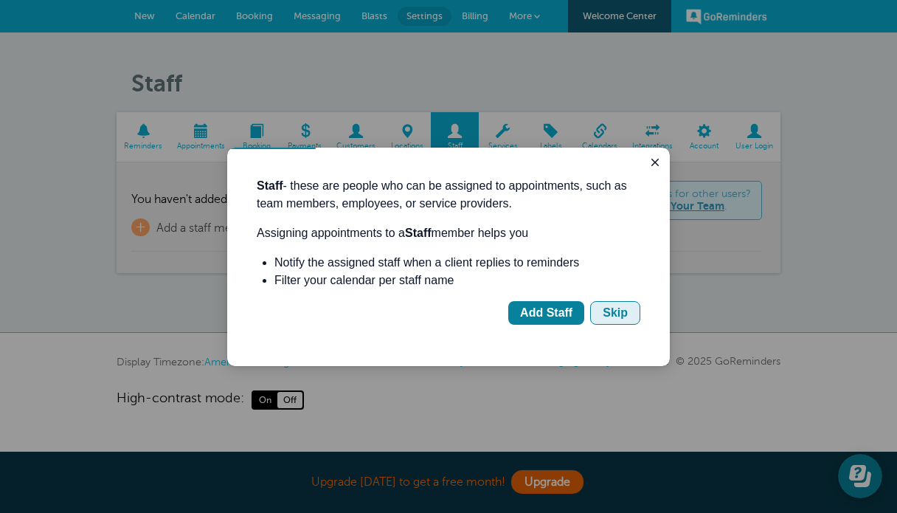
click at [609, 315] on div "Skip" at bounding box center [615, 313] width 25 height 18
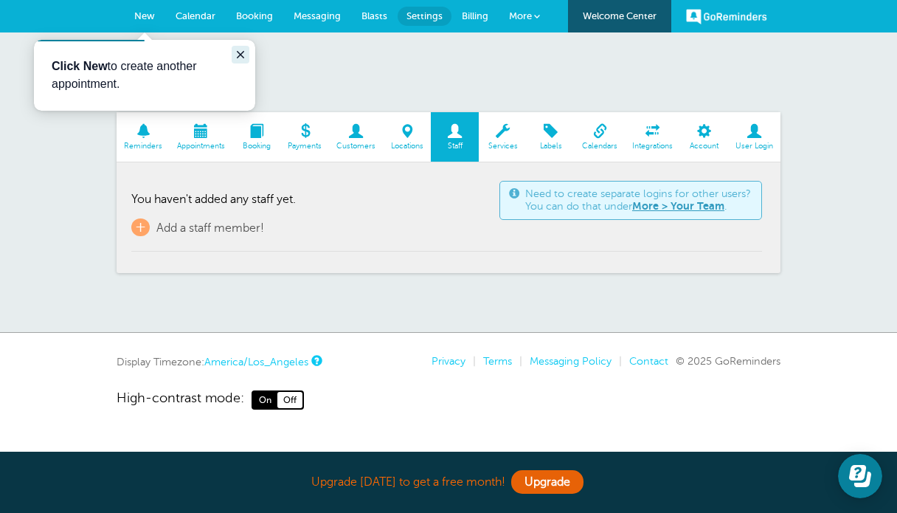
click at [242, 49] on icon "Close guide" at bounding box center [241, 55] width 12 height 12
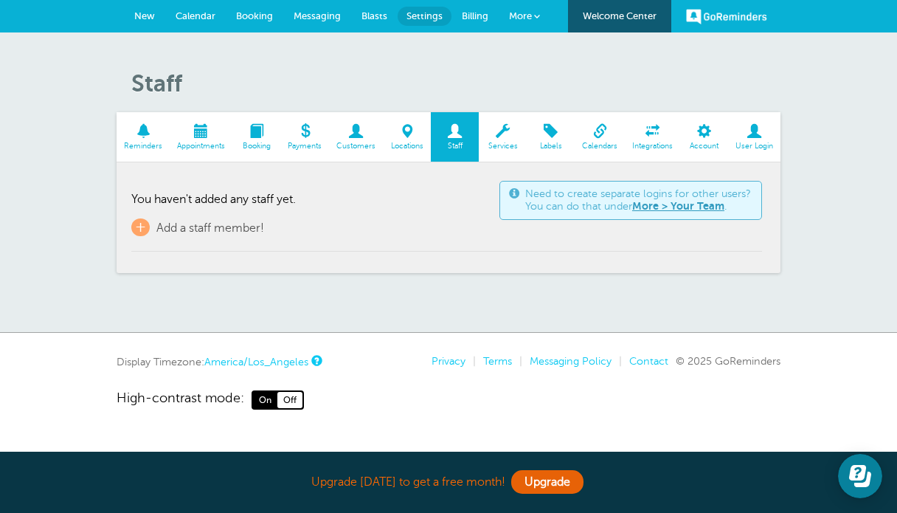
click at [490, 142] on span "Services" at bounding box center [502, 146] width 33 height 9
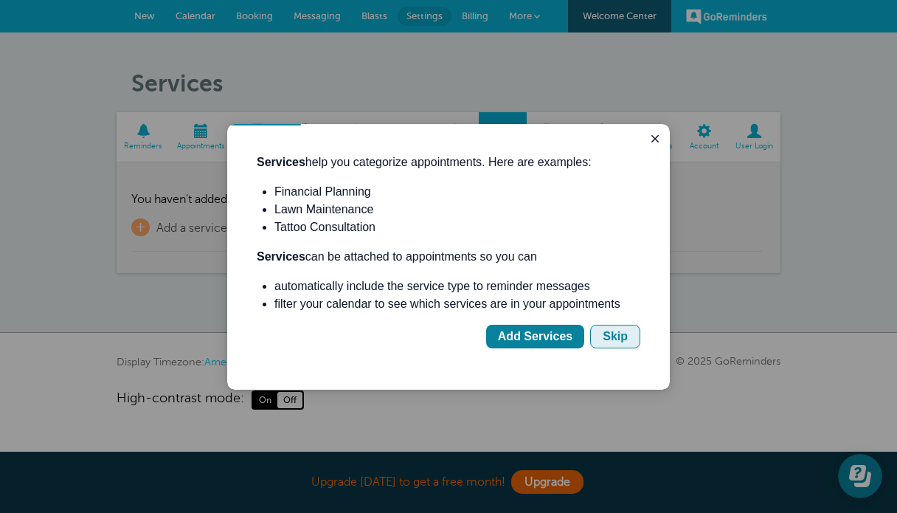
click at [605, 337] on div "Skip" at bounding box center [615, 337] width 25 height 18
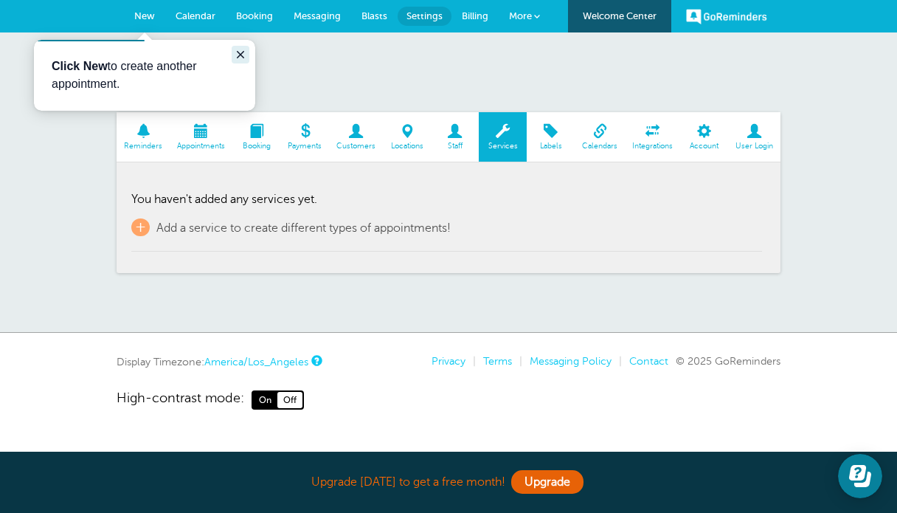
click at [238, 52] on icon "Close guide" at bounding box center [240, 54] width 7 height 7
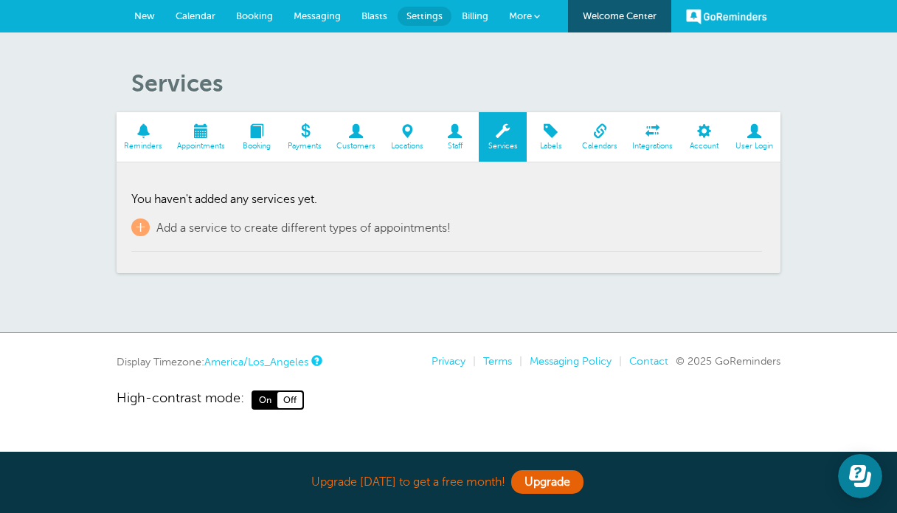
click at [553, 143] on span "Labels" at bounding box center [550, 146] width 33 height 9
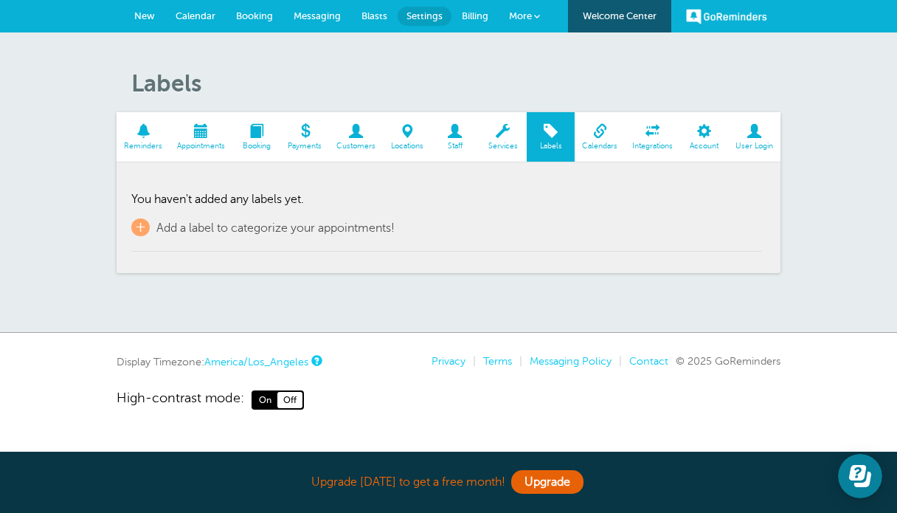
click at [585, 137] on span at bounding box center [600, 131] width 50 height 14
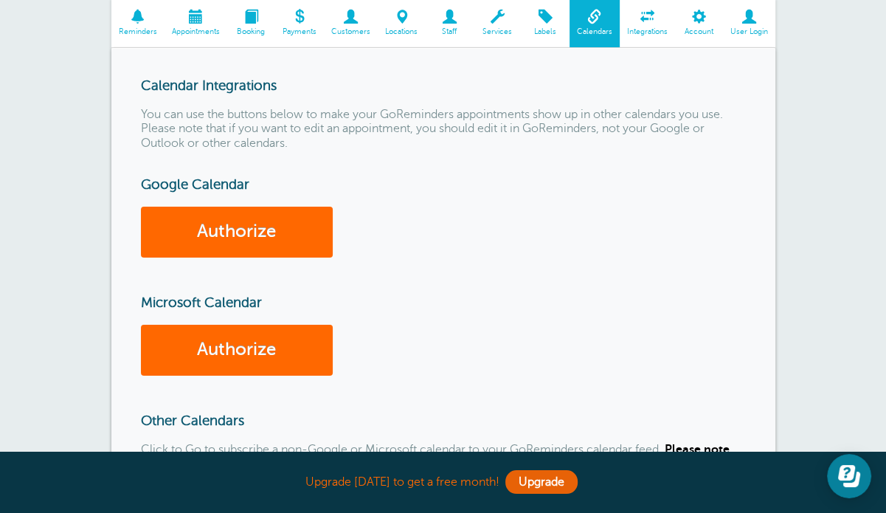
scroll to position [148, 0]
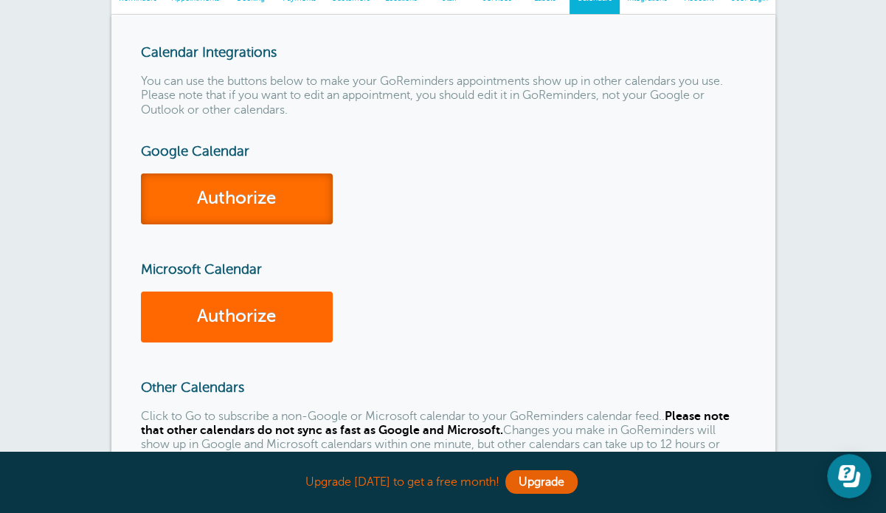
click at [255, 196] on link "Authorize" at bounding box center [237, 198] width 192 height 51
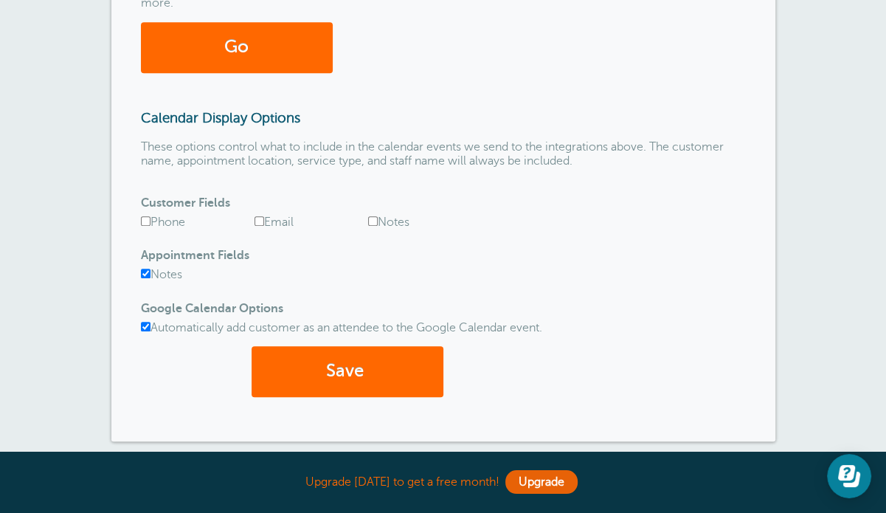
scroll to position [664, 0]
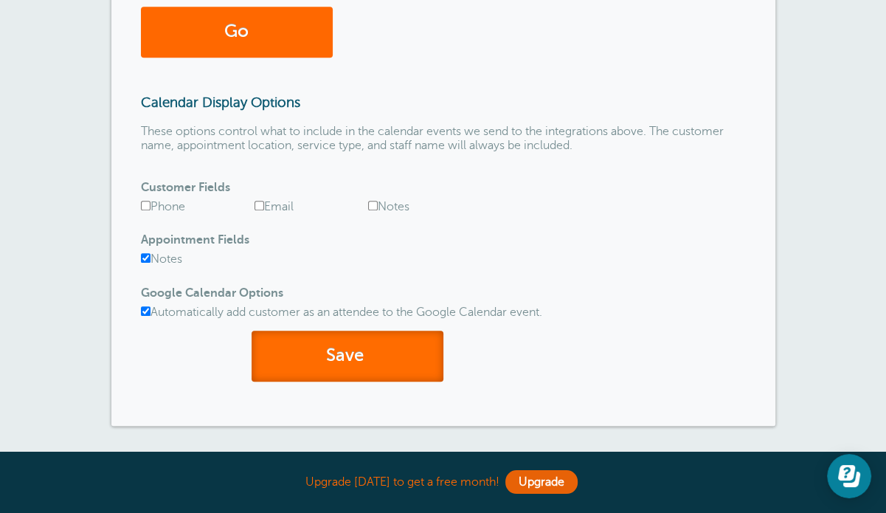
click at [391, 347] on button "Save" at bounding box center [348, 356] width 192 height 51
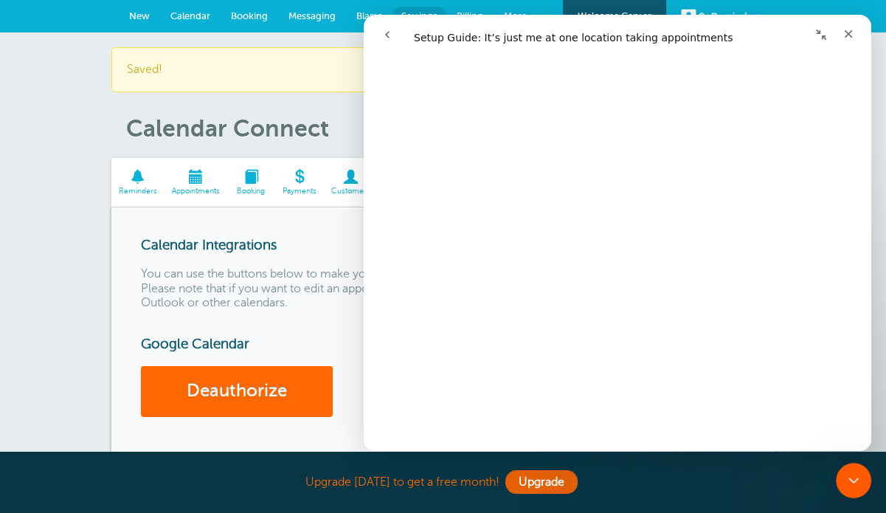
scroll to position [1771, 0]
click at [842, 35] on div "Close" at bounding box center [848, 34] width 27 height 27
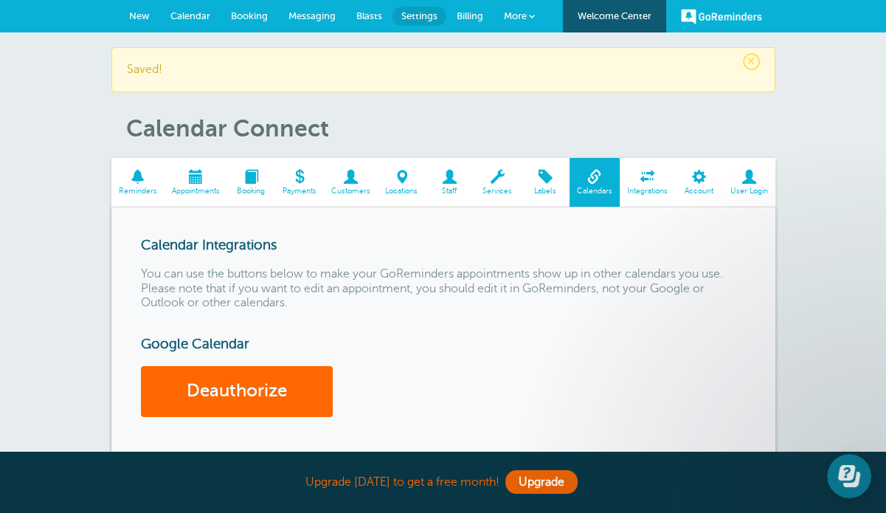
scroll to position [0, 0]
click at [178, 15] on span "Calendar" at bounding box center [190, 15] width 40 height 11
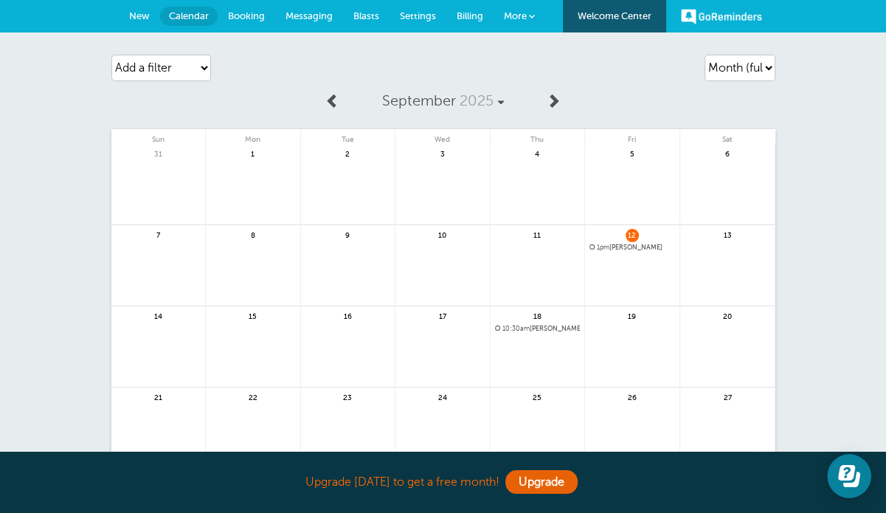
click at [237, 11] on span "Booking" at bounding box center [246, 15] width 37 height 11
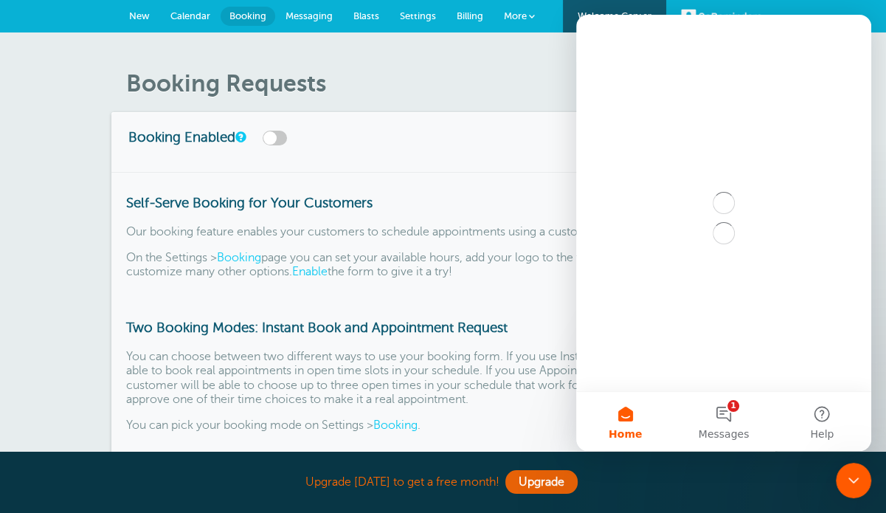
click at [146, 14] on span "New" at bounding box center [139, 15] width 21 height 11
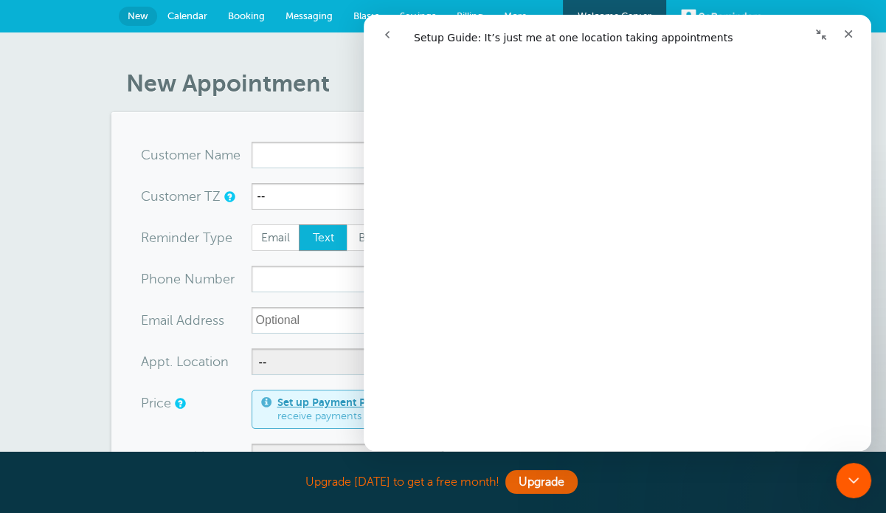
scroll to position [893, 0]
click at [824, 27] on button "Collapse window" at bounding box center [821, 35] width 28 height 28
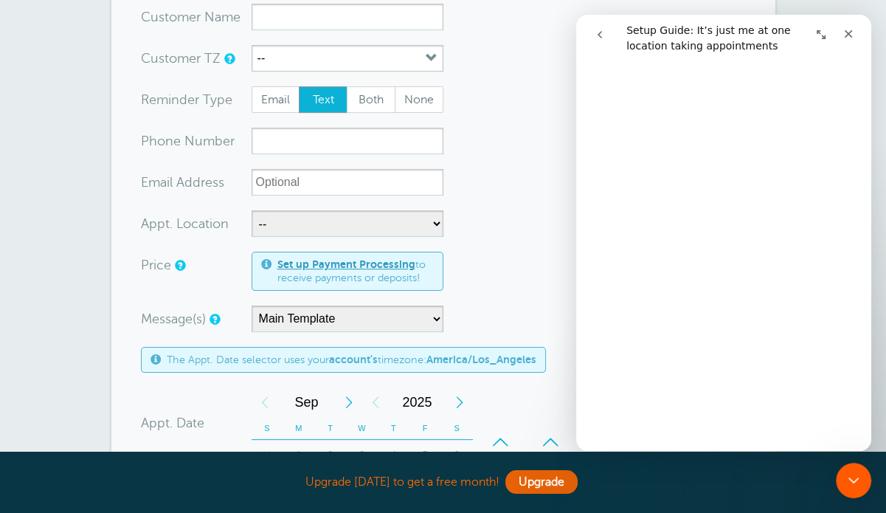
scroll to position [148, 0]
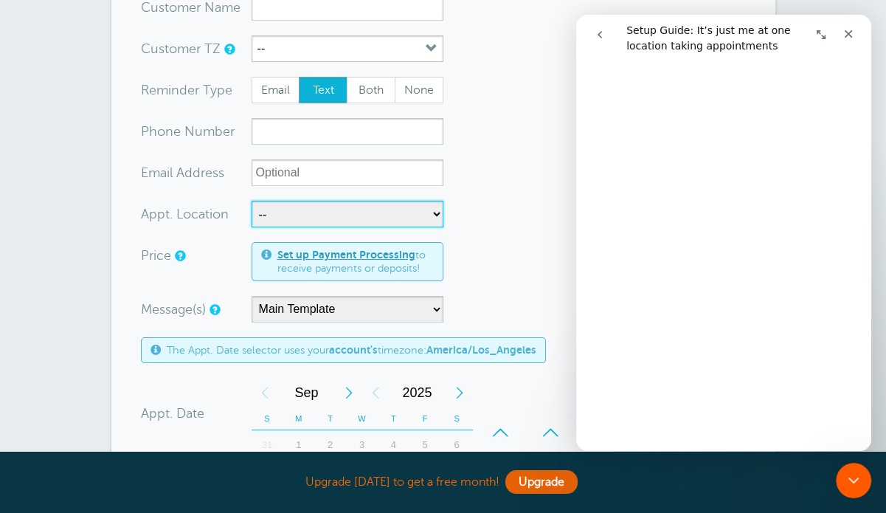
click at [349, 215] on select "-- Office" at bounding box center [348, 214] width 192 height 27
select select "25171"
click at [252, 201] on select "-- Office" at bounding box center [348, 214] width 192 height 27
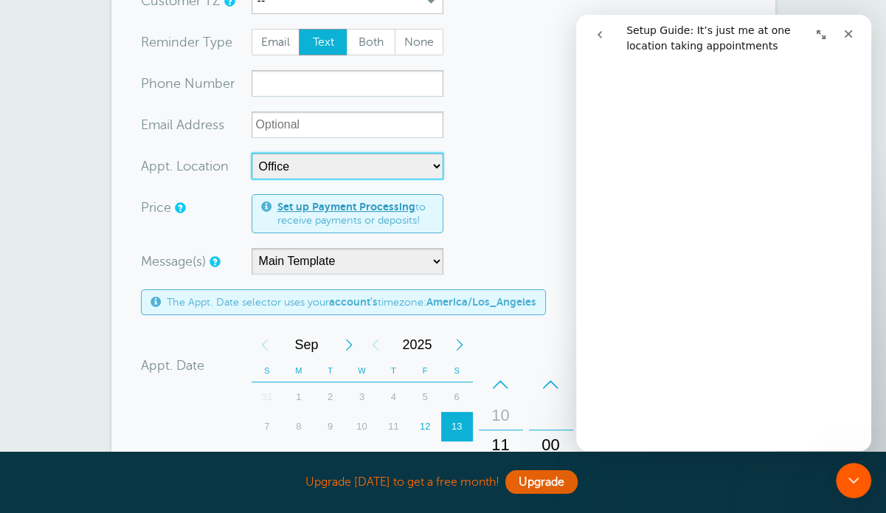
scroll to position [221, 0]
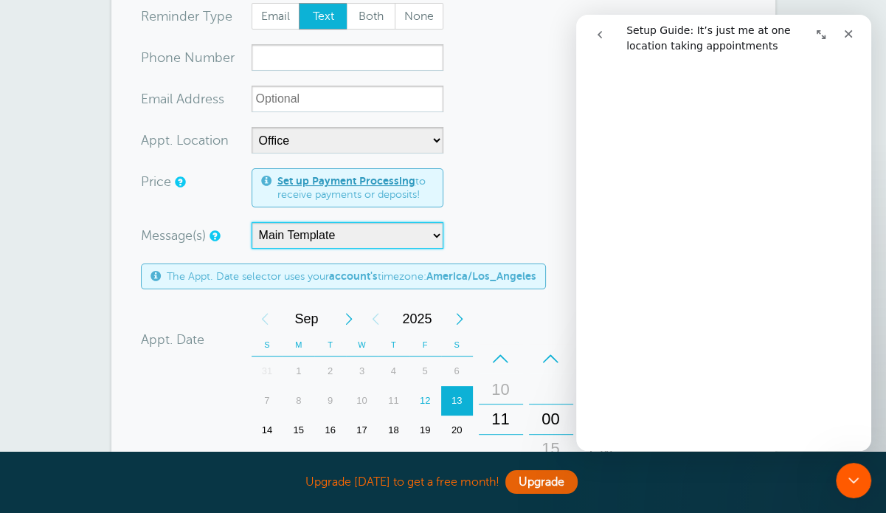
click at [425, 232] on select "Main Template" at bounding box center [348, 235] width 192 height 27
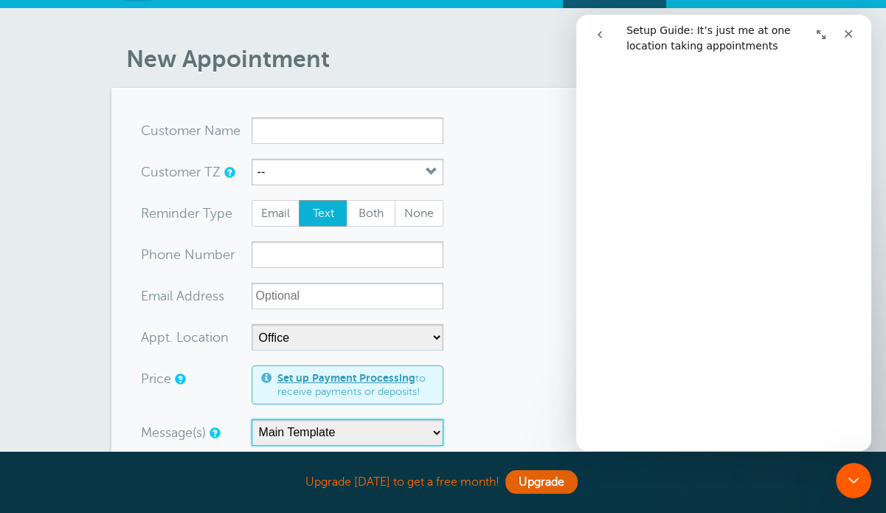
scroll to position [0, 0]
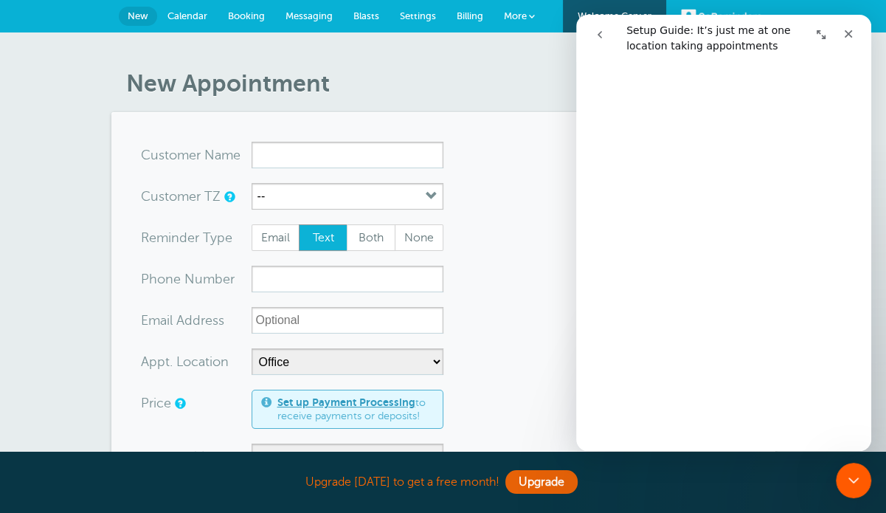
click at [301, 9] on link "Messaging" at bounding box center [309, 16] width 68 height 32
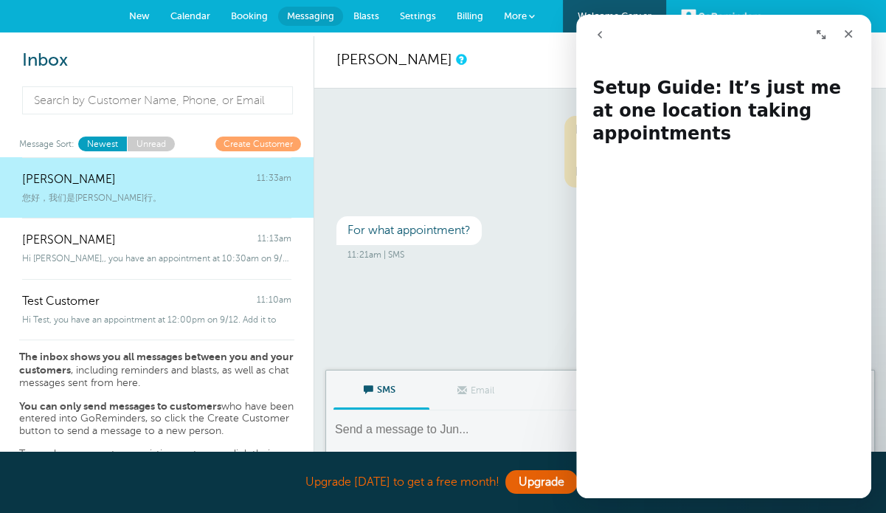
click at [407, 20] on span "Settings" at bounding box center [418, 15] width 36 height 11
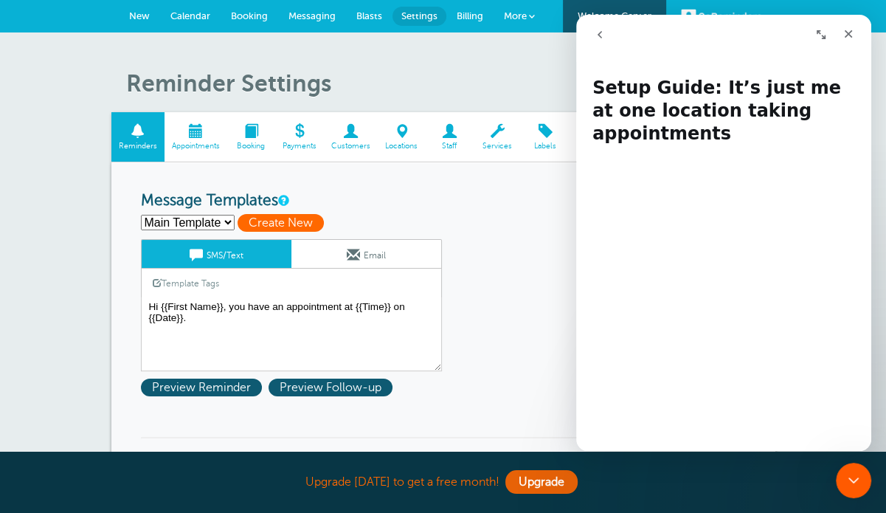
click at [252, 220] on span "Create New" at bounding box center [281, 223] width 86 height 18
select select
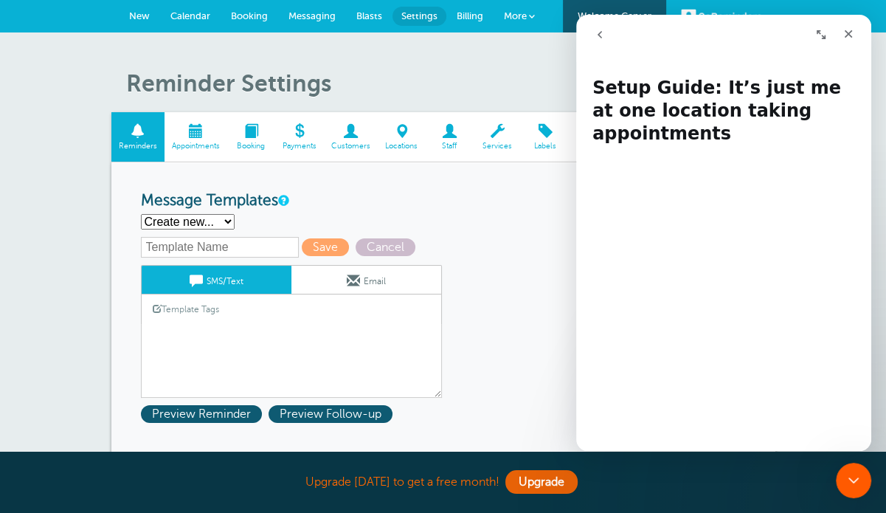
click at [218, 238] on input "text" at bounding box center [220, 247] width 158 height 21
click at [256, 304] on div "Template Tags Copy SMS" at bounding box center [291, 308] width 301 height 29
click at [156, 305] on span at bounding box center [157, 308] width 9 height 9
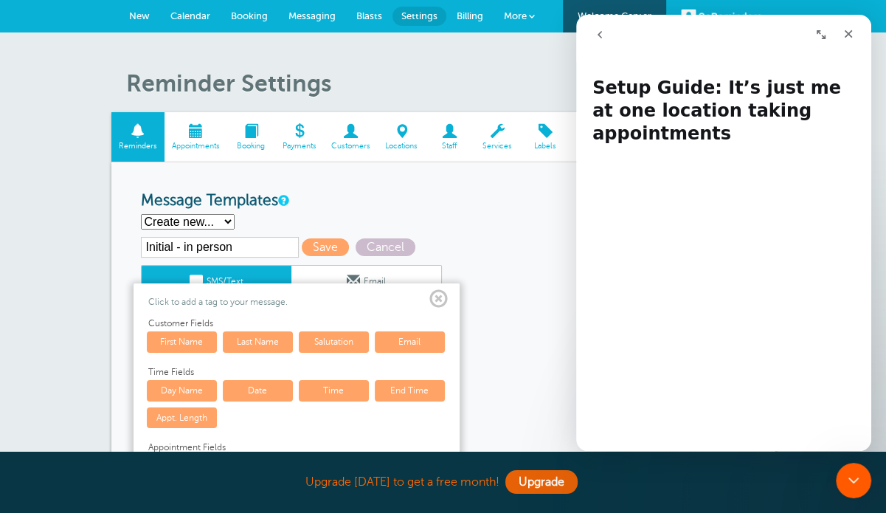
scroll to position [74, 0]
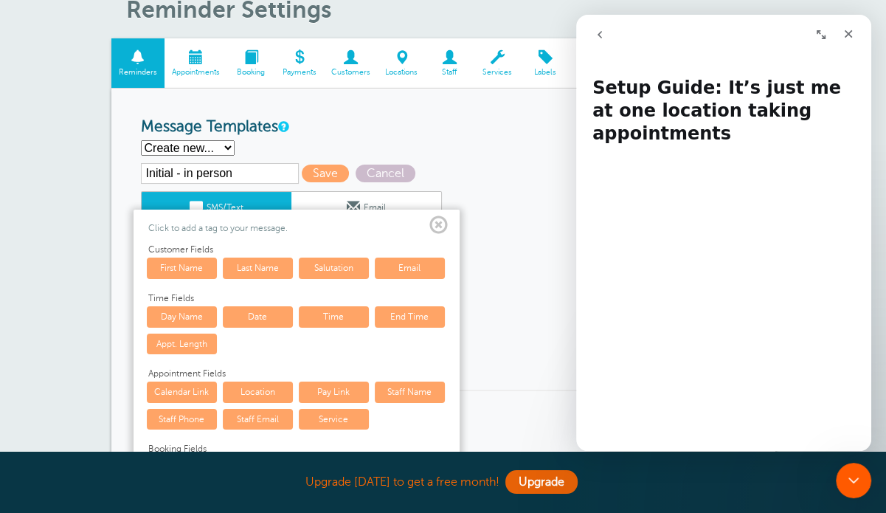
click at [437, 226] on span at bounding box center [438, 225] width 18 height 18
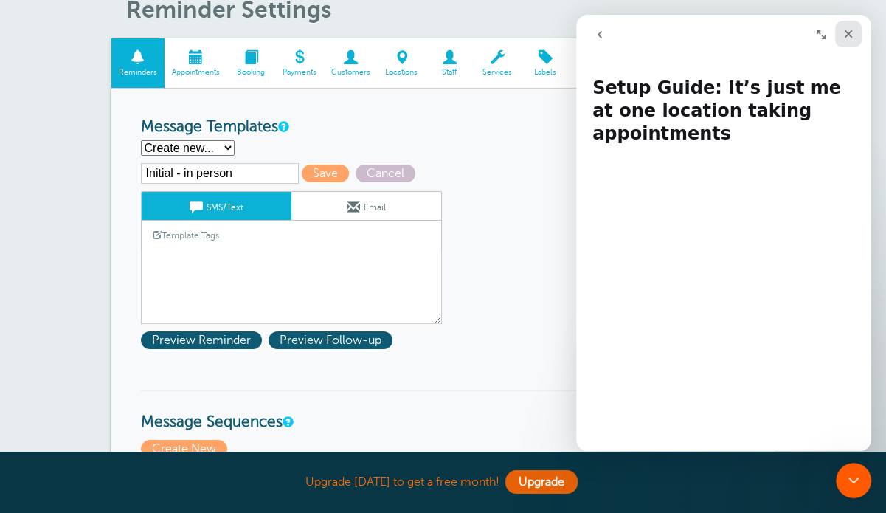
click at [842, 43] on div "Close" at bounding box center [848, 34] width 27 height 27
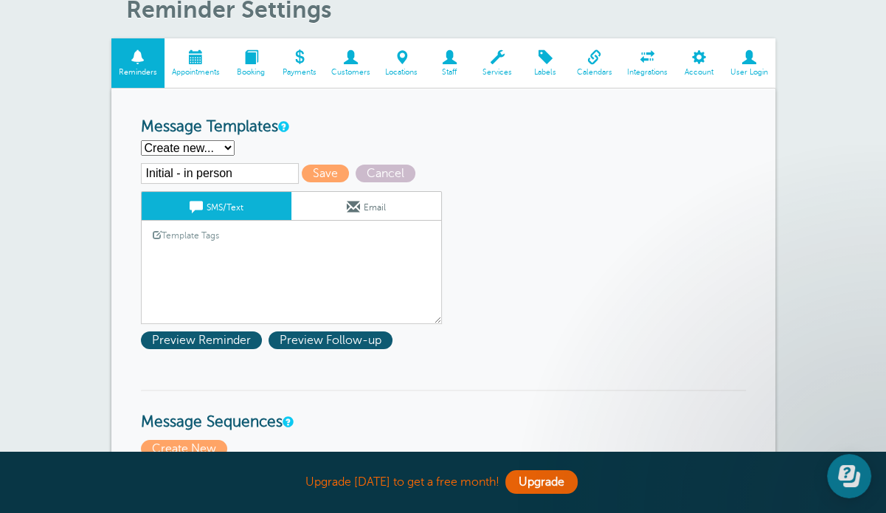
scroll to position [0, 0]
click at [243, 170] on input "Initial - in person" at bounding box center [220, 173] width 158 height 21
drag, startPoint x: 236, startPoint y: 172, endPoint x: 136, endPoint y: 175, distance: 100.4
type input "In-person - Initial - English"
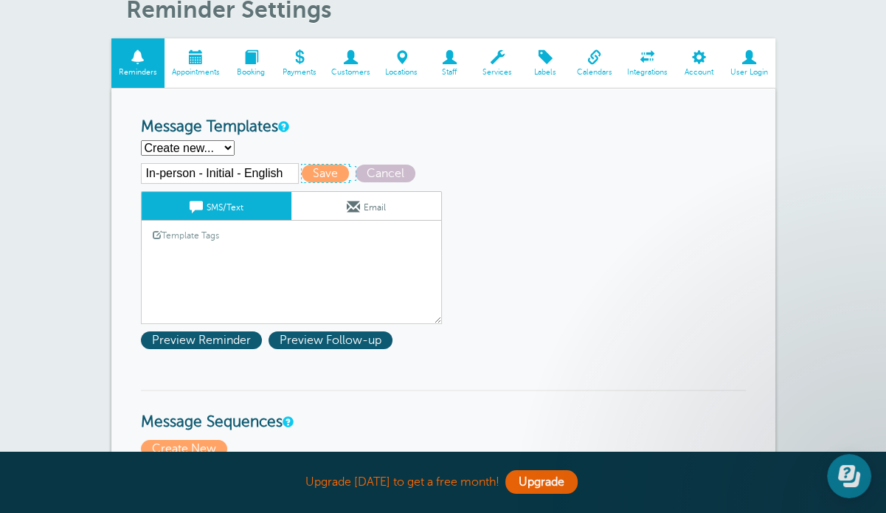
drag, startPoint x: 326, startPoint y: 175, endPoint x: 564, endPoint y: 53, distance: 267.6
click at [326, 175] on span "Save" at bounding box center [325, 174] width 47 height 18
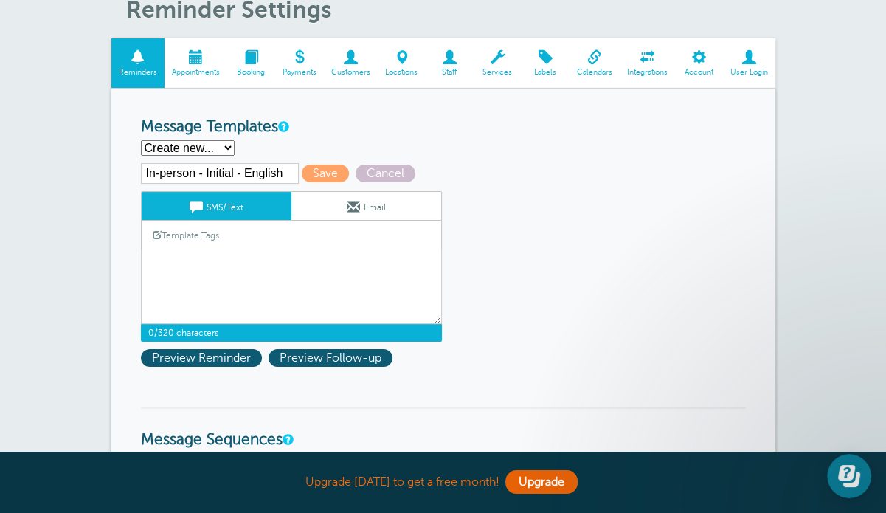
click at [269, 229] on div "Template Tags Copy SMS" at bounding box center [291, 235] width 301 height 29
click at [224, 175] on input "In-person - Initial - English" at bounding box center [220, 173] width 158 height 21
click at [243, 171] on input "In-person - Initial - English" at bounding box center [220, 173] width 158 height 21
click at [178, 253] on textarea "Hi {{First Name}}, you have an appointment at {{Time}} on {{Date}}." at bounding box center [291, 287] width 301 height 74
paste textarea "Dear {Client Name}, thank you for booking with [PERSON_NAME] ([PERSON_NAME]). Y…"
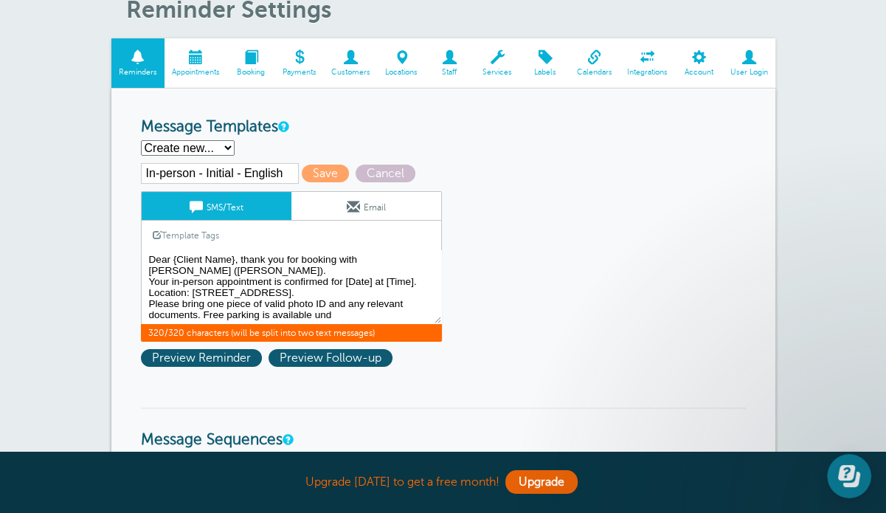
click at [233, 254] on textarea "Hi {{First Name}}, you have an appointment at {{Time}} on {{Date}}." at bounding box center [291, 287] width 301 height 74
type textarea "Dear {Client Name}, thank you for booking with [PERSON_NAME] ([PERSON_NAME]). Y…"
drag, startPoint x: 150, startPoint y: 251, endPoint x: 370, endPoint y: 419, distance: 276.8
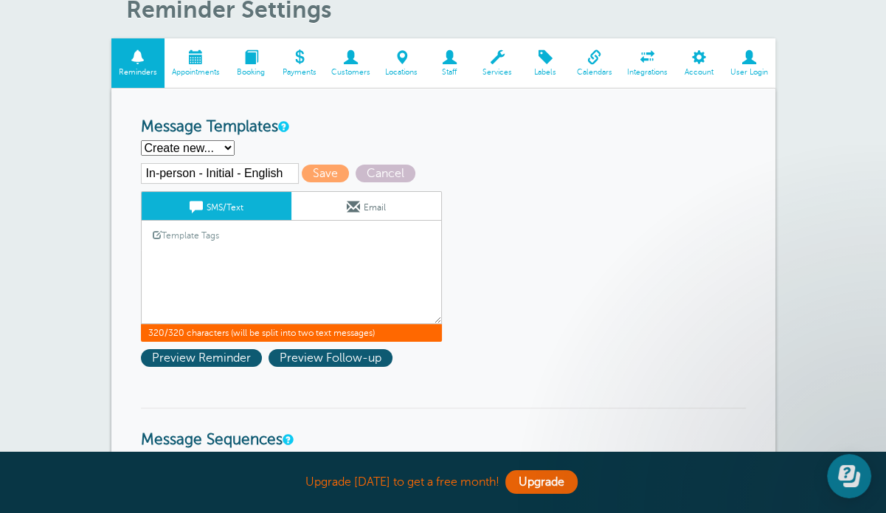
scroll to position [0, 0]
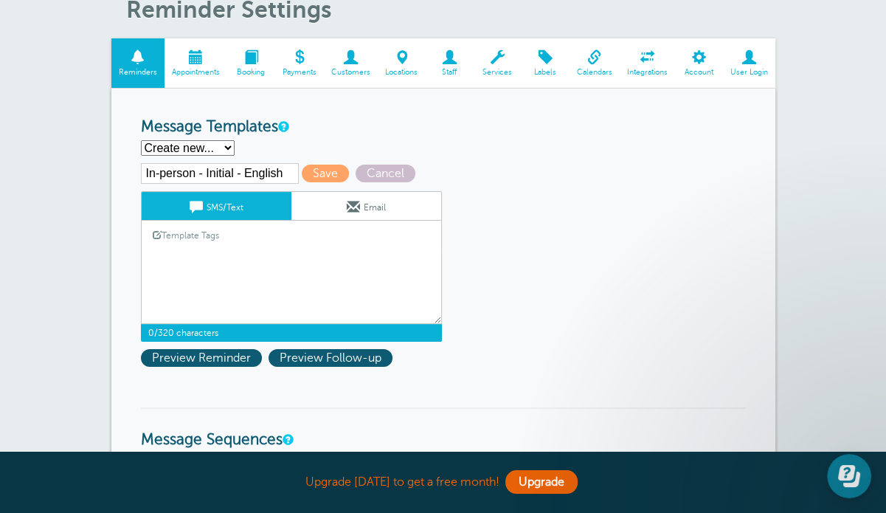
paste textarea "Dear {Client Name}, your consultation with [PERSON_NAME] is confirmed for [Date…"
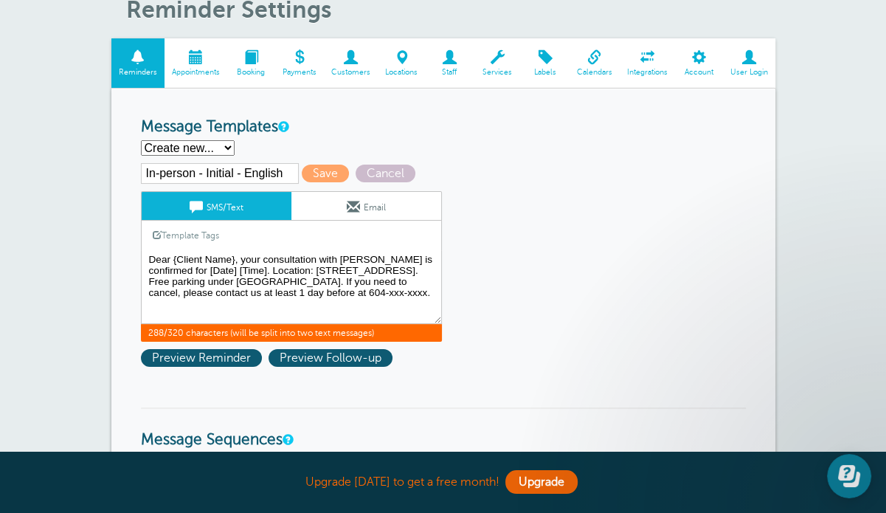
click at [392, 301] on textarea "Hi {{First Name}}, you have an appointment at {{Time}} on {{Date}}." at bounding box center [291, 287] width 301 height 74
drag, startPoint x: 233, startPoint y: 254, endPoint x: 171, endPoint y: 258, distance: 62.1
click at [171, 258] on textarea "Hi {{First Name}}, you have an appointment at {{Time}} on {{Date}}." at bounding box center [291, 287] width 301 height 74
click at [187, 235] on link "Template Tags" at bounding box center [186, 235] width 89 height 29
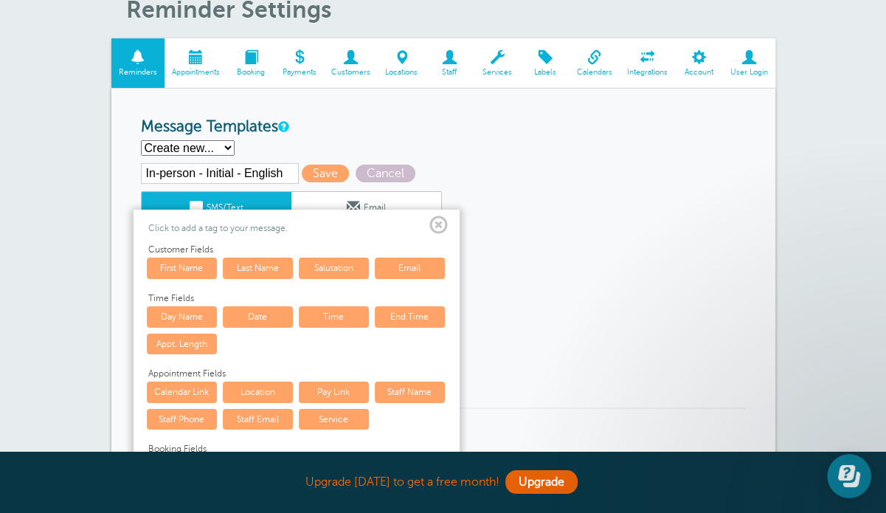
scroll to position [148, 0]
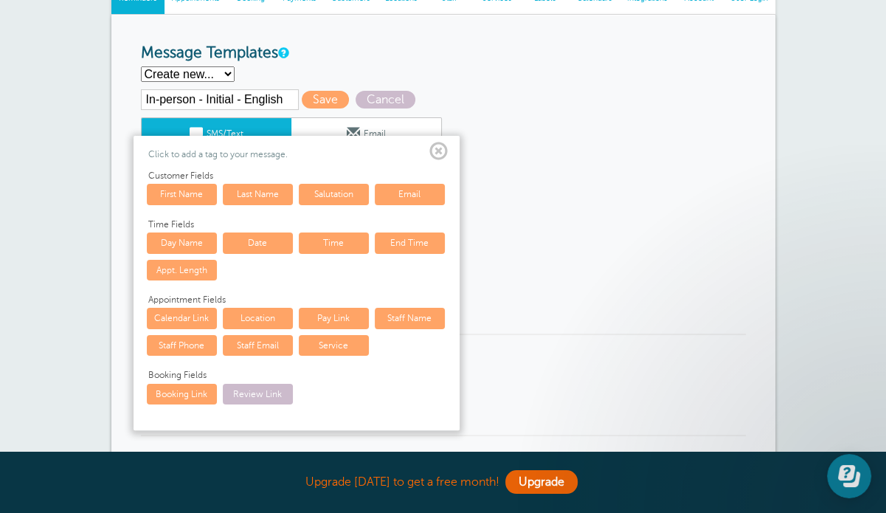
click at [337, 189] on link "Salutation" at bounding box center [334, 194] width 70 height 21
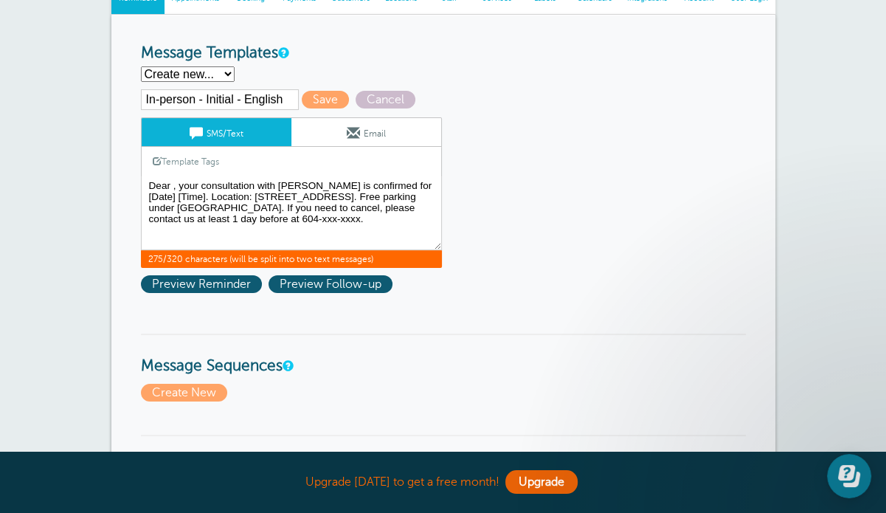
click at [246, 131] on link "SMS/Text" at bounding box center [217, 132] width 150 height 28
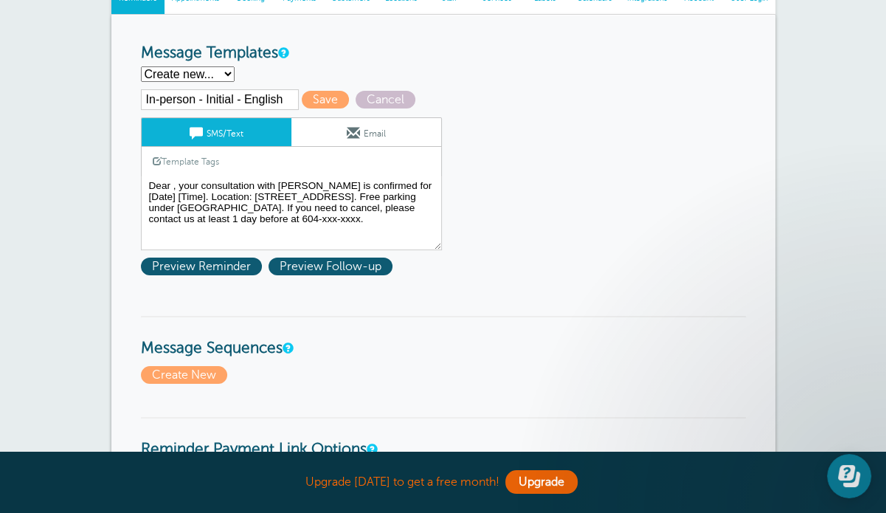
click at [207, 134] on link "SMS/Text" at bounding box center [217, 132] width 150 height 28
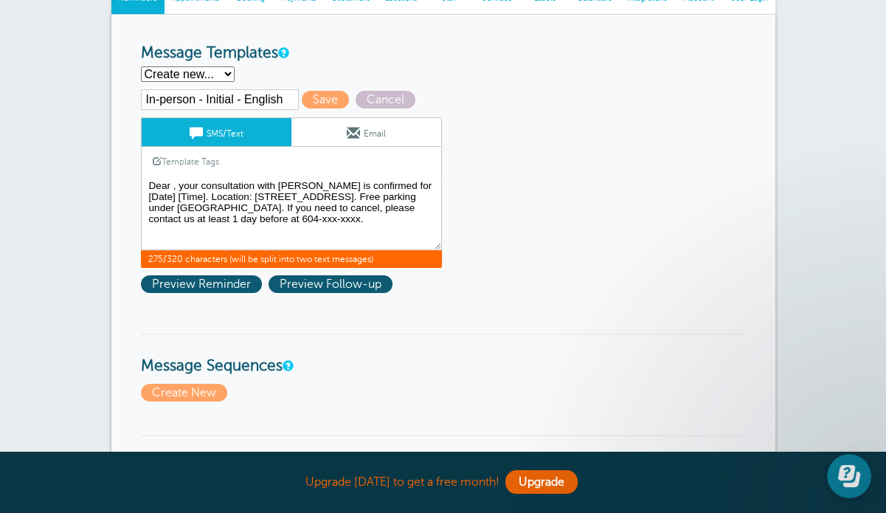
click at [173, 181] on textarea "Hi {{First Name}}, you have an appointment at {{Time}} on {{Date}}." at bounding box center [291, 213] width 301 height 74
click at [174, 160] on link "Template Tags" at bounding box center [186, 161] width 89 height 29
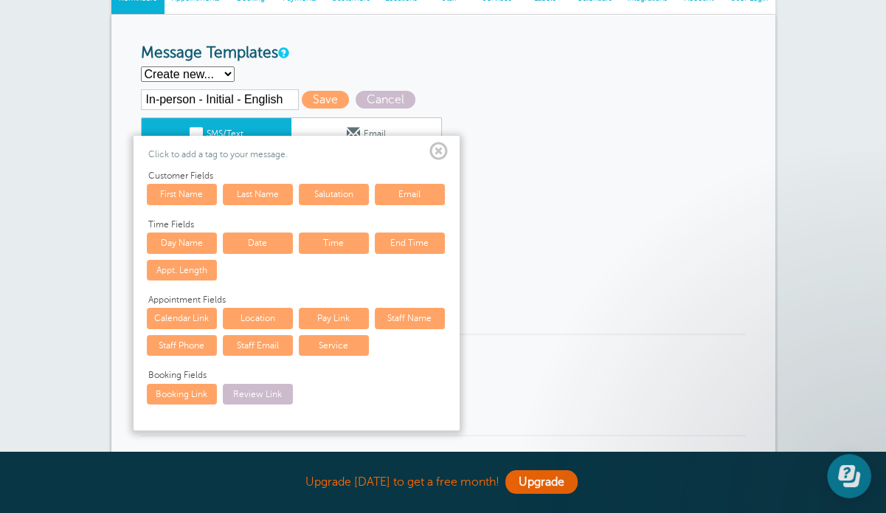
click at [178, 190] on link "First Name" at bounding box center [182, 194] width 70 height 21
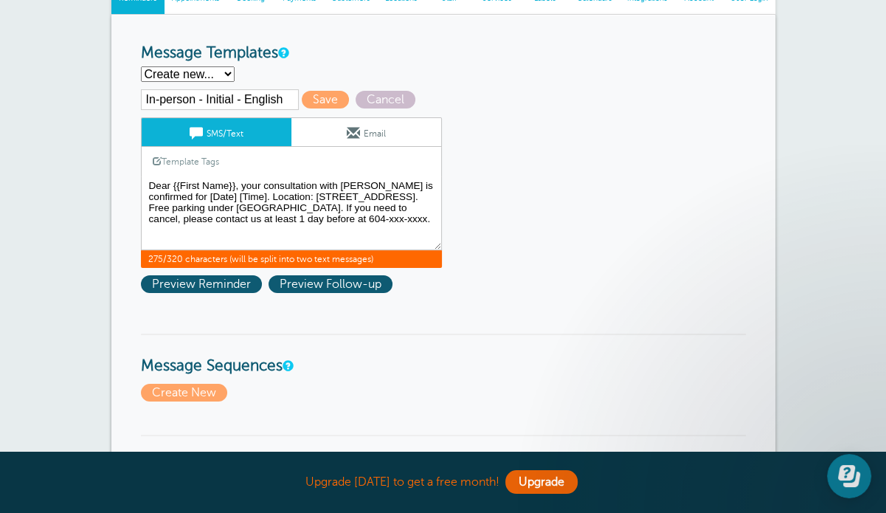
click at [248, 194] on textarea "Hi {{First Name}}, you have an appointment at {{Time}} on {{Date}}." at bounding box center [291, 213] width 301 height 74
click at [193, 159] on link "Template Tags" at bounding box center [186, 161] width 89 height 29
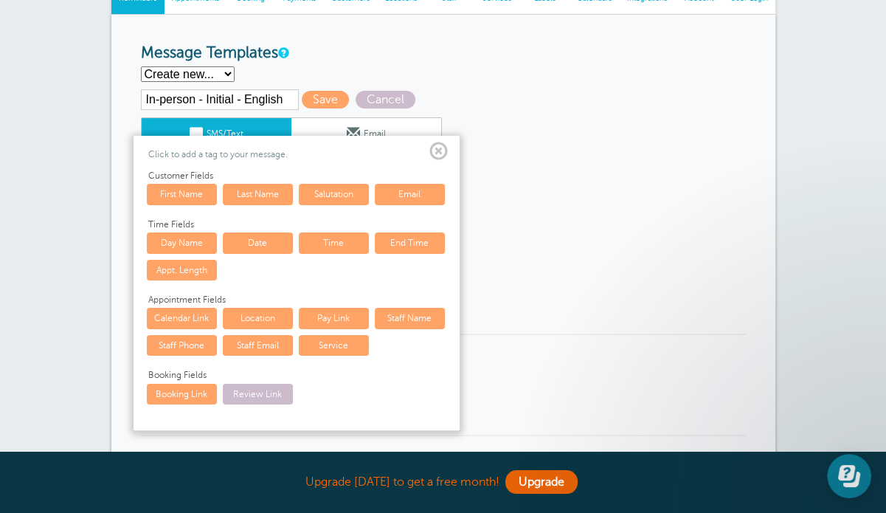
click at [261, 240] on link "Date" at bounding box center [258, 242] width 70 height 21
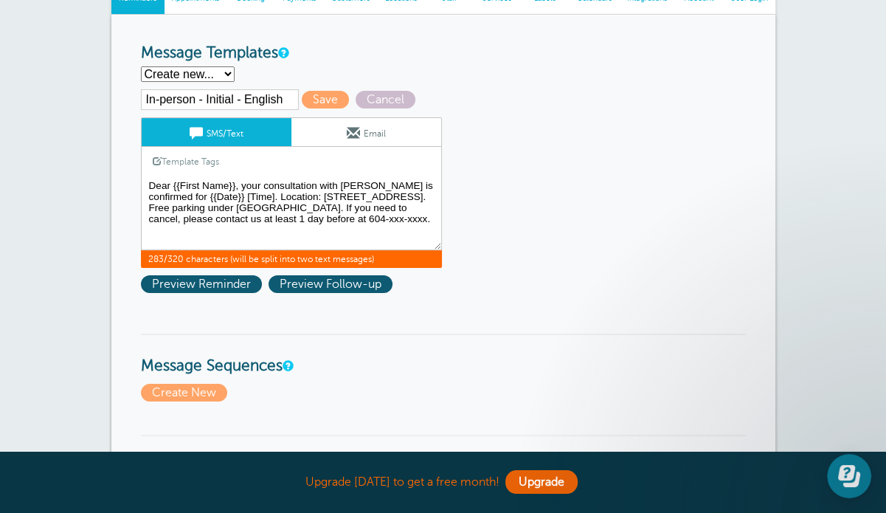
click at [278, 190] on textarea "Hi {{First Name}}, you have an appointment at {{Time}} on {{Date}}." at bounding box center [291, 213] width 301 height 74
click at [192, 161] on link "Template Tags" at bounding box center [186, 161] width 89 height 29
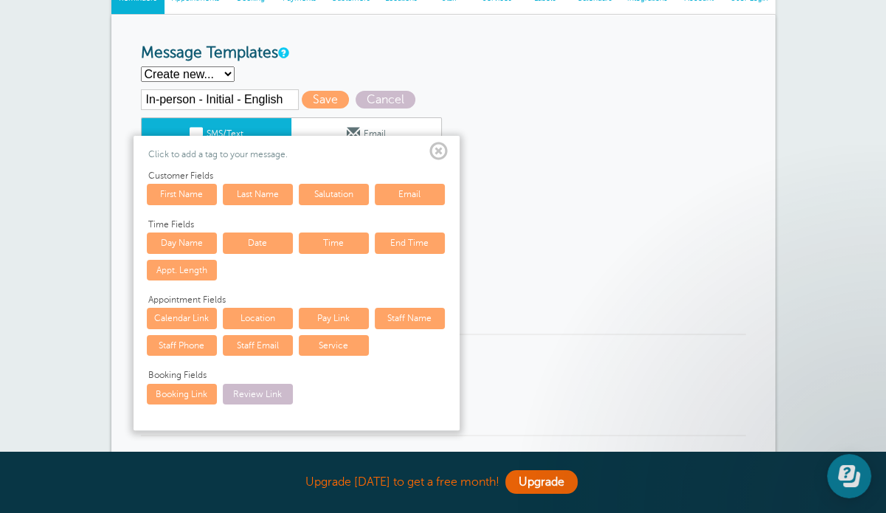
click at [324, 238] on link "Time" at bounding box center [334, 242] width 70 height 21
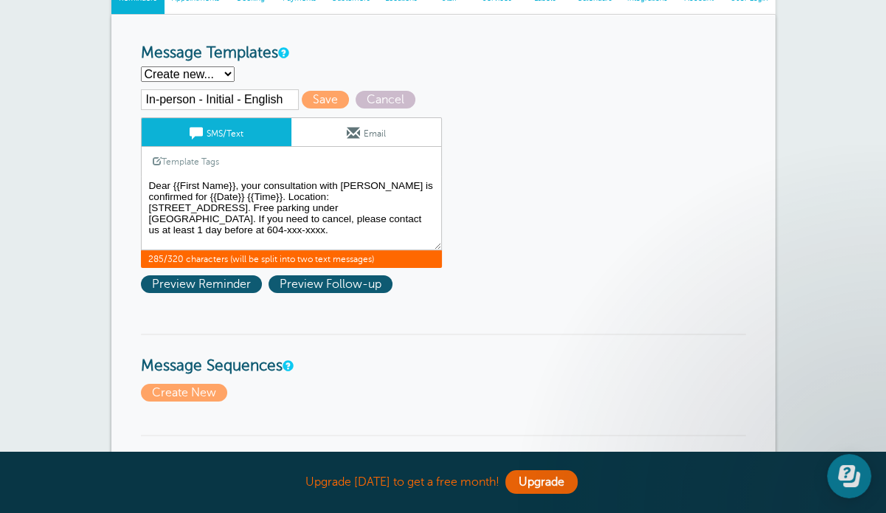
click at [298, 197] on textarea "Hi {{First Name}}, you have an appointment at {{Time}} on {{Date}}." at bounding box center [291, 213] width 301 height 74
click at [354, 210] on textarea "Hi {{First Name}}, you have an appointment at {{Time}} on {{Date}}." at bounding box center [291, 213] width 301 height 74
click at [245, 218] on textarea "Hi {{First Name}}, you have an appointment at {{Time}} on {{Date}}." at bounding box center [291, 213] width 301 height 74
click at [397, 218] on textarea "Hi {{First Name}}, you have an appointment at {{Time}} on {{Date}}." at bounding box center [291, 213] width 301 height 74
click at [299, 196] on textarea "Hi {{First Name}}, you have an appointment at {{Time}} on {{Date}}." at bounding box center [291, 213] width 301 height 74
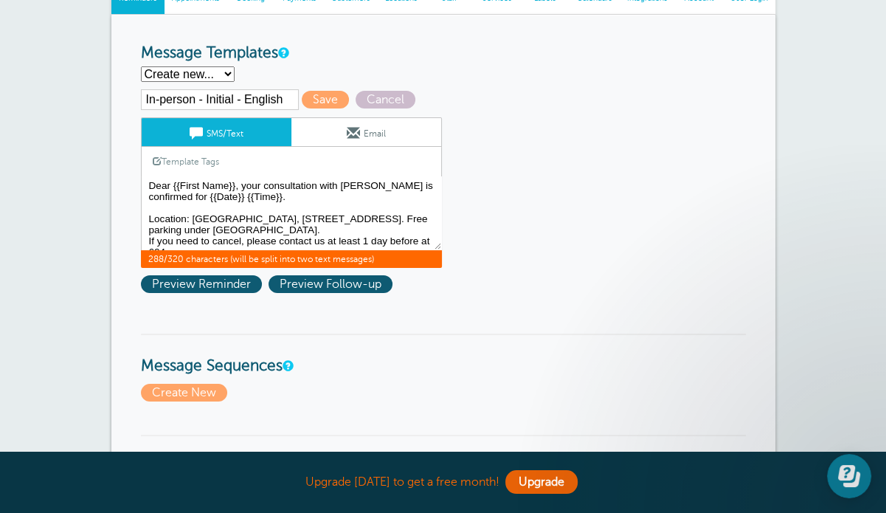
click at [401, 229] on textarea "Hi {{First Name}}, you have an appointment at {{Time}} on {{Date}}." at bounding box center [291, 213] width 301 height 74
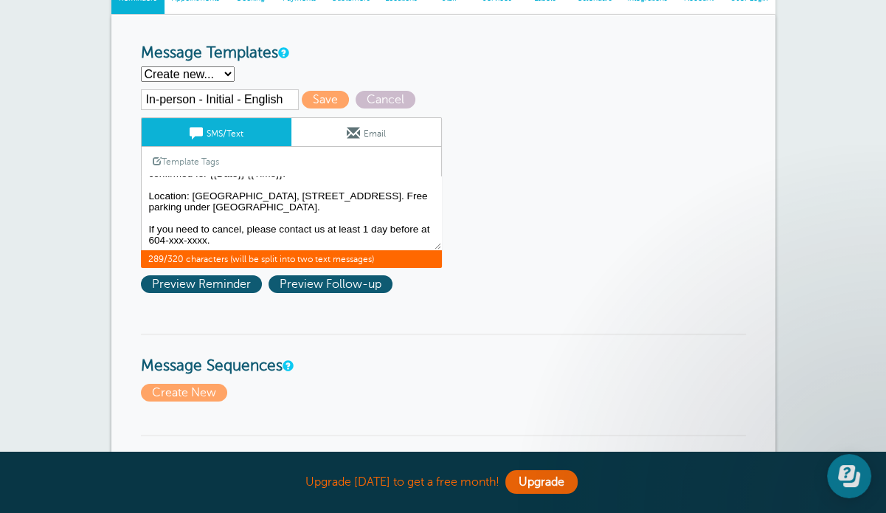
scroll to position [40, 0]
drag, startPoint x: 218, startPoint y: 225, endPoint x: 181, endPoint y: 231, distance: 36.6
click at [181, 231] on textarea "Hi {{First Name}}, you have an appointment at {{Time}} on {{Date}}." at bounding box center [291, 213] width 301 height 74
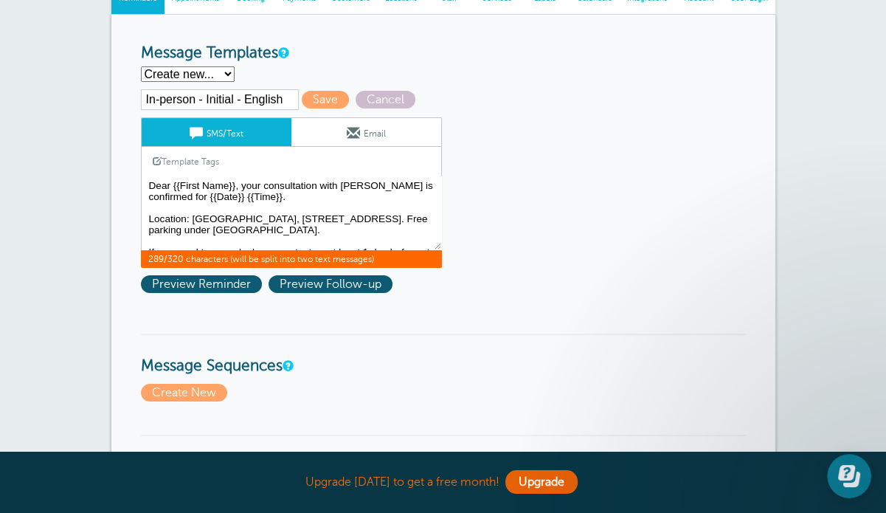
drag, startPoint x: 287, startPoint y: 229, endPoint x: 142, endPoint y: 160, distance: 160.7
click at [142, 160] on div "SMS/Text Email Template Tags Copy SMS Click to add a tag to your message. Custo…" at bounding box center [291, 192] width 301 height 150
click at [404, 204] on textarea "Hi {{First Name}}, you have an appointment at {{Time}} on {{Date}}." at bounding box center [291, 213] width 301 height 74
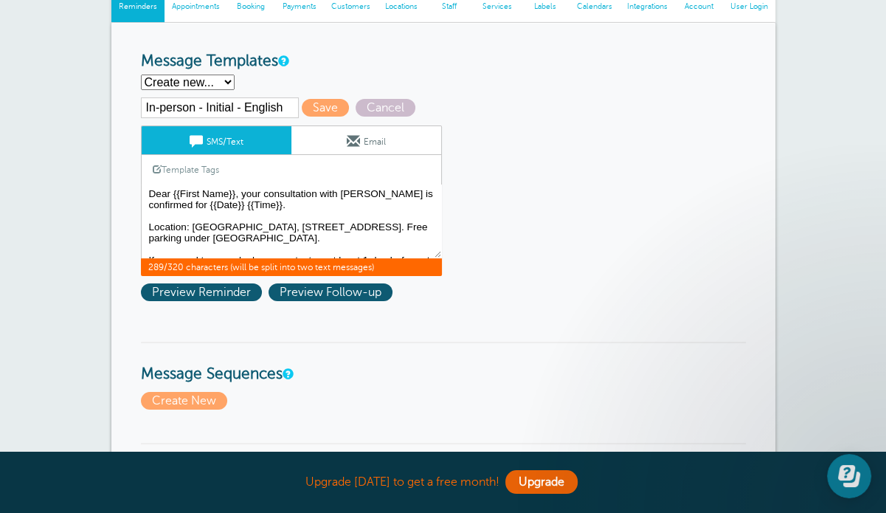
scroll to position [148, 0]
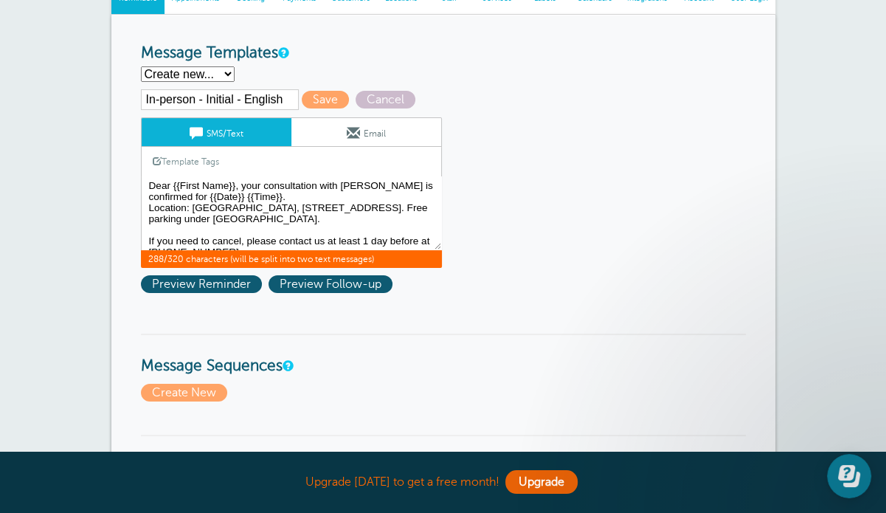
click at [210, 229] on textarea "Hi {{First Name}}, you have an appointment at {{Time}} on {{Date}}." at bounding box center [291, 213] width 301 height 74
click at [314, 194] on textarea "Hi {{First Name}}, you have an appointment at {{Time}} on {{Date}}." at bounding box center [291, 213] width 301 height 74
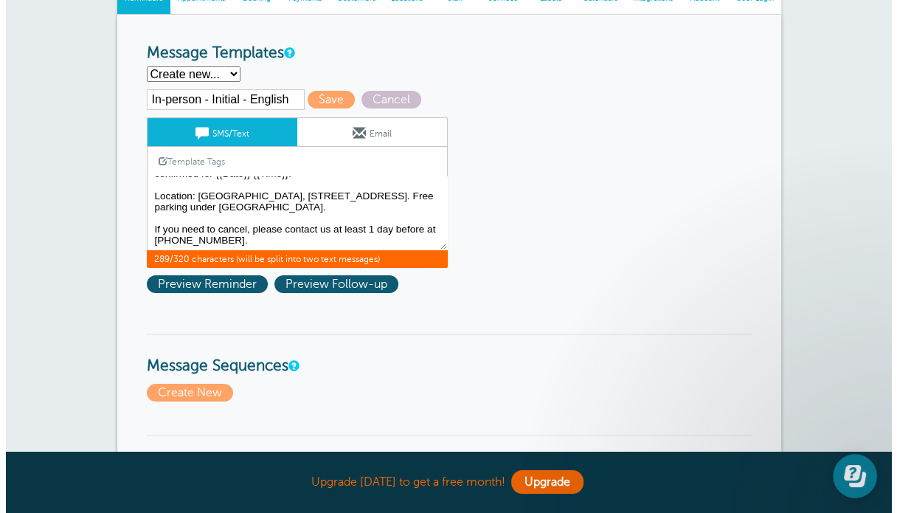
scroll to position [0, 0]
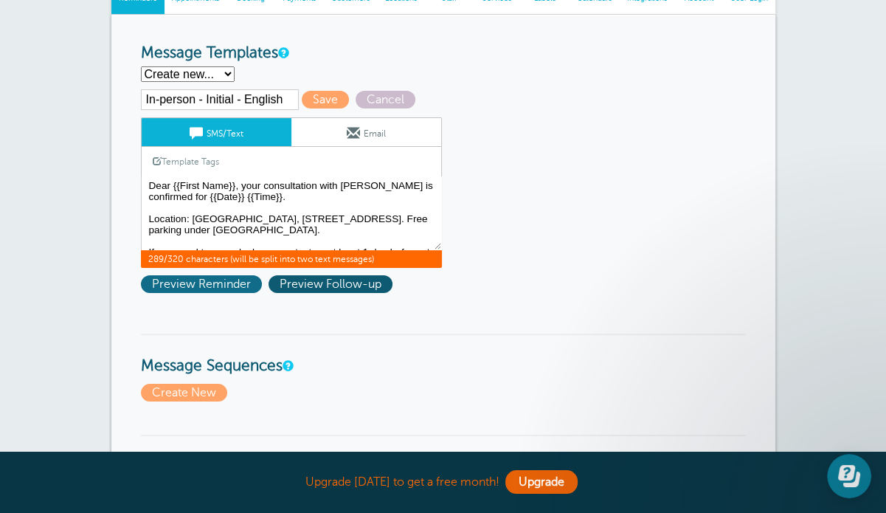
click at [167, 286] on span "Preview Reminder" at bounding box center [201, 284] width 121 height 18
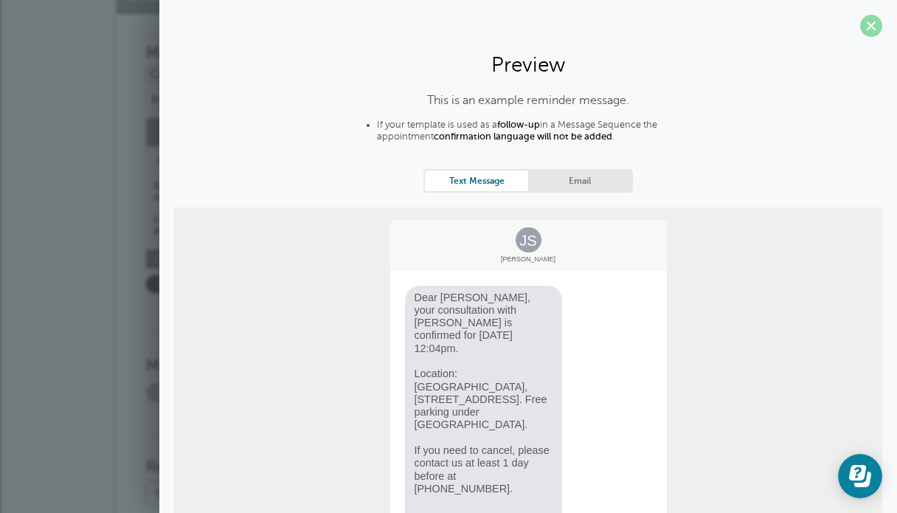
click at [861, 23] on span at bounding box center [871, 26] width 22 height 22
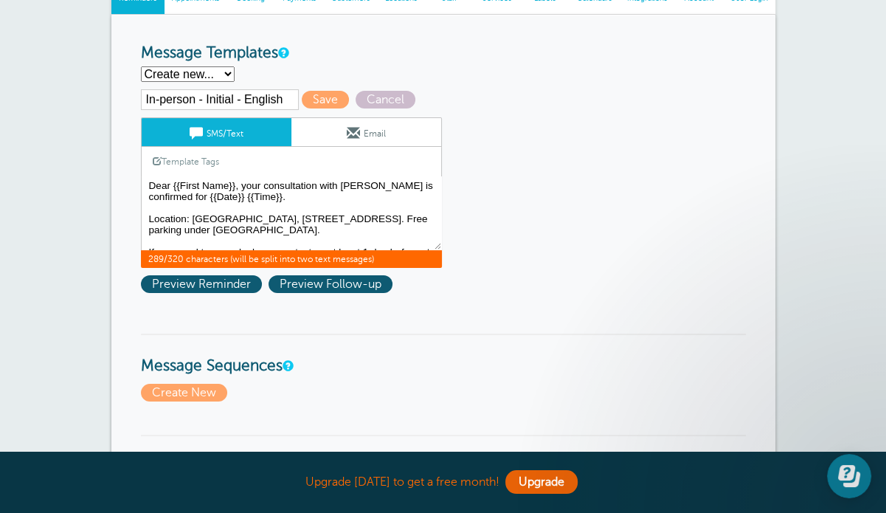
click at [201, 223] on textarea "Hi {{First Name}}, you have an appointment at {{Time}} on {{Date}}." at bounding box center [291, 213] width 301 height 74
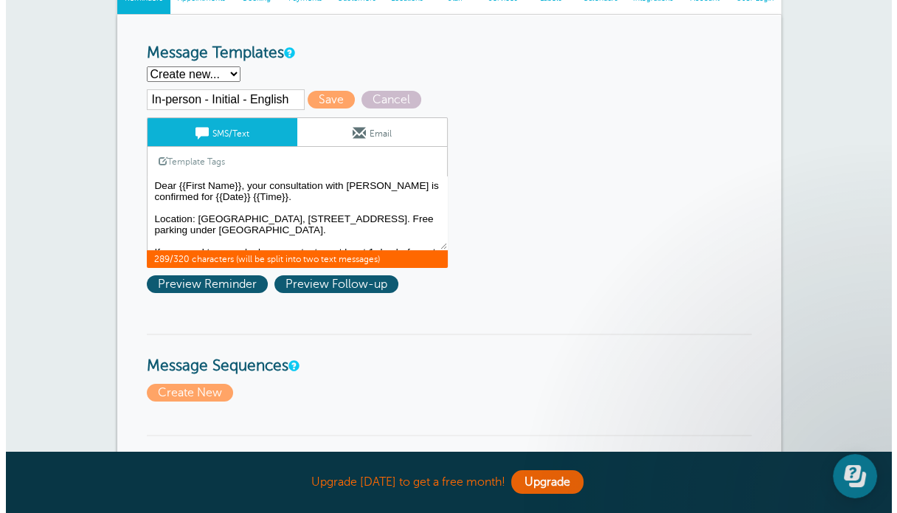
scroll to position [40, 0]
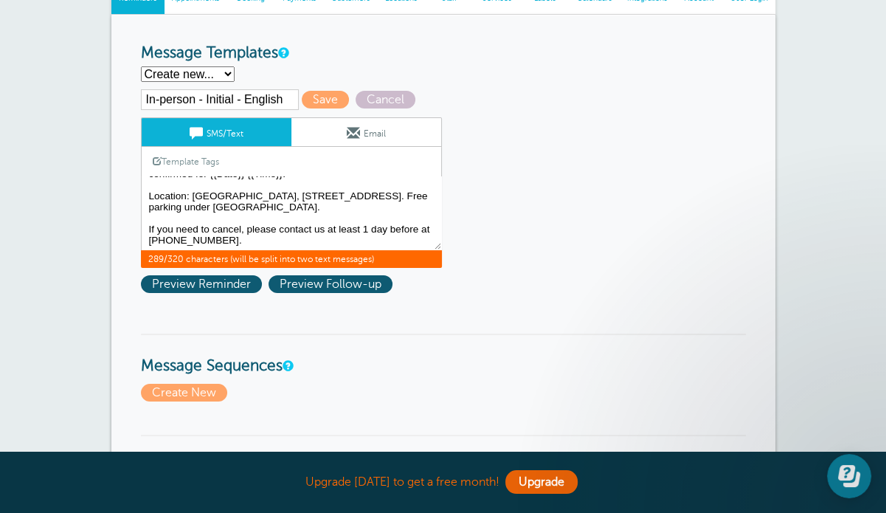
click at [239, 215] on textarea "Hi {{First Name}}, you have an appointment at {{Time}} on {{Date}}." at bounding box center [291, 213] width 301 height 74
click at [210, 285] on span "Preview Reminder" at bounding box center [201, 284] width 121 height 18
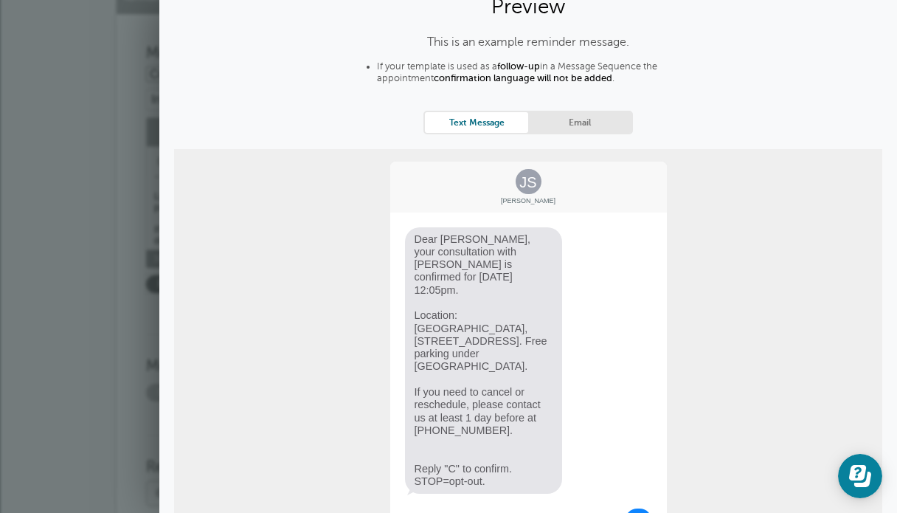
scroll to position [215, 0]
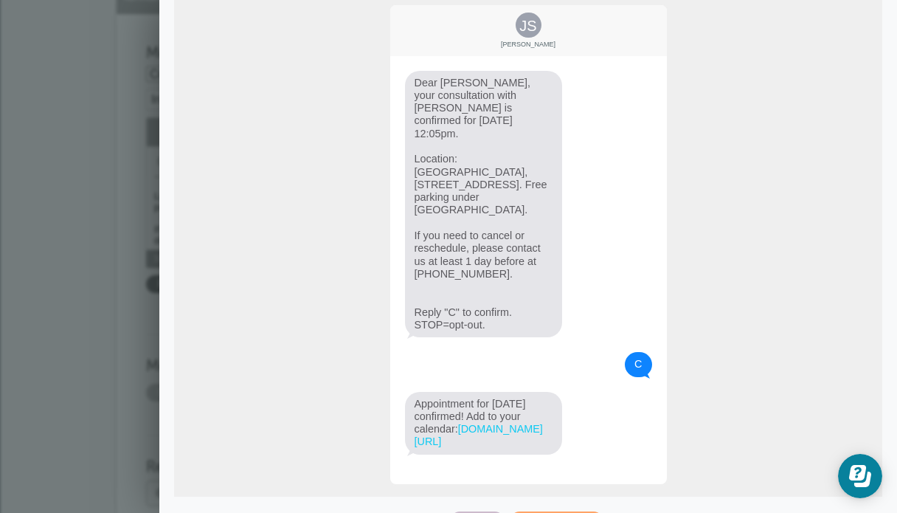
click at [775, 291] on div "JS Jane Smith Dear Jane, your consultation with George Lee Law is confirmed for…" at bounding box center [528, 245] width 708 height 504
click at [461, 511] on span "Close" at bounding box center [477, 520] width 53 height 18
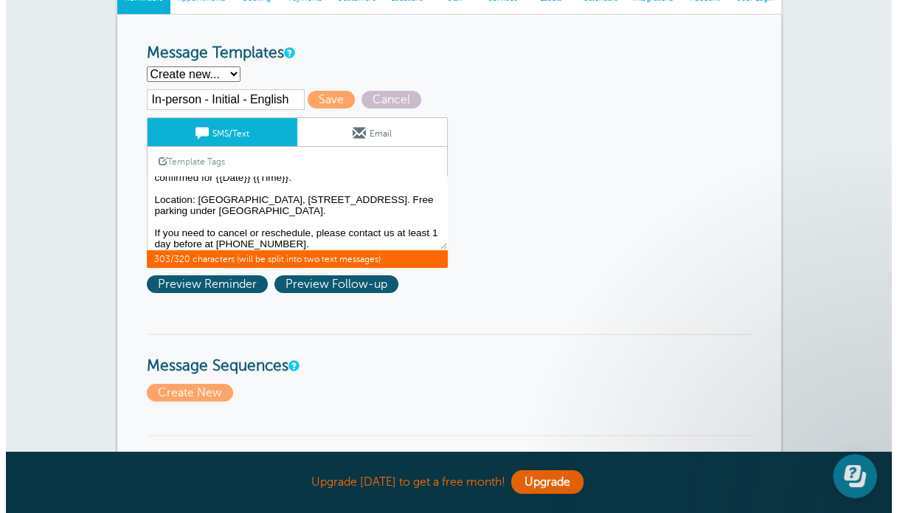
scroll to position [0, 0]
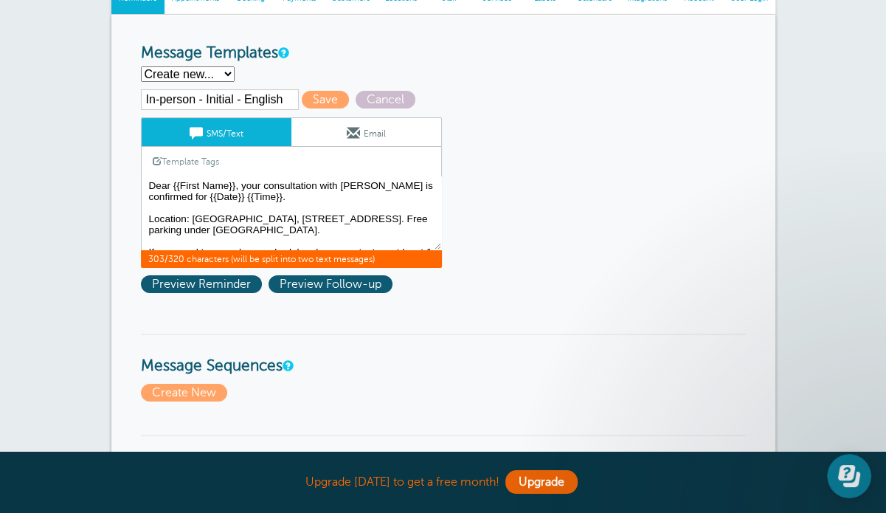
click at [218, 193] on textarea "Hi {{First Name}}, you have an appointment at {{Time}} on {{Date}}." at bounding box center [291, 213] width 301 height 74
click at [181, 159] on link "Template Tags" at bounding box center [186, 161] width 89 height 29
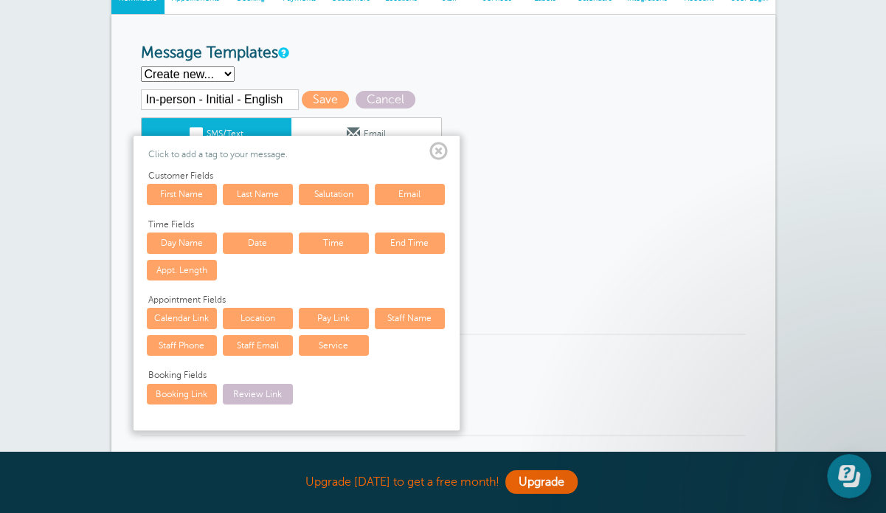
click at [184, 241] on link "Day Name" at bounding box center [182, 242] width 70 height 21
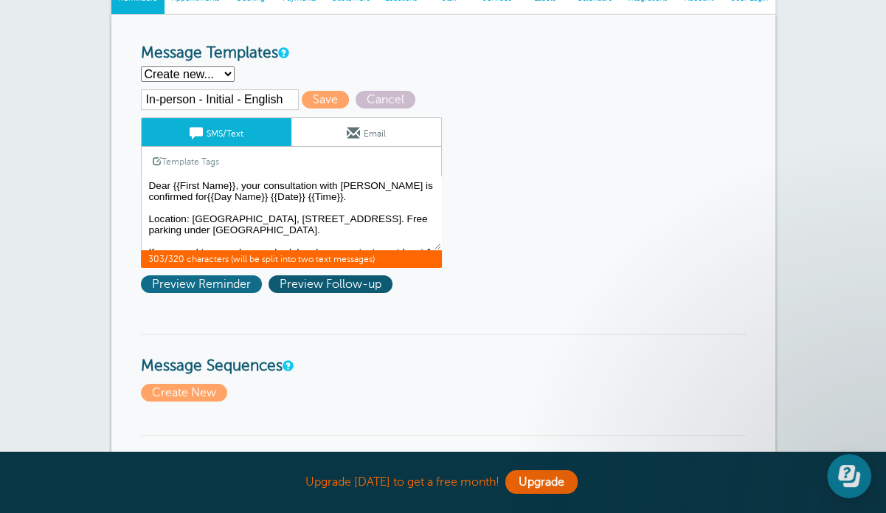
click at [183, 285] on span "Preview Reminder" at bounding box center [201, 284] width 121 height 18
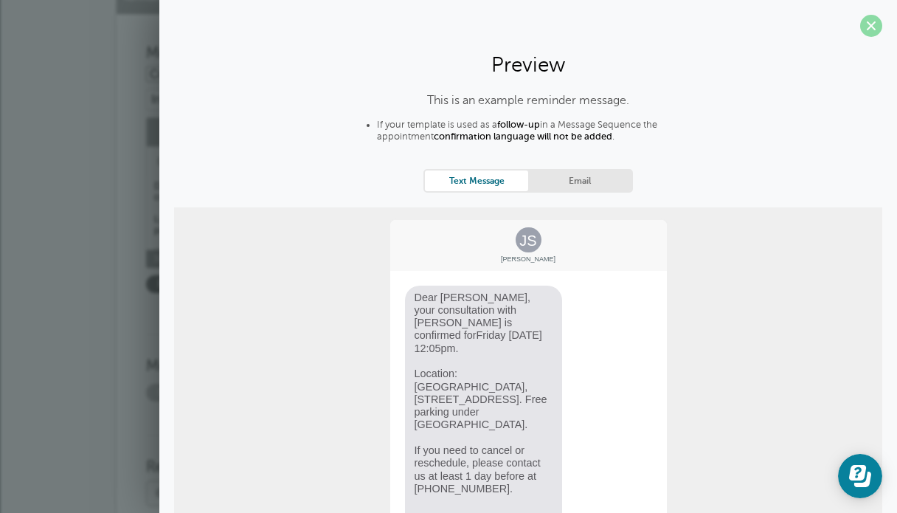
click at [860, 24] on span at bounding box center [871, 26] width 22 height 22
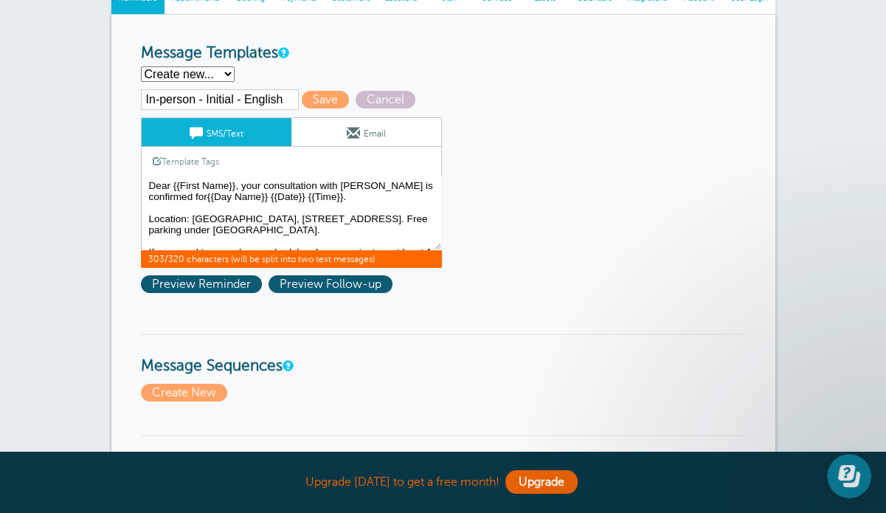
click at [215, 194] on textarea "Hi {{First Name}}, you have an appointment at {{Time}} on {{Date}}." at bounding box center [291, 213] width 301 height 74
drag, startPoint x: 281, startPoint y: 196, endPoint x: 314, endPoint y: 215, distance: 38.3
click at [293, 206] on textarea "Hi {{First Name}}, you have an appointment at {{Time}} on {{Date}}." at bounding box center [291, 213] width 301 height 74
click at [282, 193] on textarea "Hi {{First Name}}, you have an appointment at {{Time}} on {{Date}}." at bounding box center [291, 213] width 301 height 74
click at [181, 156] on link "Template Tags" at bounding box center [186, 161] width 89 height 29
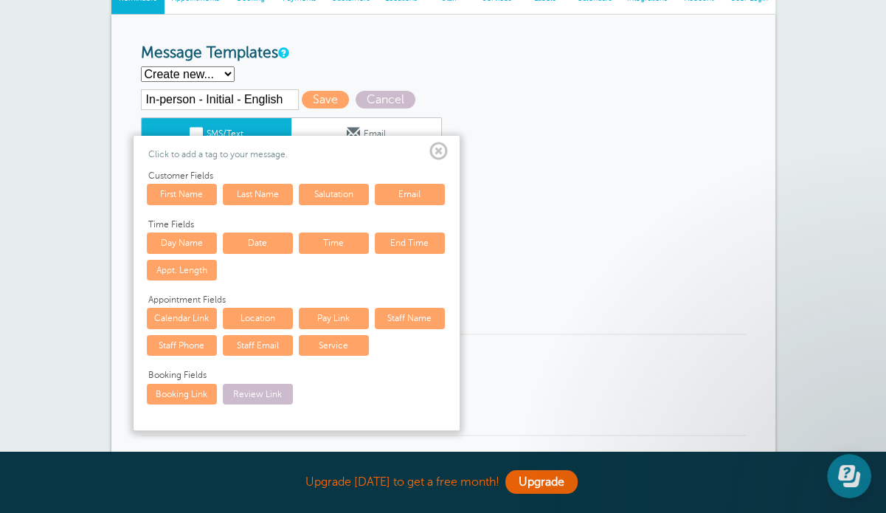
click at [276, 317] on link "Location" at bounding box center [258, 318] width 70 height 21
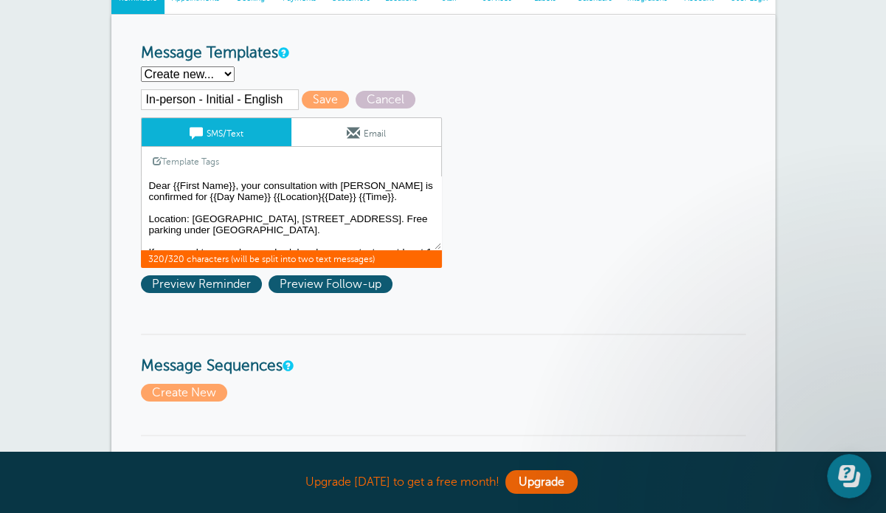
click at [328, 196] on textarea "Hi {{First Name}}, you have an appointment at {{Time}} on {{Date}}." at bounding box center [291, 213] width 301 height 74
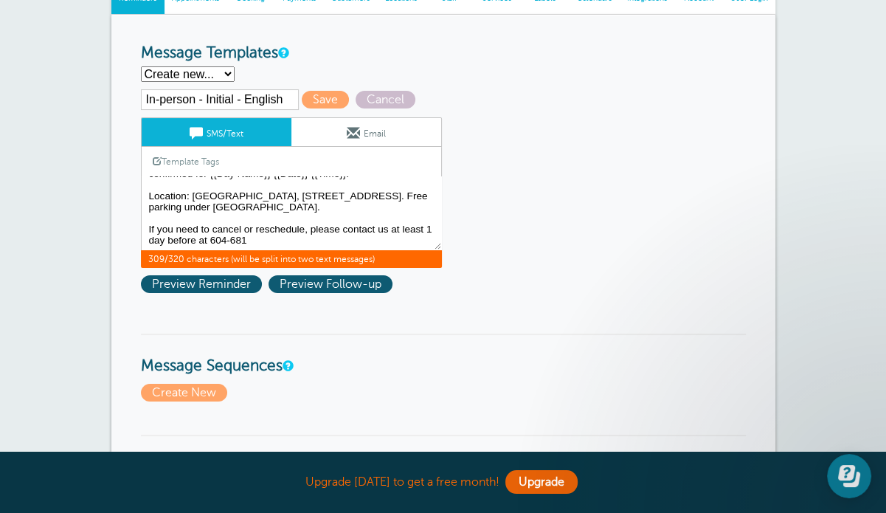
click at [292, 237] on textarea "Hi {{First Name}}, you have an appointment at {{Time}} on {{Date}}." at bounding box center [291, 213] width 301 height 74
type textarea "Dear {{First Name}}, your consultation with George Lee Law is confirmed for {{D…"
click at [229, 97] on input "In-person - Initial - English" at bounding box center [220, 99] width 158 height 21
click at [242, 97] on input "In-person - Initial - English" at bounding box center [220, 99] width 158 height 21
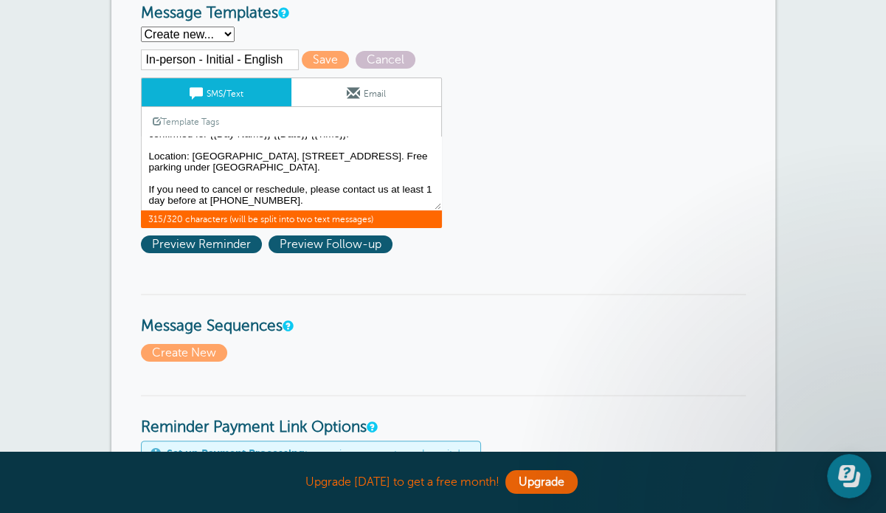
scroll to position [221, 0]
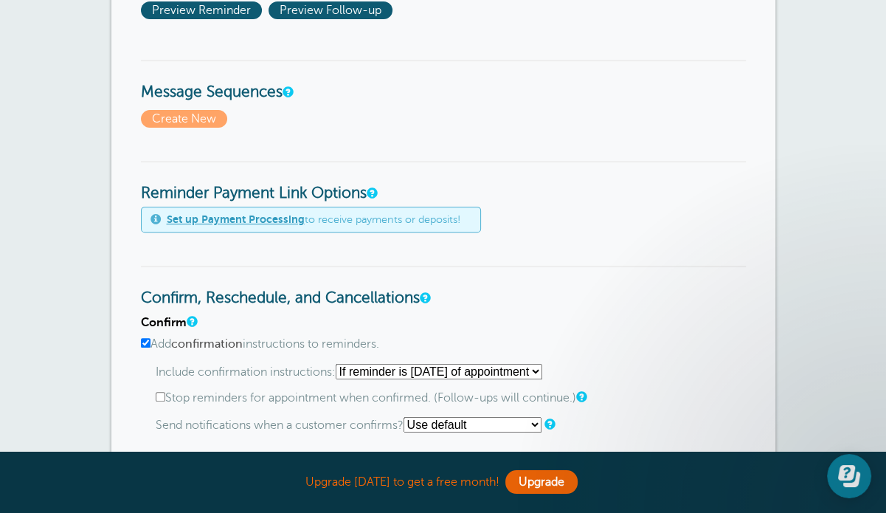
scroll to position [443, 0]
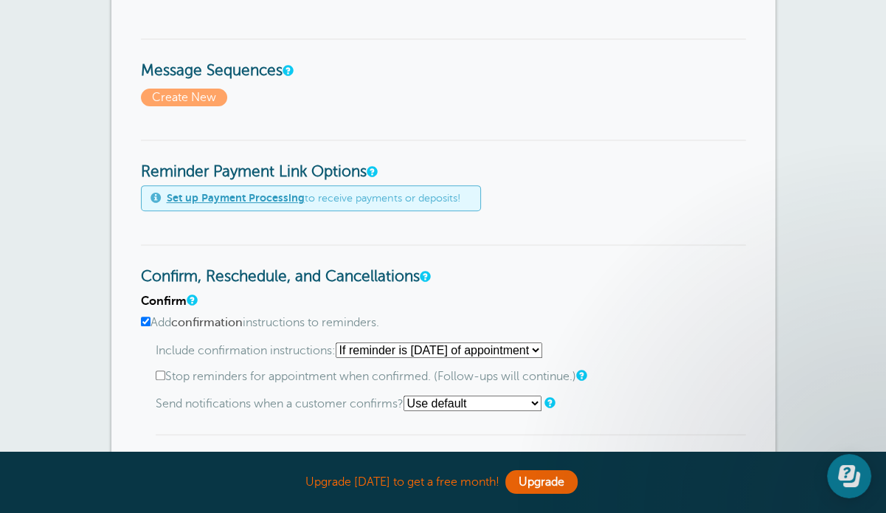
click at [532, 345] on select "Starting with first reminder If reminder is within 1 day of appointment If remi…" at bounding box center [439, 349] width 207 height 15
click at [340, 342] on select "Starting with first reminder If reminder is within 1 day of appointment If remi…" at bounding box center [439, 349] width 207 height 15
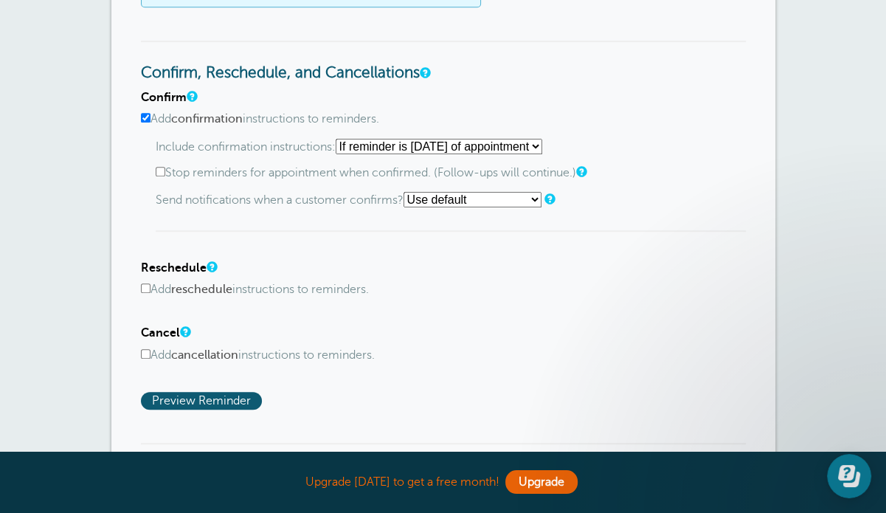
scroll to position [664, 0]
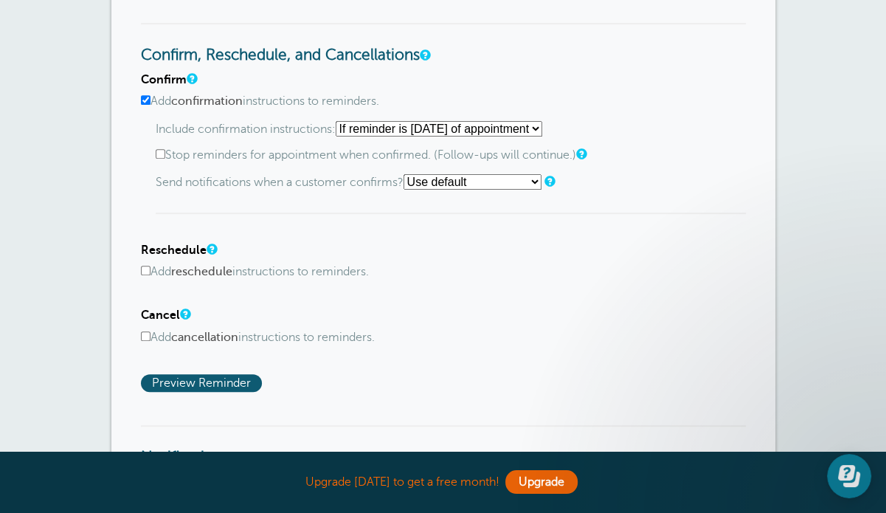
click at [461, 185] on select "Use default Text me Email me Don't send notifications" at bounding box center [473, 181] width 138 height 15
click at [466, 181] on select "Use default Text me Email me Don't send notifications" at bounding box center [473, 181] width 138 height 15
click at [430, 232] on div "Confirm Add confirmation instructions to reminders. Include confirmation instru…" at bounding box center [443, 232] width 605 height 319
click at [141, 266] on input "Add reschedule instructions to reminders." at bounding box center [146, 271] width 10 height 10
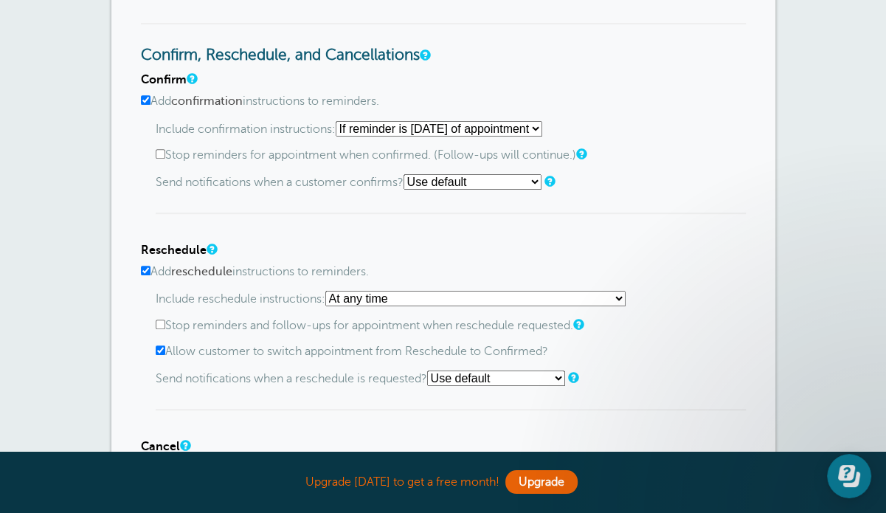
click at [145, 266] on input "Add reschedule instructions to reminders." at bounding box center [146, 271] width 10 height 10
checkbox input "false"
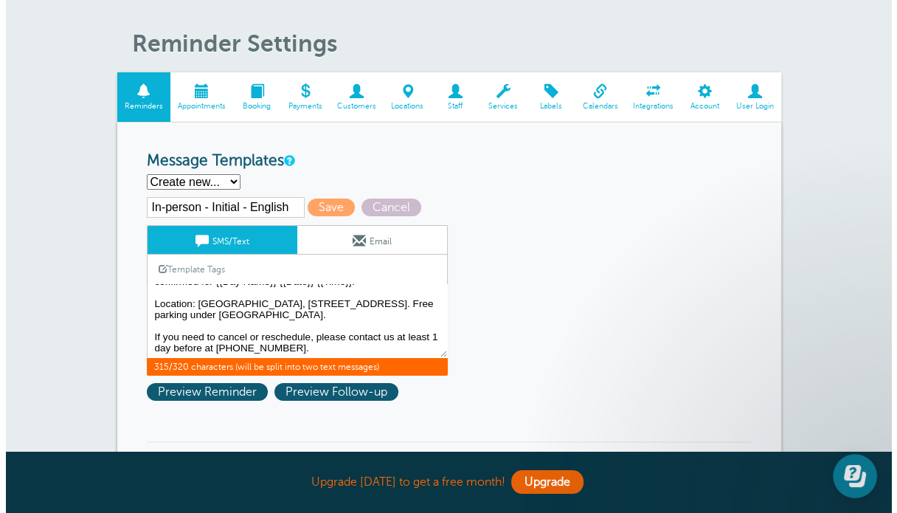
scroll to position [74, 0]
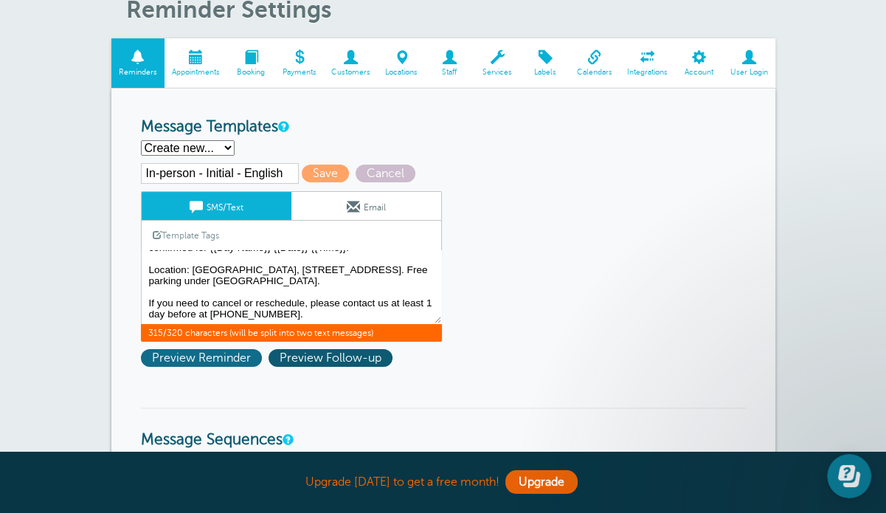
click at [212, 357] on span "Preview Reminder" at bounding box center [201, 358] width 121 height 18
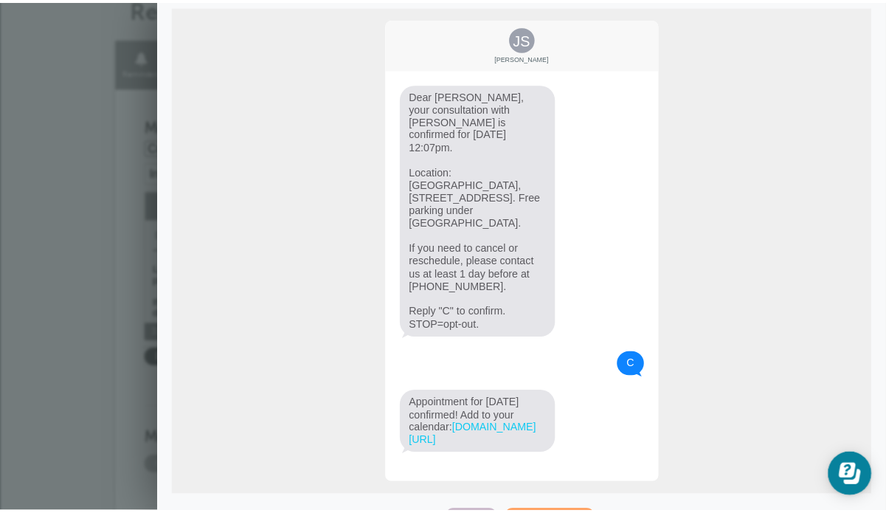
scroll to position [215, 0]
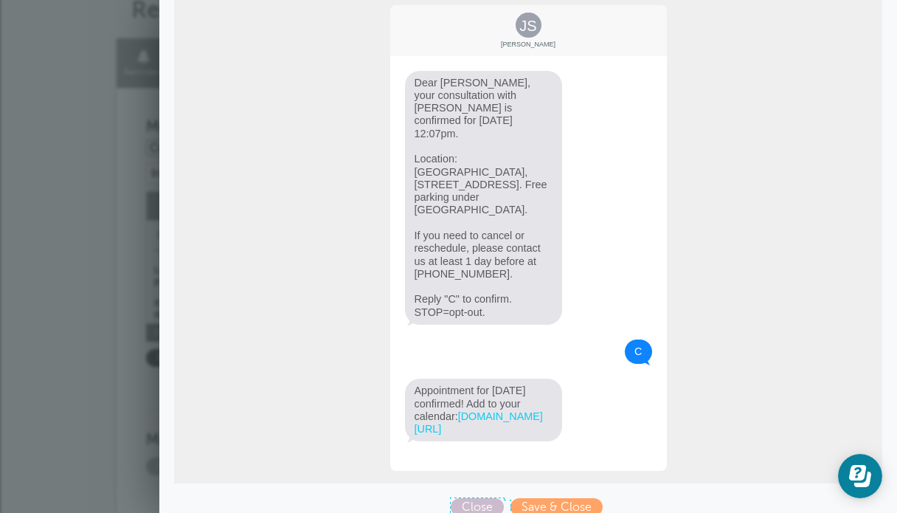
click at [477, 498] on span "Close" at bounding box center [477, 507] width 53 height 18
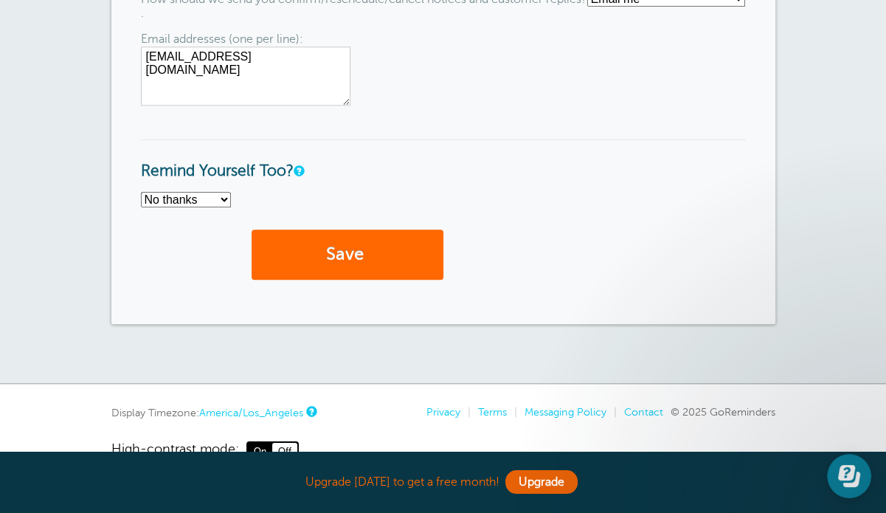
scroll to position [1178, 0]
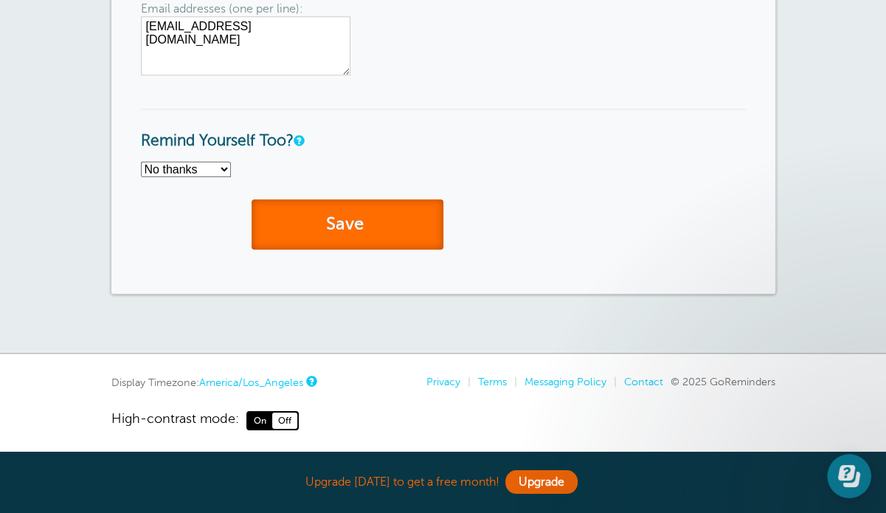
click at [347, 220] on button "Save" at bounding box center [348, 224] width 192 height 51
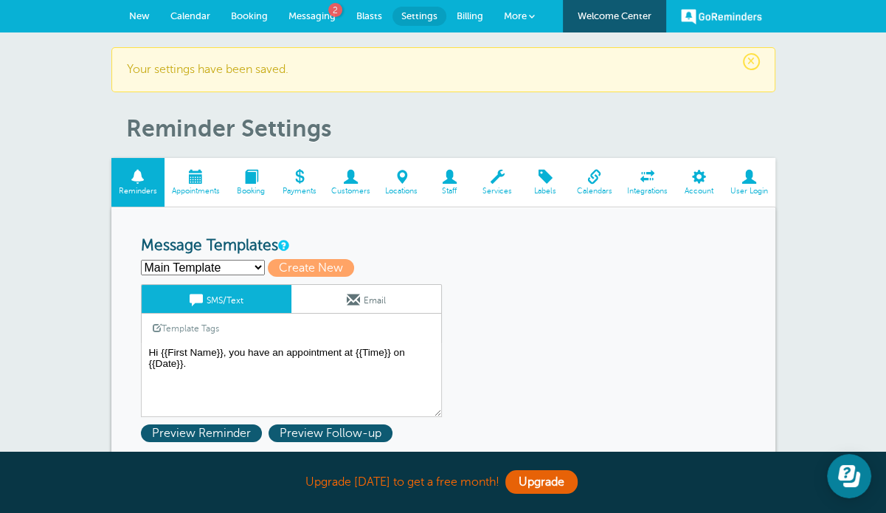
click at [249, 266] on select "In-person - Initial - English Main Template Create new..." at bounding box center [203, 267] width 124 height 15
click at [571, 259] on div "In-person - Initial - English Main Template Create new... Create New" at bounding box center [443, 268] width 605 height 18
